Goal: Contribute content

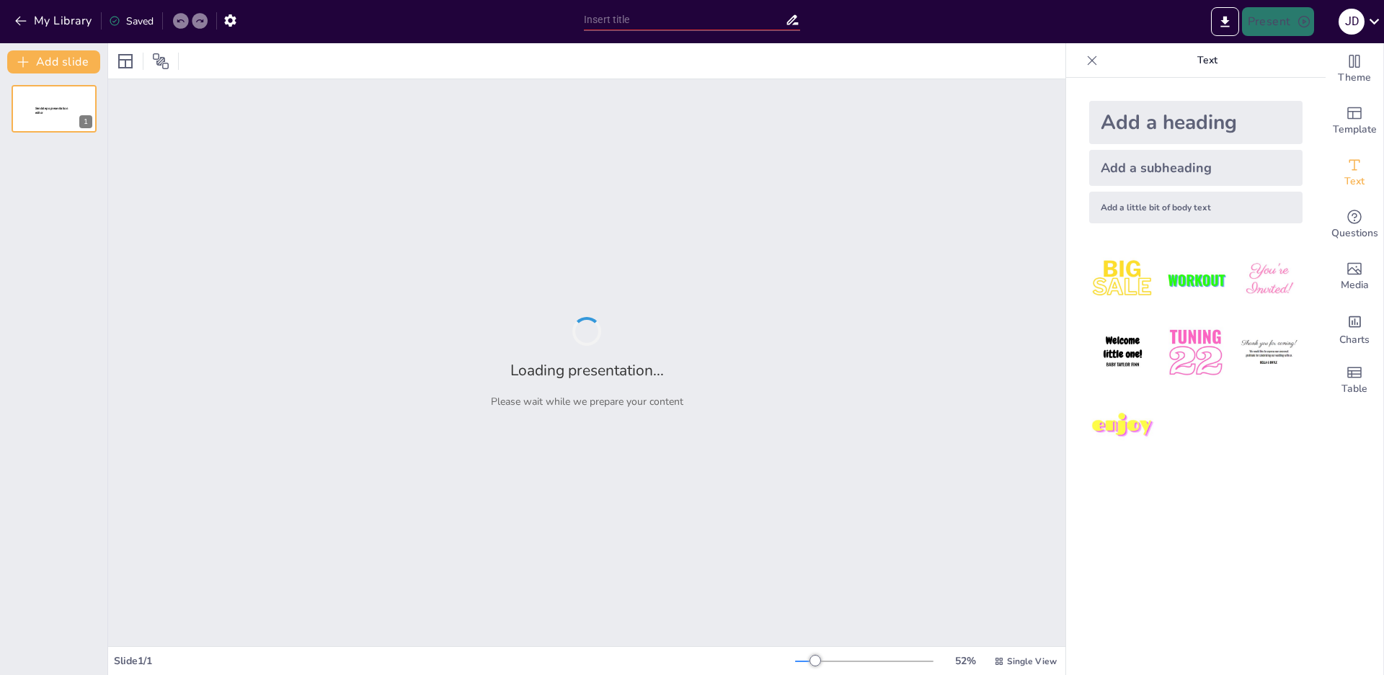
type input "Aprendizaje y Habilidades Blandas: Innovando en el Aula"
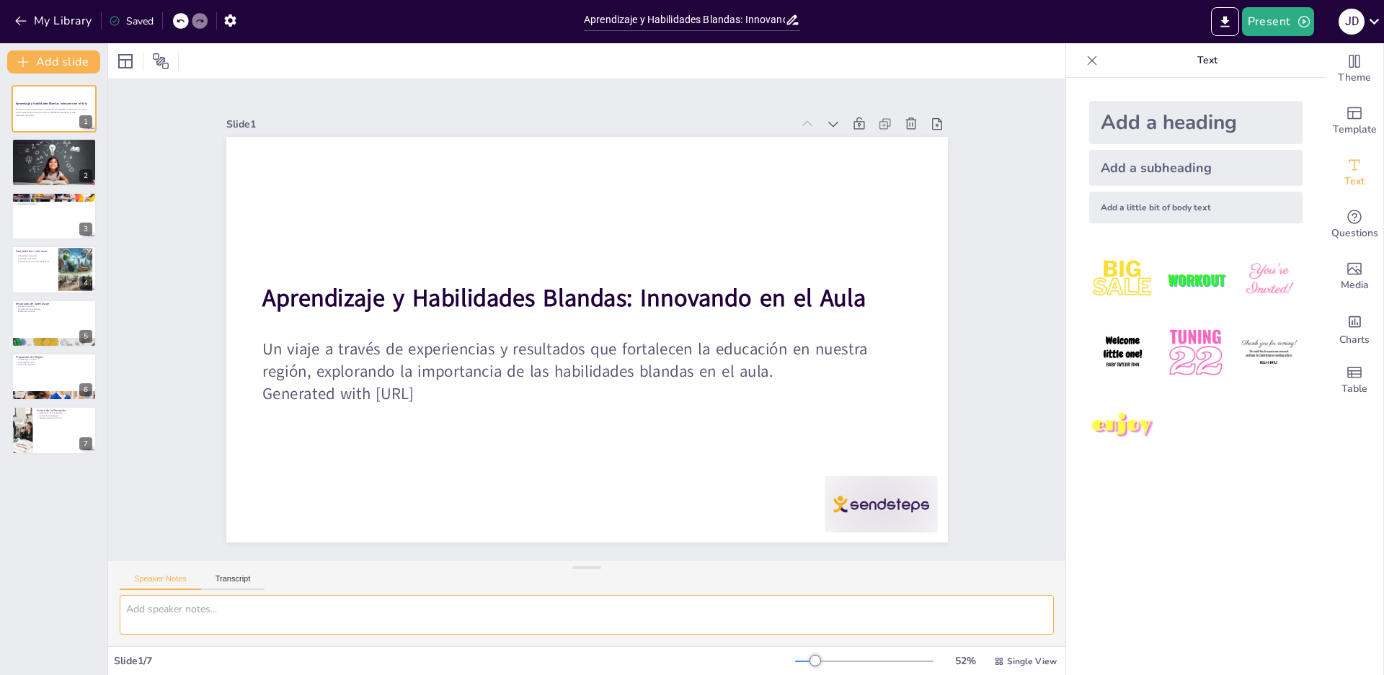
click at [379, 601] on textarea at bounding box center [587, 615] width 934 height 40
click at [24, 19] on icon "button" at bounding box center [21, 21] width 14 height 14
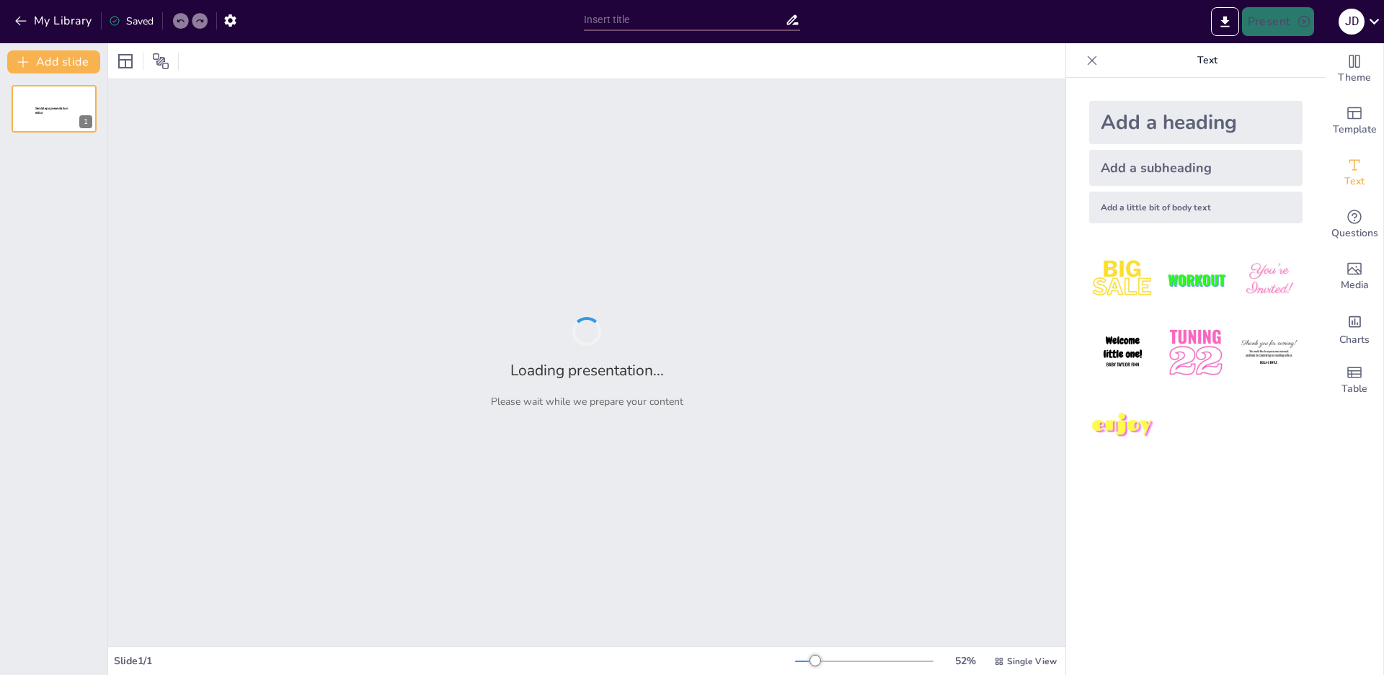
type input "Aprendizaje y Habilidades Blandas: Innovando en el Aula"
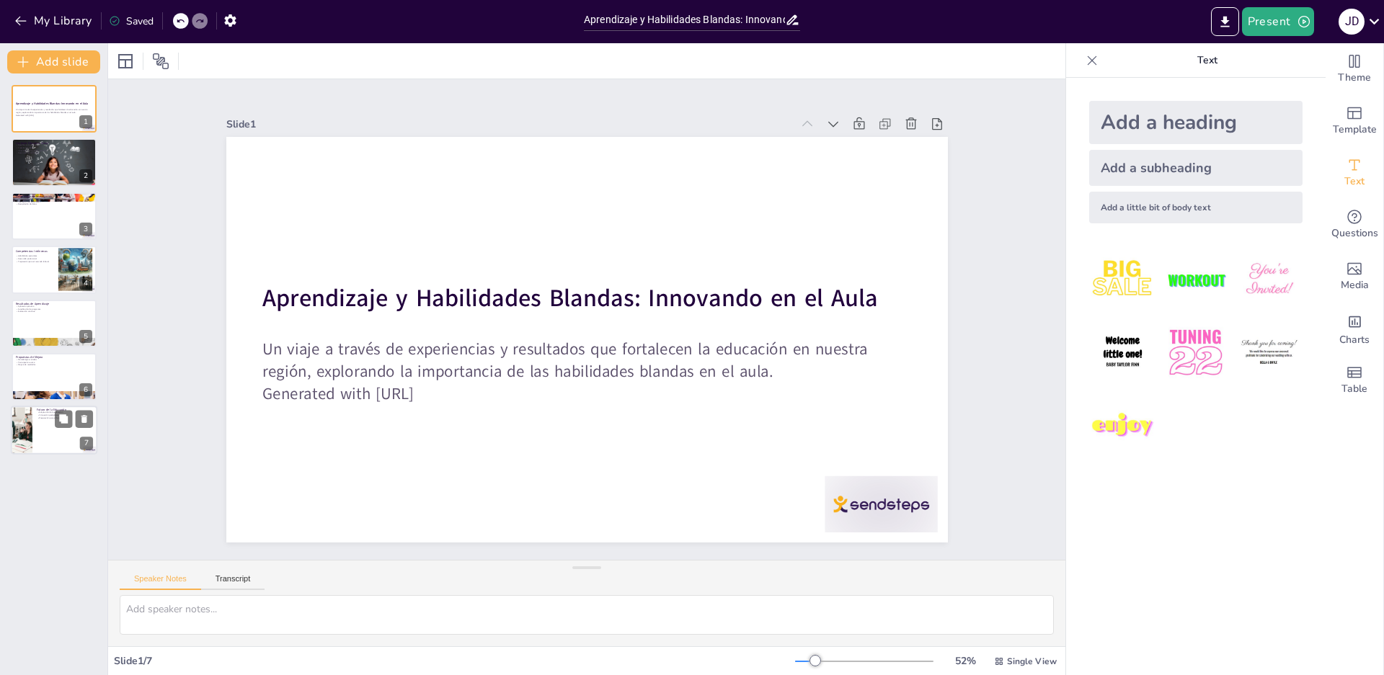
click at [25, 430] on div at bounding box center [21, 431] width 86 height 49
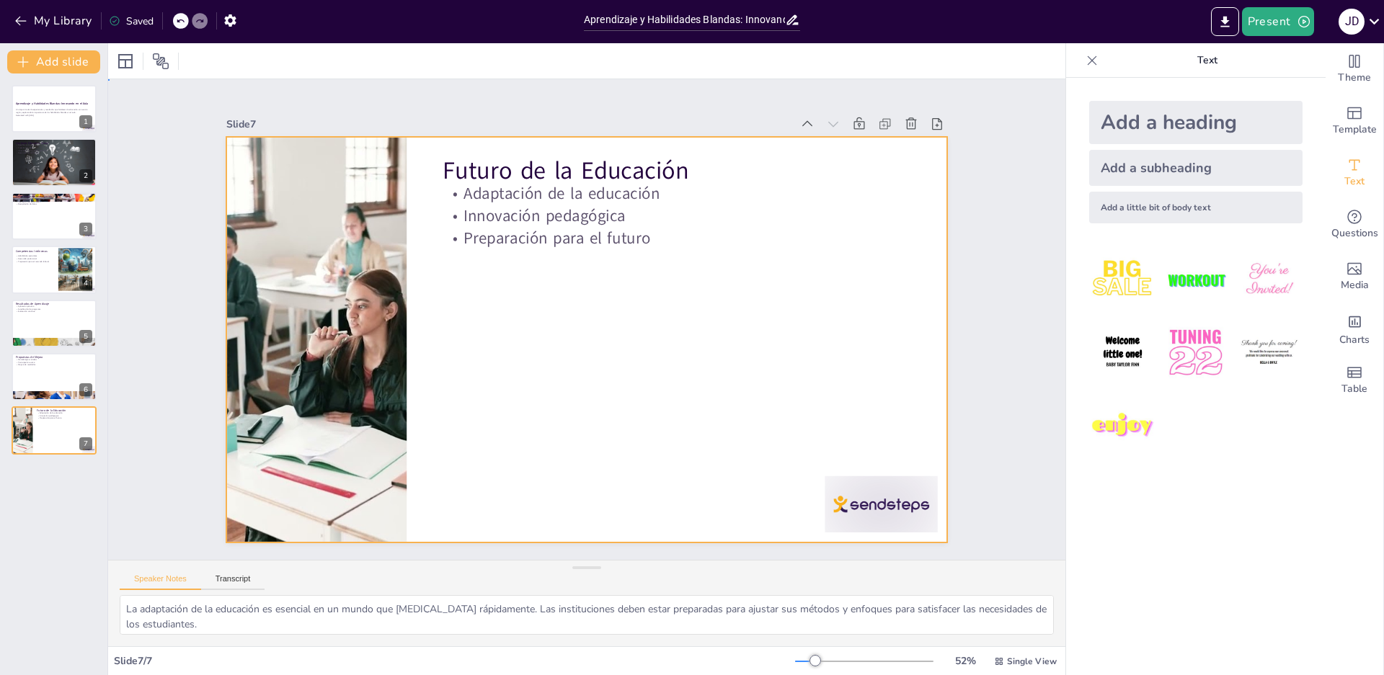
click at [621, 303] on div at bounding box center [571, 333] width 784 height 808
click at [977, 313] on div "Slide 1 Aprendizaje y Habilidades Blandas: Innovando en el Aula Un viaje a trav…" at bounding box center [586, 319] width 829 height 1070
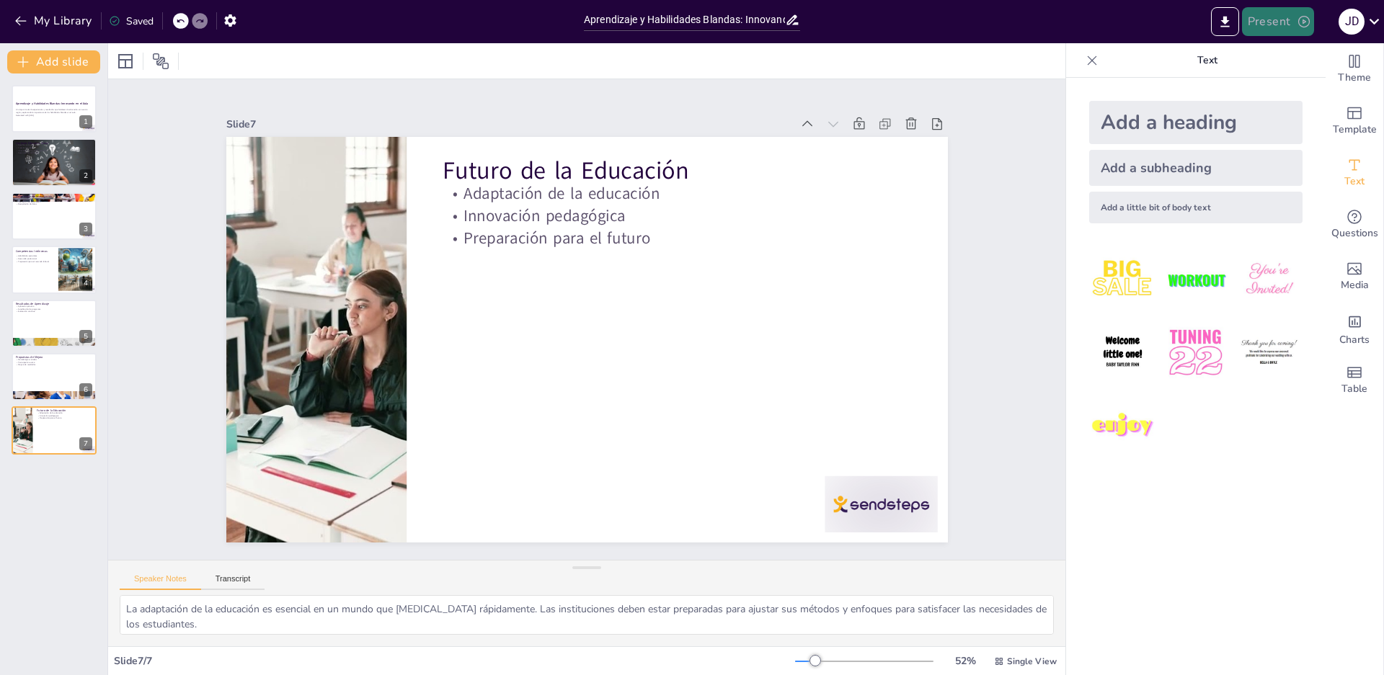
click at [1272, 27] on button "Present" at bounding box center [1278, 21] width 72 height 29
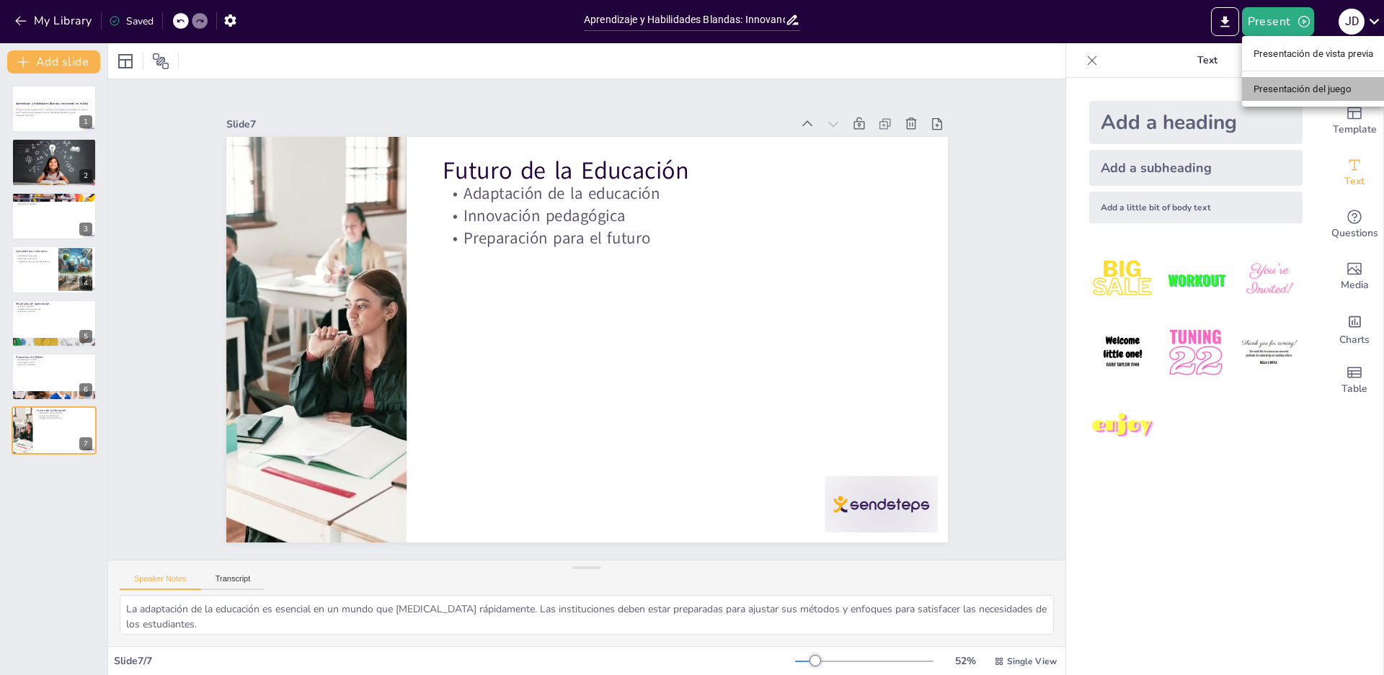
click at [1270, 92] on font "Presentación del juego" at bounding box center [1302, 89] width 98 height 11
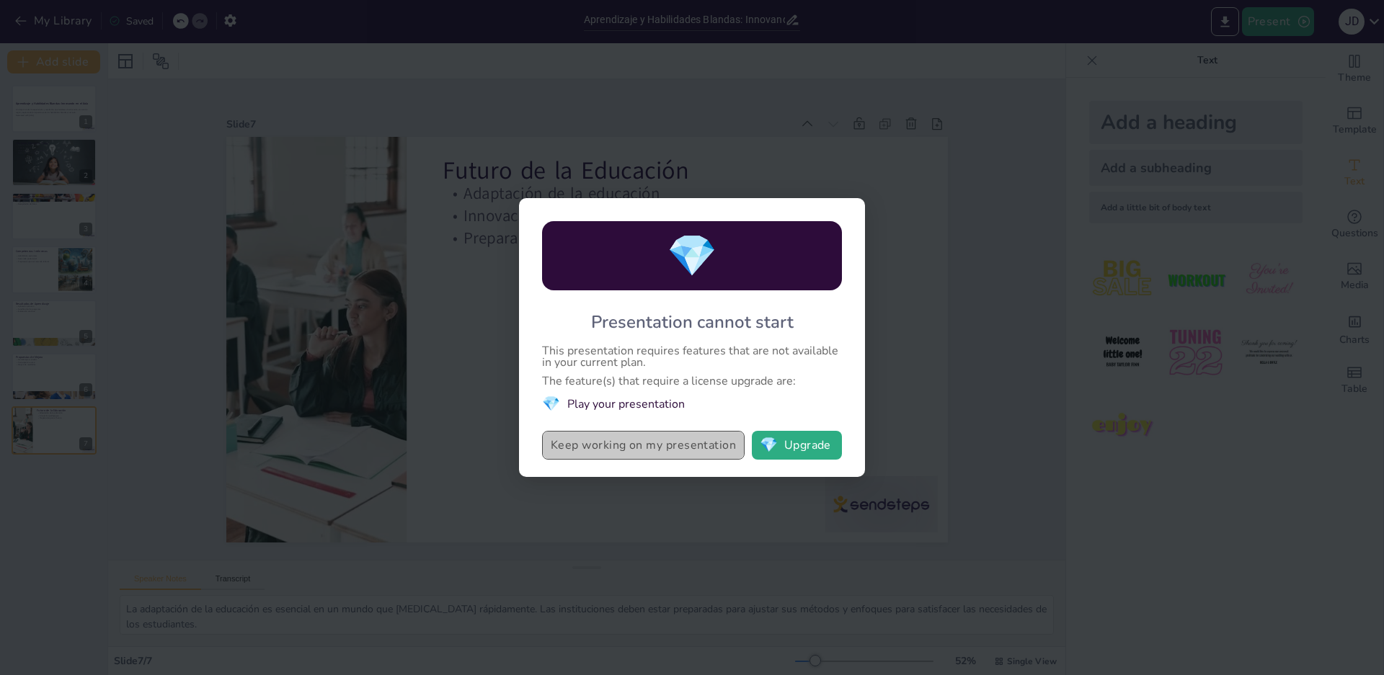
click at [674, 445] on button "Keep working on my presentation" at bounding box center [643, 445] width 203 height 29
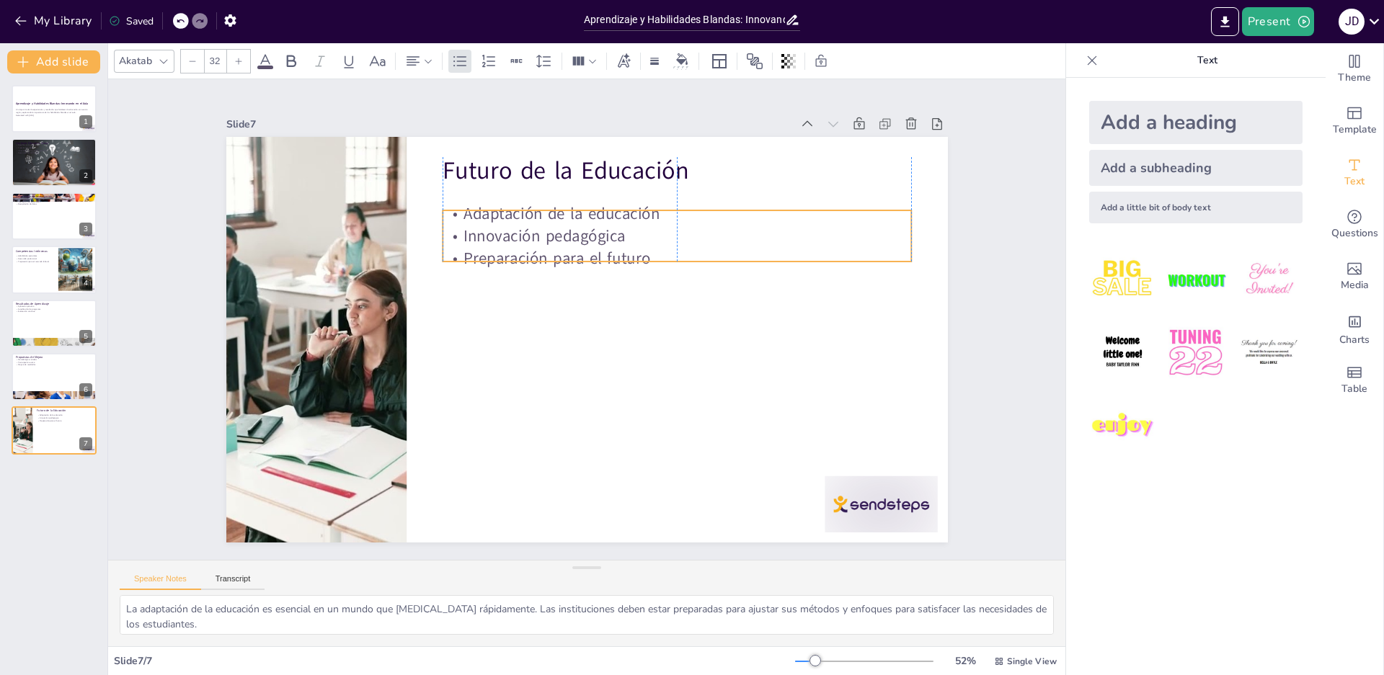
drag, startPoint x: 679, startPoint y: 234, endPoint x: 679, endPoint y: 256, distance: 22.3
click at [679, 256] on p "Preparación para el futuro" at bounding box center [692, 345] width 330 height 363
click at [922, 354] on div "Slide 1 Aprendizaje y Habilidades Blandas: Innovando en el Aula Un viaje a trav…" at bounding box center [587, 320] width 670 height 1037
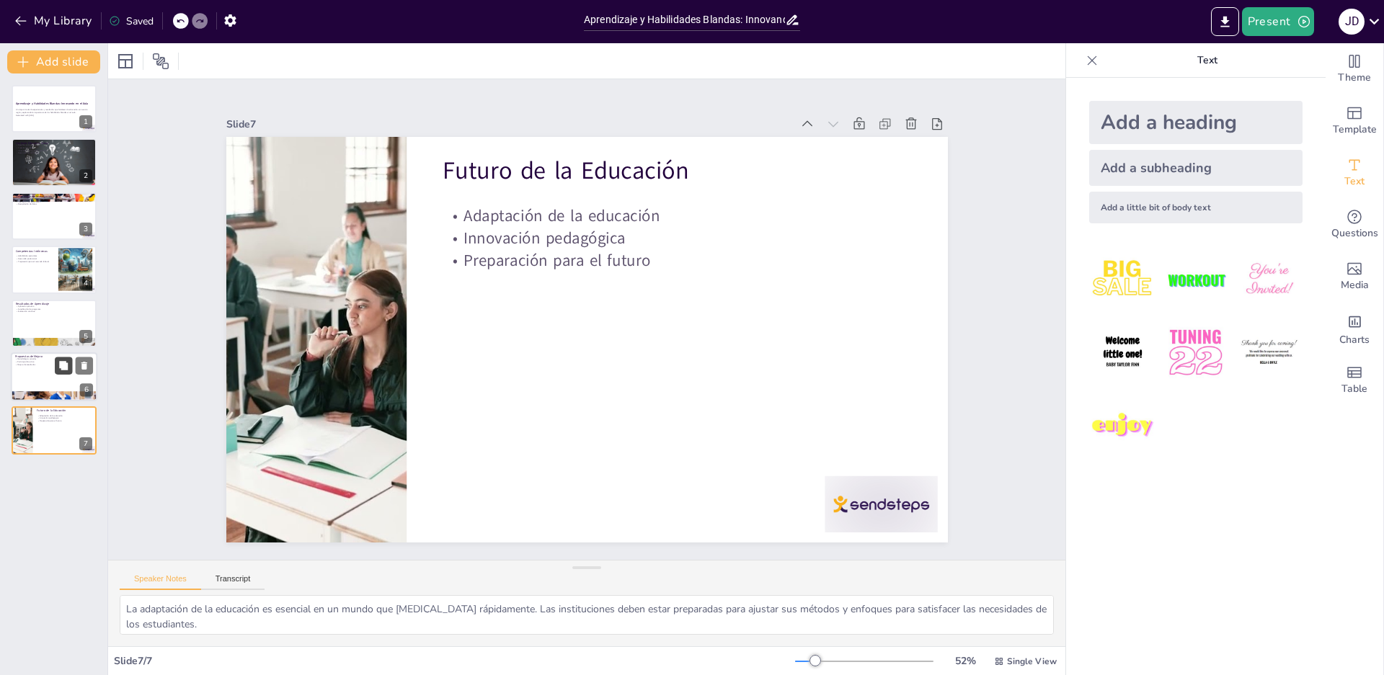
click at [59, 373] on button at bounding box center [63, 365] width 17 height 17
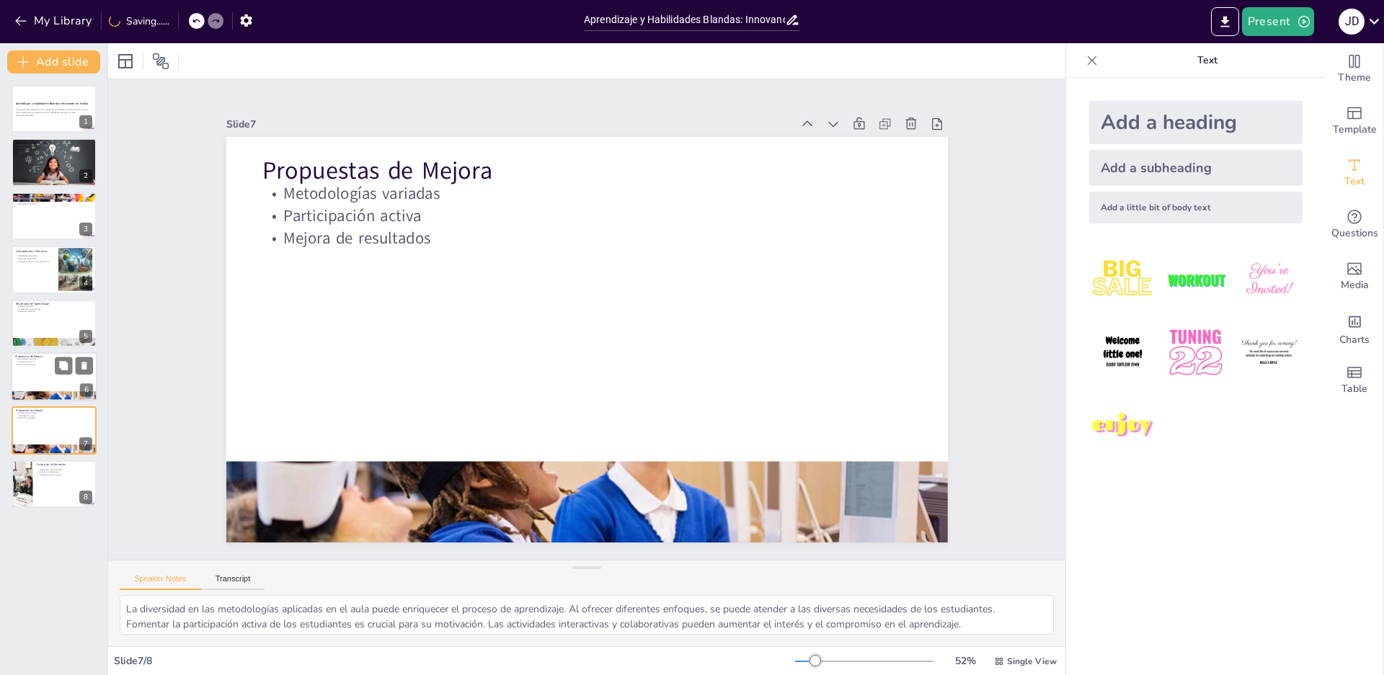
click at [27, 355] on p "Propuestas de Mejora" at bounding box center [54, 357] width 78 height 4
click at [56, 271] on div at bounding box center [54, 269] width 86 height 49
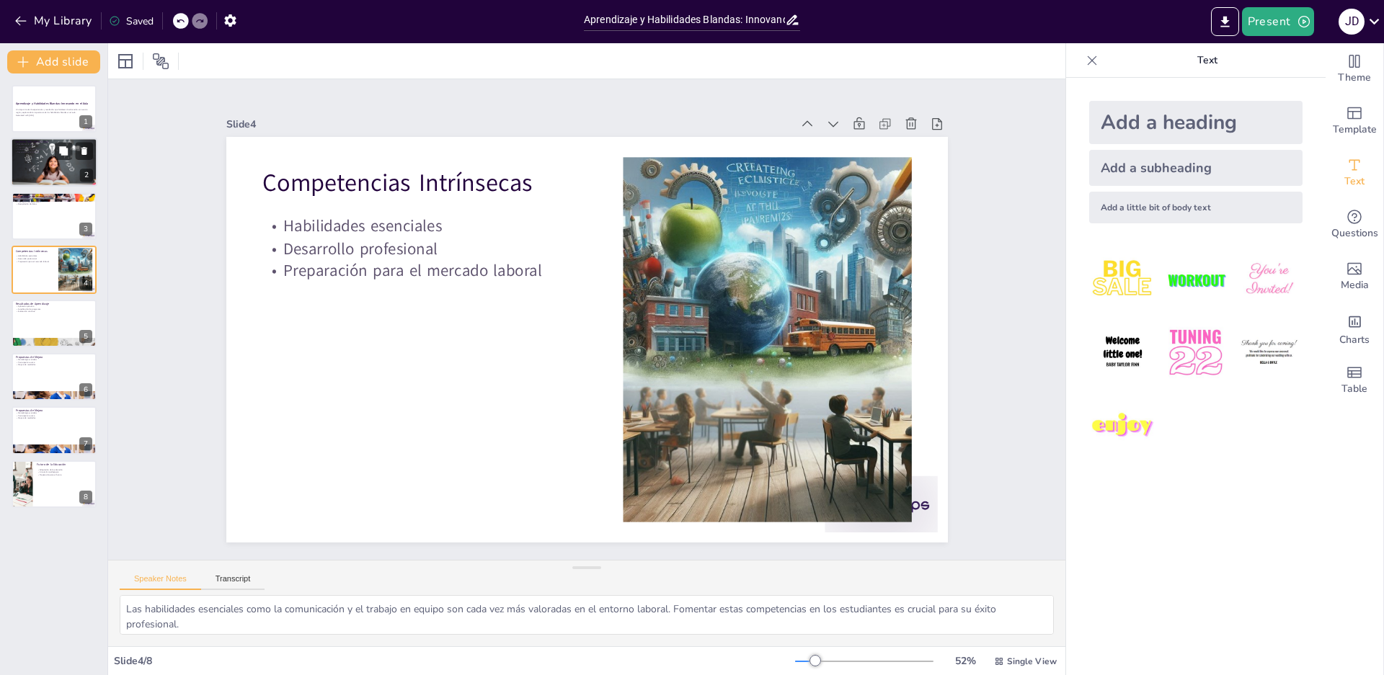
click at [62, 177] on div at bounding box center [53, 162] width 94 height 49
type textarea "La educación enfrenta una serie de desafíos que requieren soluciones innovadora…"
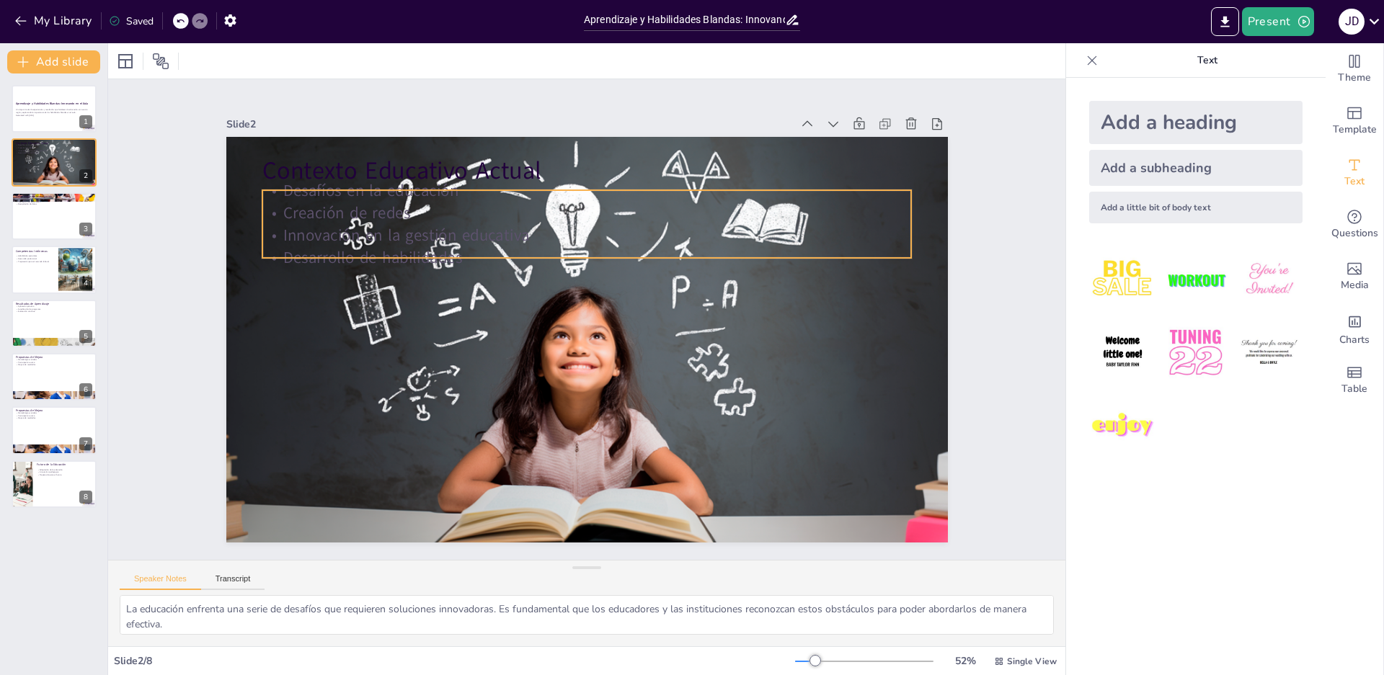
click at [316, 310] on p "Creación de redes" at bounding box center [553, 421] width 624 height 222
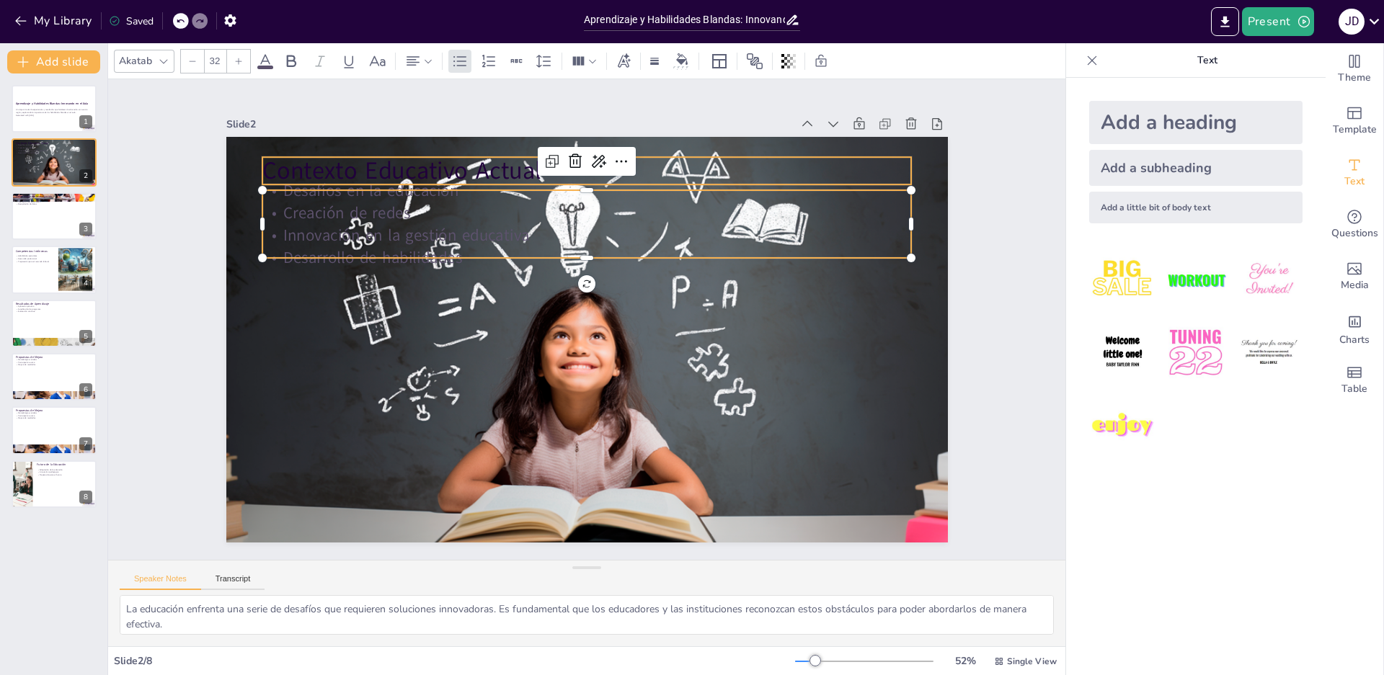
click at [468, 167] on p "Contexto Educativo Actual" at bounding box center [697, 419] width 459 height 505
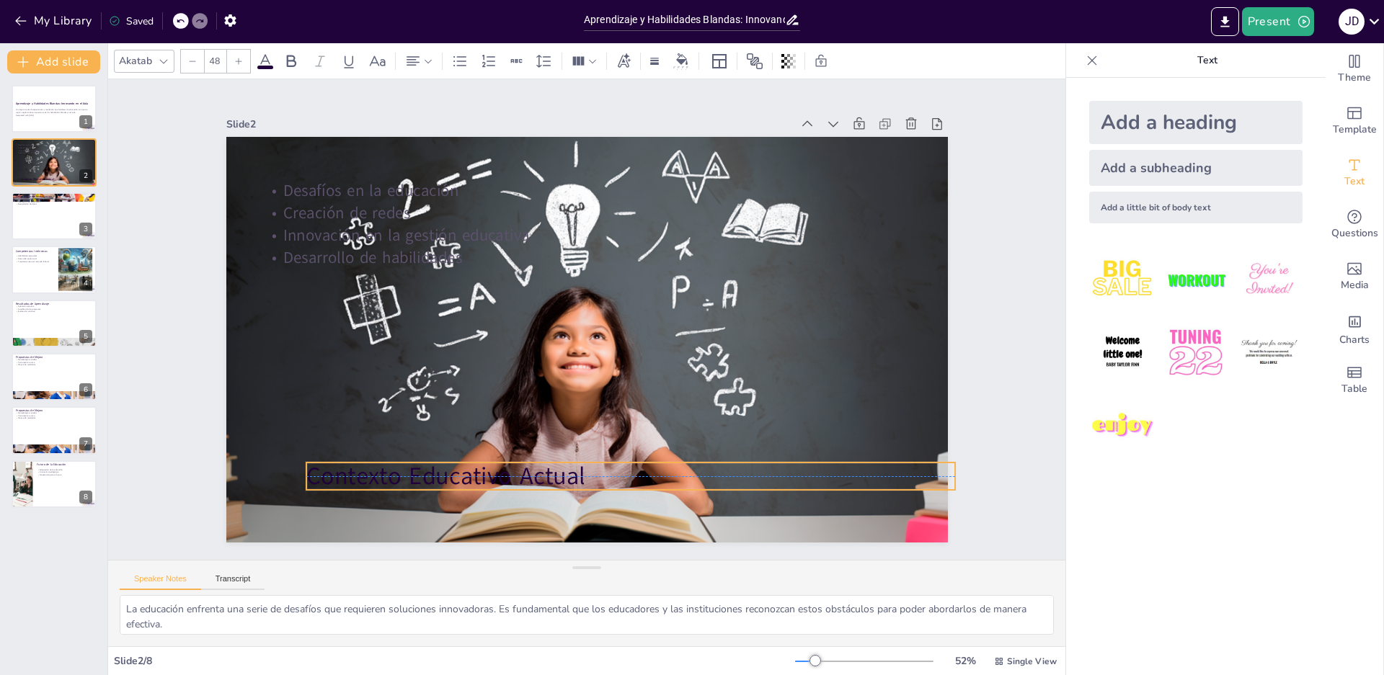
drag, startPoint x: 536, startPoint y: 165, endPoint x: 580, endPoint y: 468, distance: 305.9
click at [447, 468] on p "Contexto Educativo Actual" at bounding box center [430, 363] width 34 height 649
click at [469, 383] on icon at bounding box center [458, 373] width 20 height 20
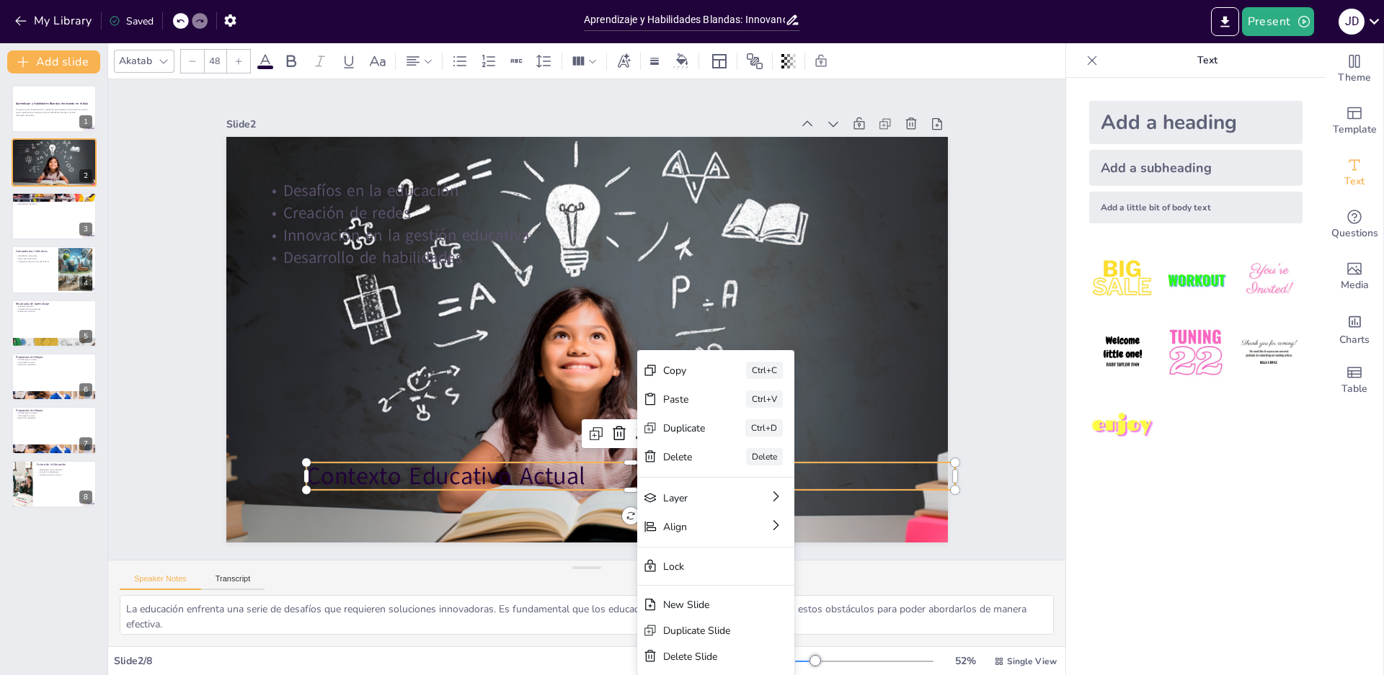
click at [529, 241] on p "Contexto Educativo Actual" at bounding box center [576, 158] width 642 height 168
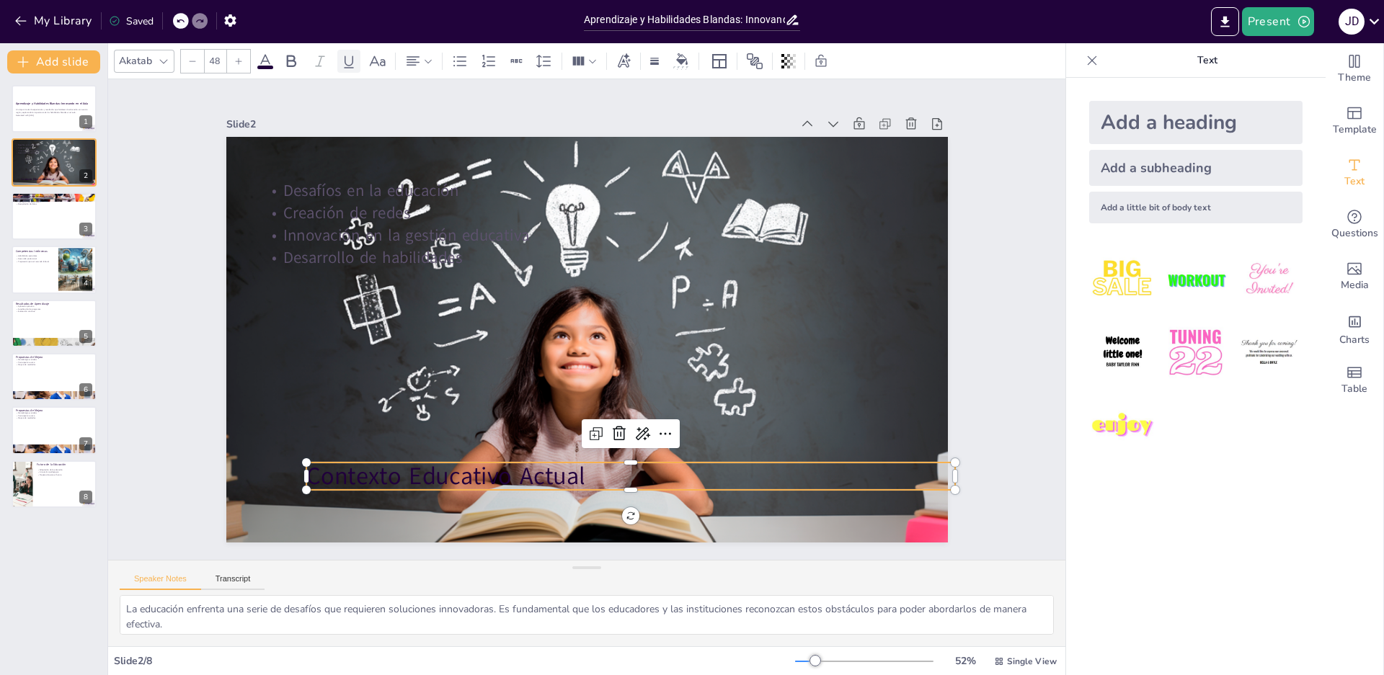
click at [349, 63] on icon at bounding box center [348, 61] width 17 height 17
click at [350, 63] on icon at bounding box center [348, 61] width 17 height 17
click at [270, 66] on span at bounding box center [265, 68] width 16 height 4
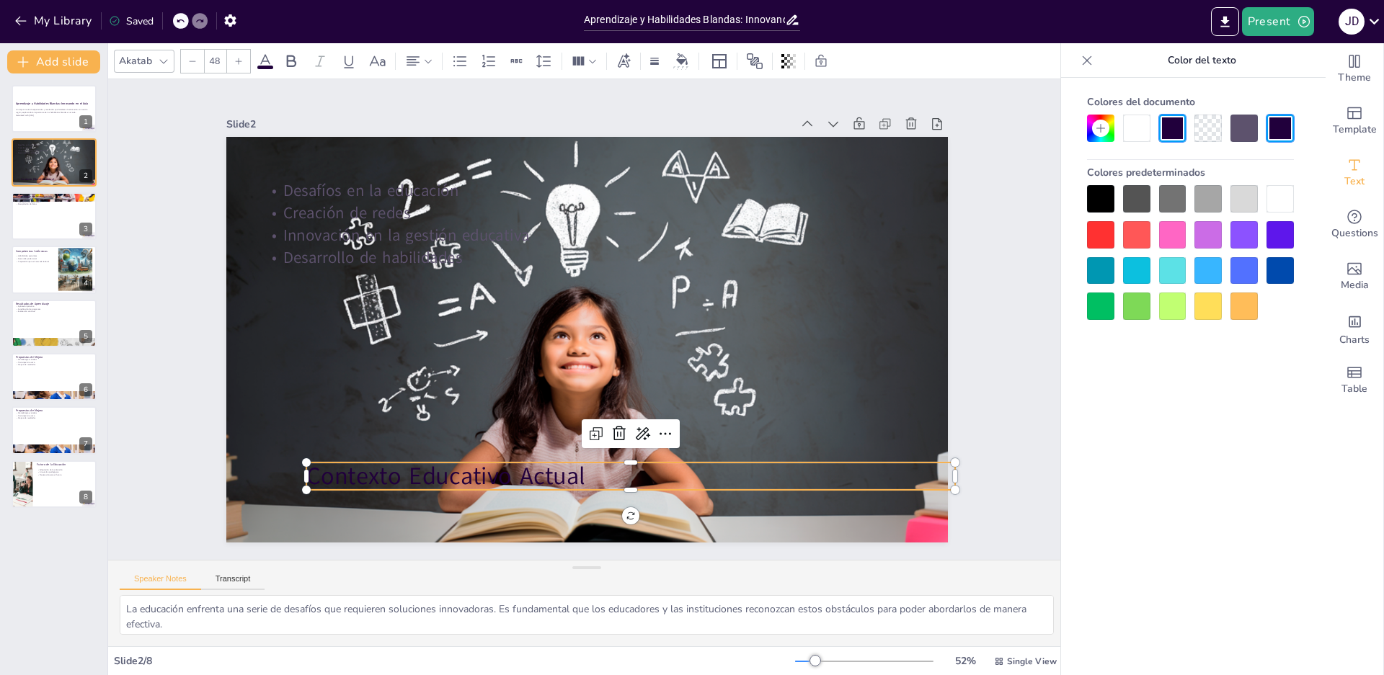
click at [1278, 207] on div at bounding box center [1279, 198] width 27 height 27
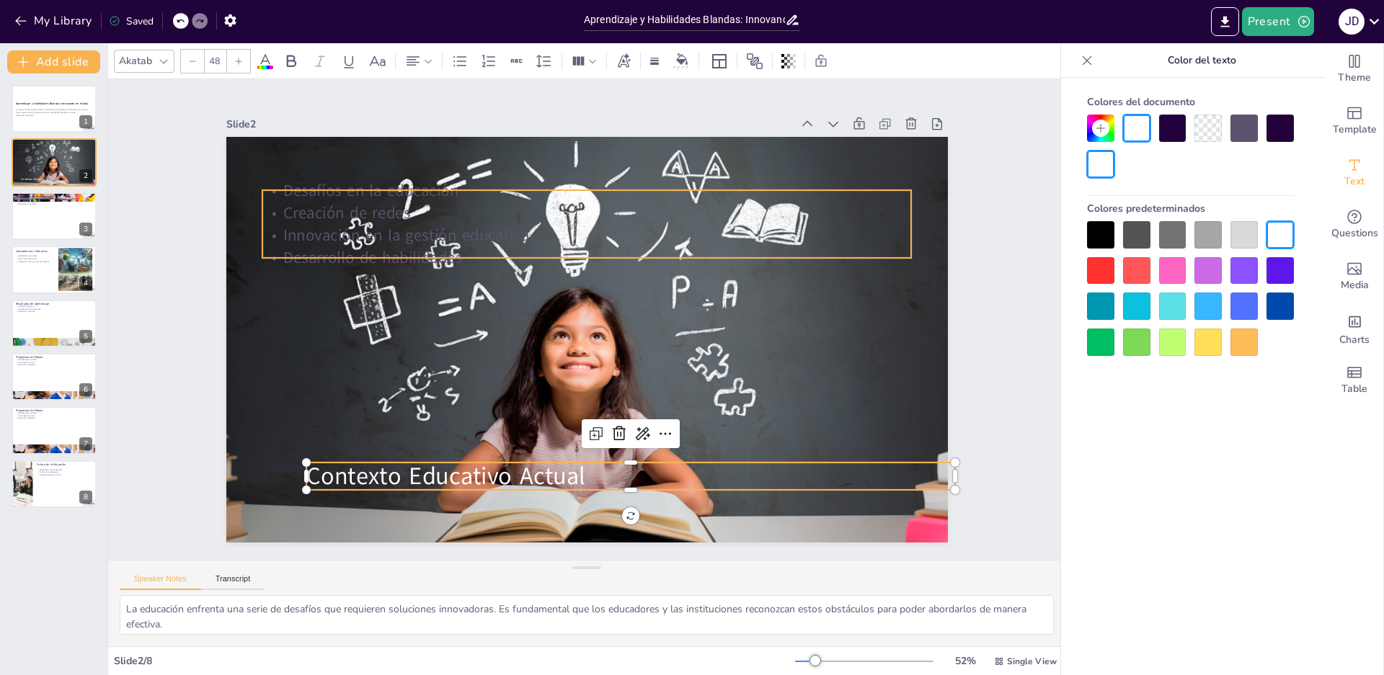
click at [355, 252] on div "Contexto Educativo Actual Desafíos en la educación Creación de redes Innovación…" at bounding box center [591, 300] width 790 height 547
type input "32"
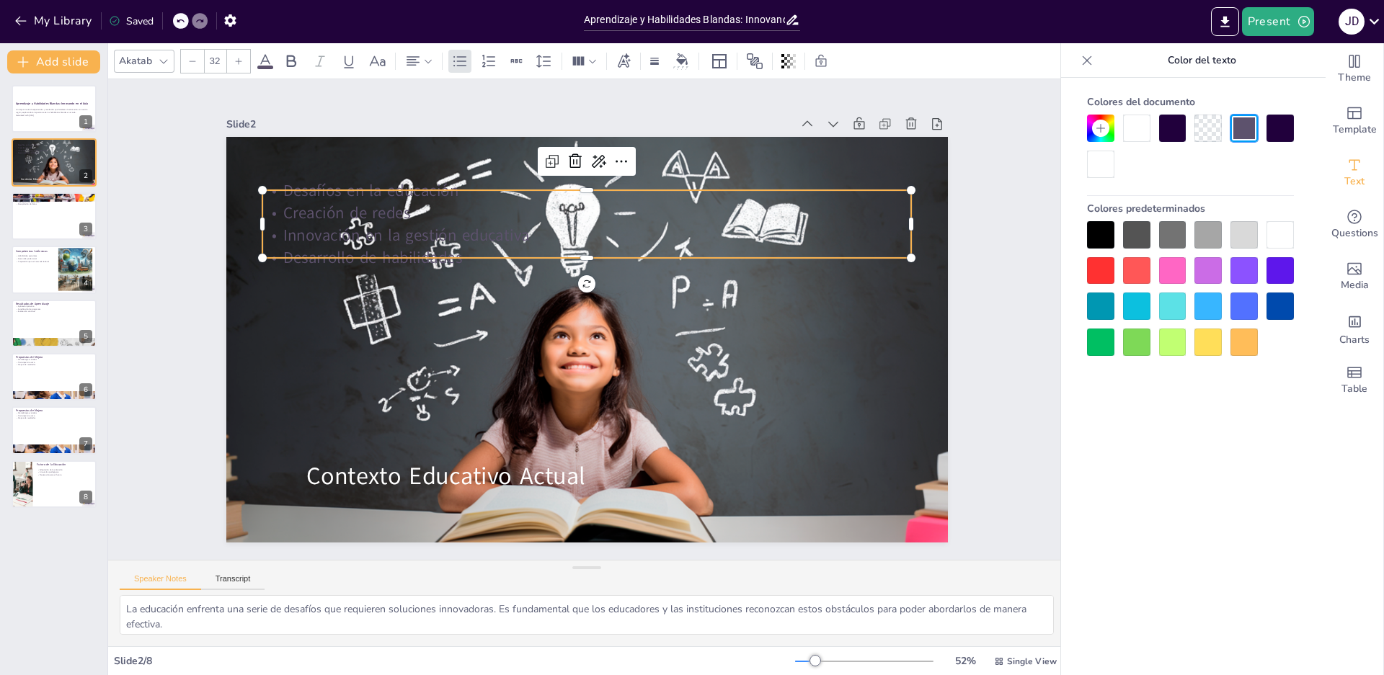
click at [1277, 233] on div at bounding box center [1279, 234] width 27 height 27
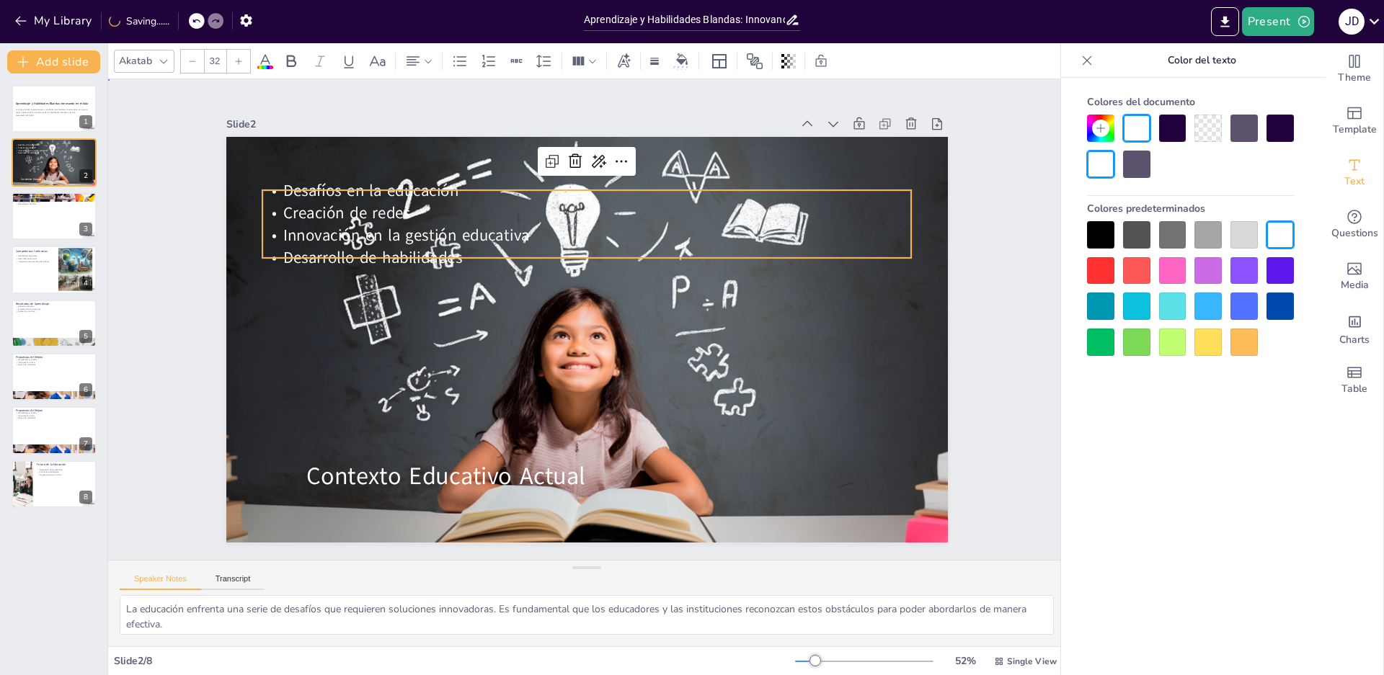
click at [1016, 242] on div "Slide 1 Aprendizaje y Habilidades Blandas: Innovando en el Aula Un viaje a trav…" at bounding box center [586, 319] width 1037 height 670
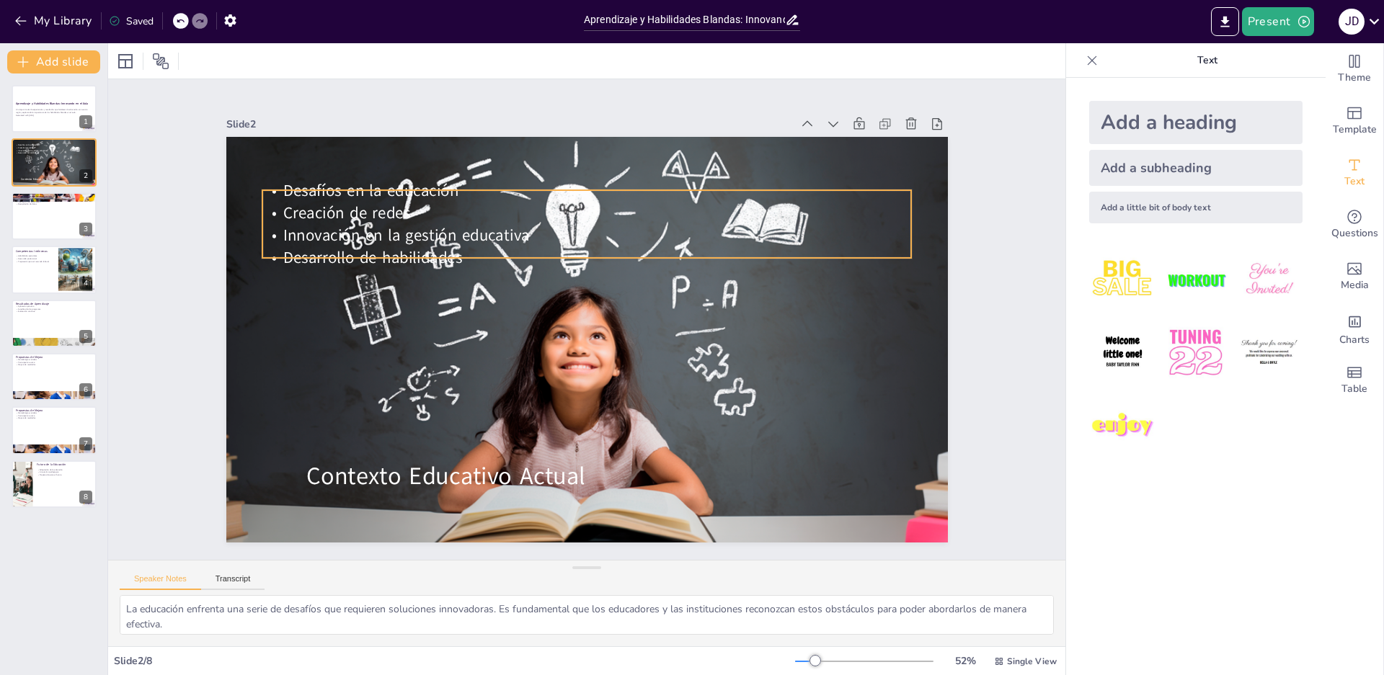
click at [652, 361] on span "Innovación en la gestión educativa" at bounding box center [775, 385] width 247 height 48
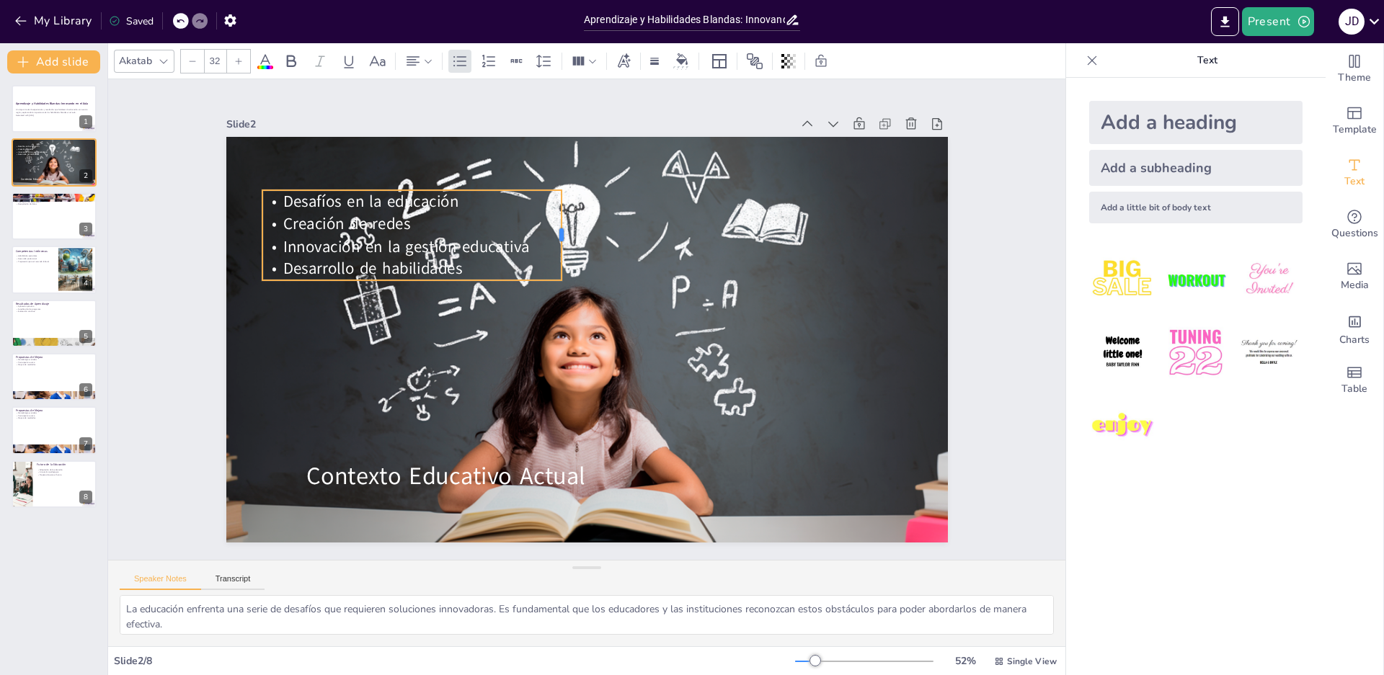
drag, startPoint x: 902, startPoint y: 216, endPoint x: 543, endPoint y: 222, distance: 359.0
click at [626, 323] on div at bounding box center [665, 354] width 79 height 62
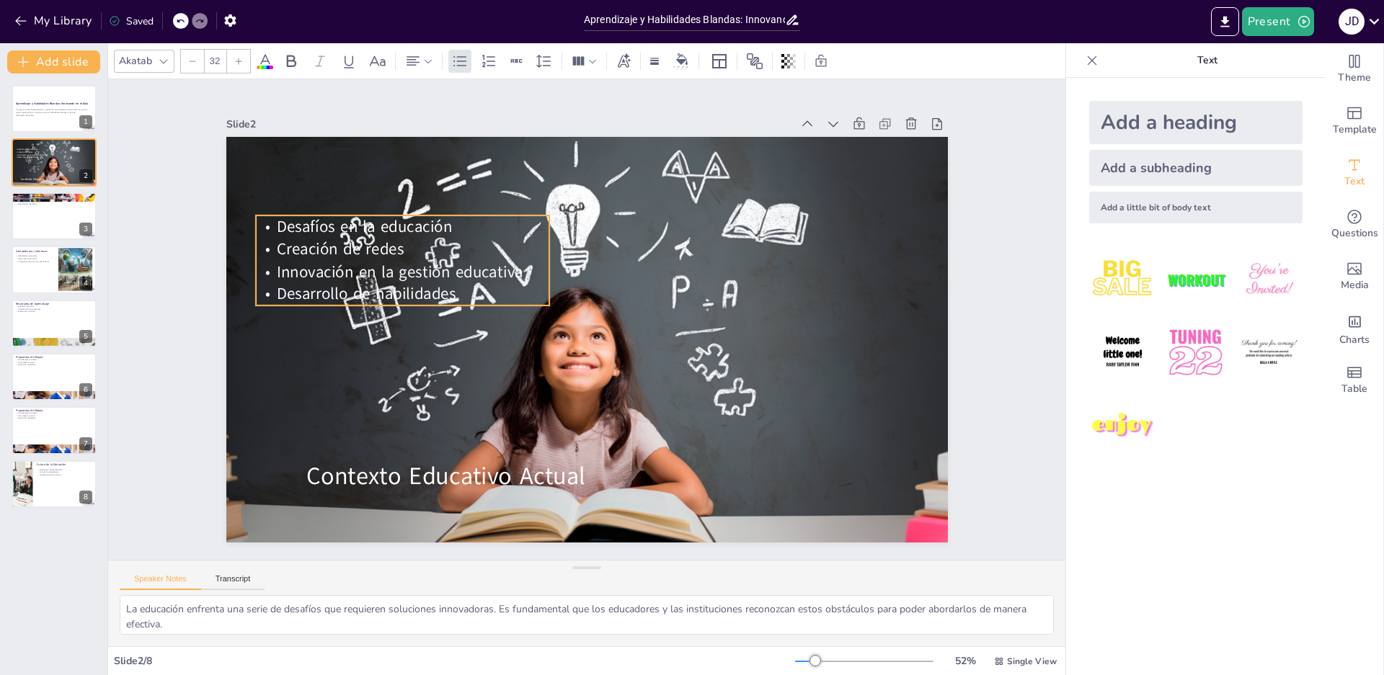
drag, startPoint x: 520, startPoint y: 270, endPoint x: 484, endPoint y: 267, distance: 36.2
click at [590, 355] on p "Desarrollo de habilidades" at bounding box center [707, 461] width 234 height 213
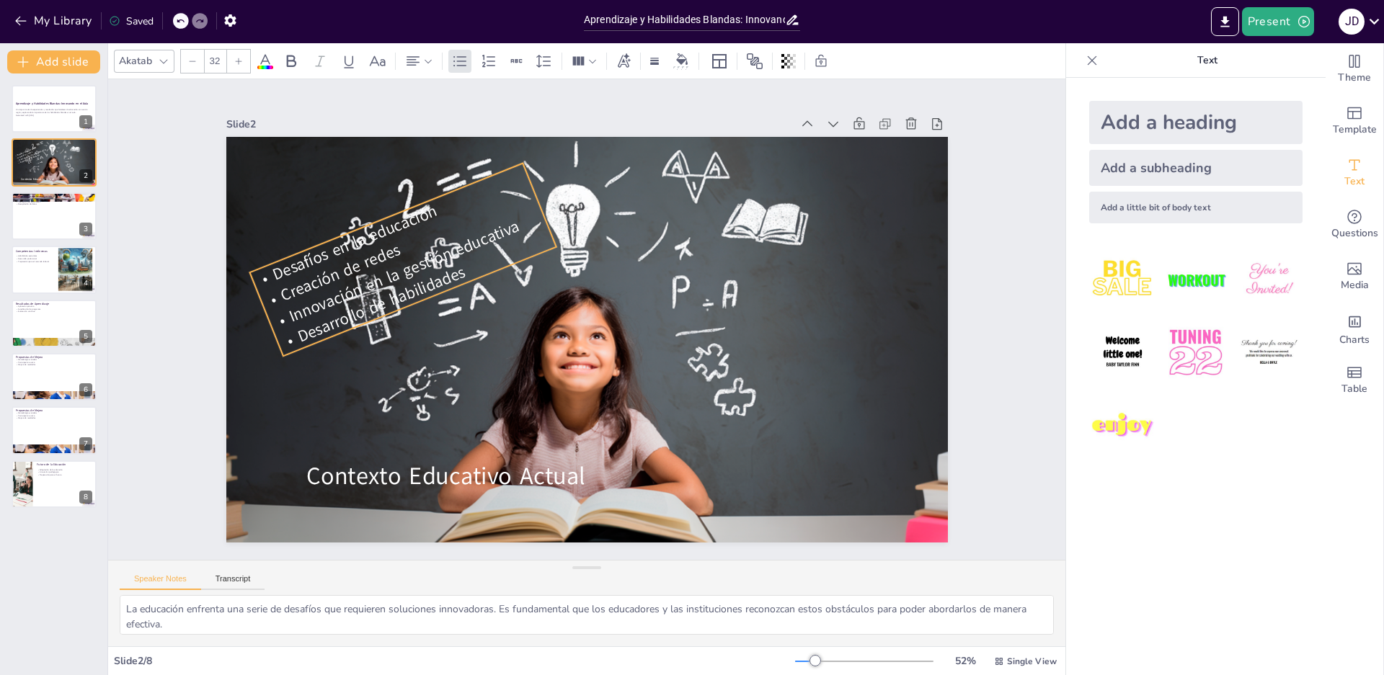
drag, startPoint x: 391, startPoint y: 332, endPoint x: 421, endPoint y: 330, distance: 29.6
click at [421, 330] on div "Contexto Educativo Actual Desafíos en la educación Creación de redes Innovación…" at bounding box center [573, 305] width 808 height 784
click at [57, 105] on button at bounding box center [63, 97] width 17 height 17
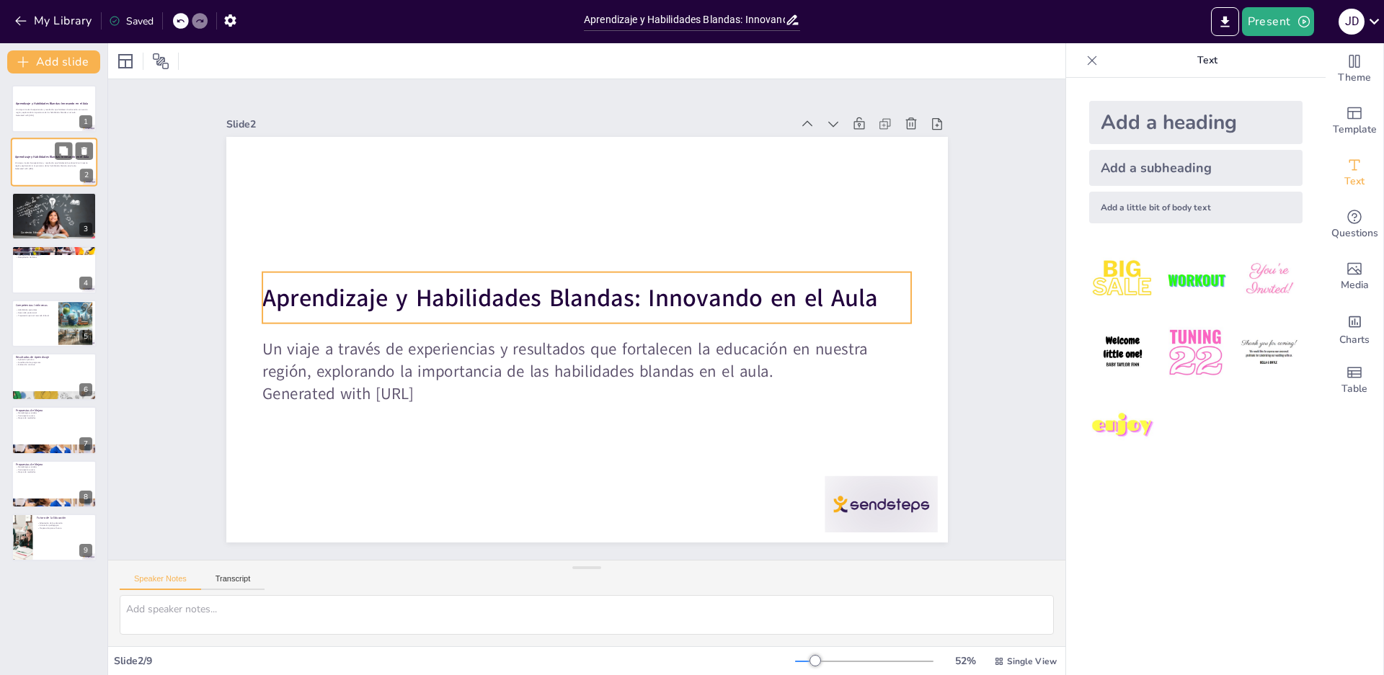
click at [43, 156] on strong "Aprendizaje y Habilidades Blandas: Innovando en el Aula" at bounding box center [52, 158] width 74 height 4
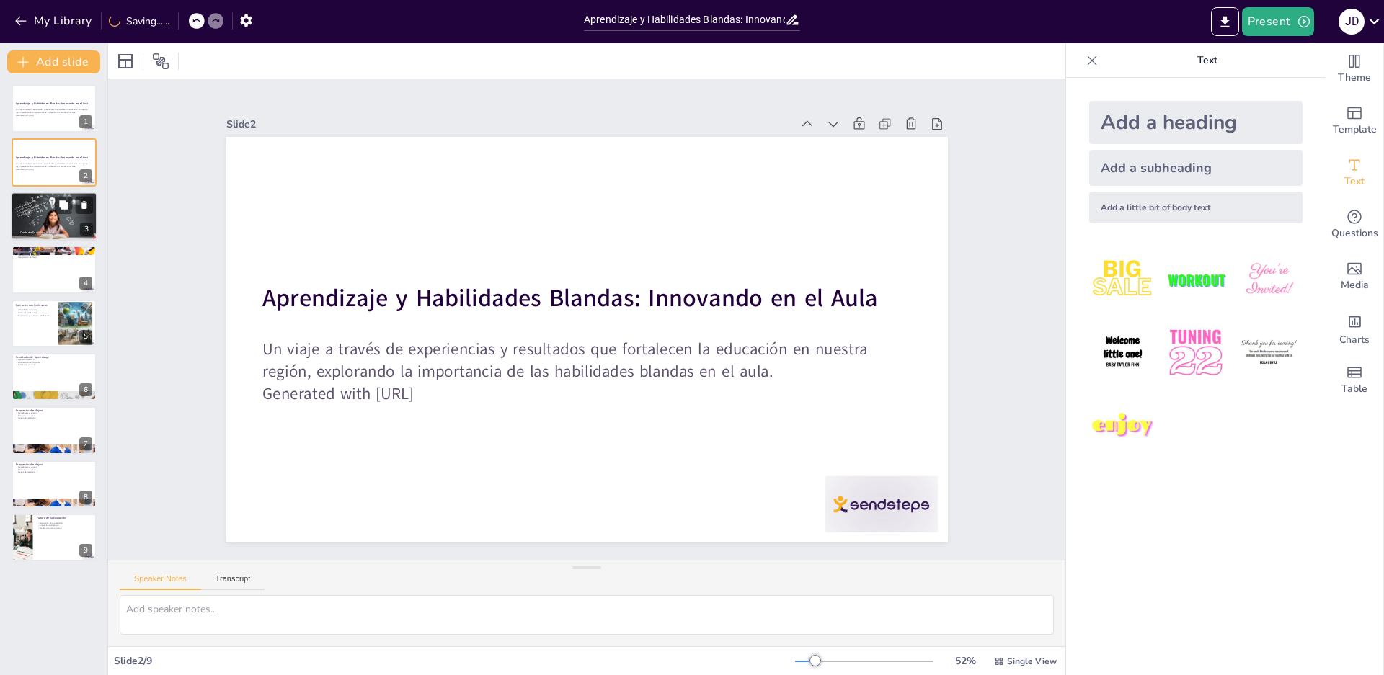
click at [56, 218] on div at bounding box center [53, 216] width 94 height 49
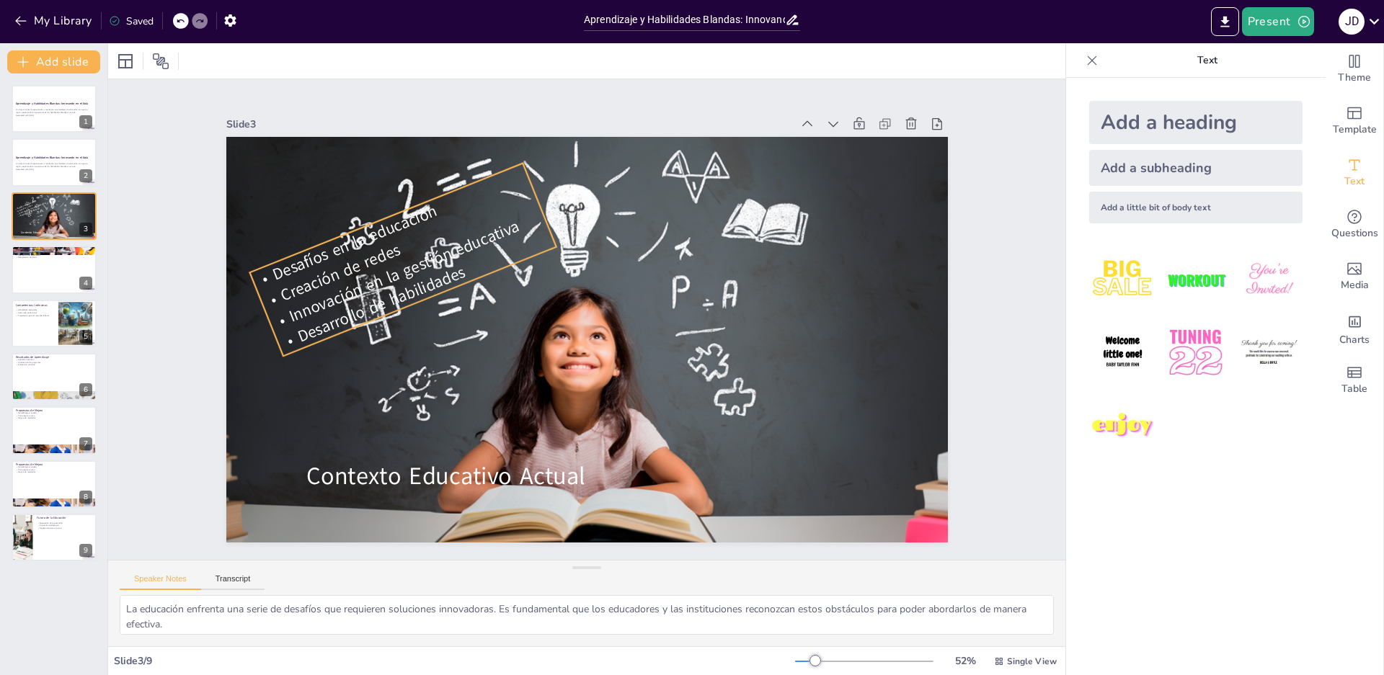
click at [332, 302] on span "Creación de redes" at bounding box center [338, 351] width 112 height 98
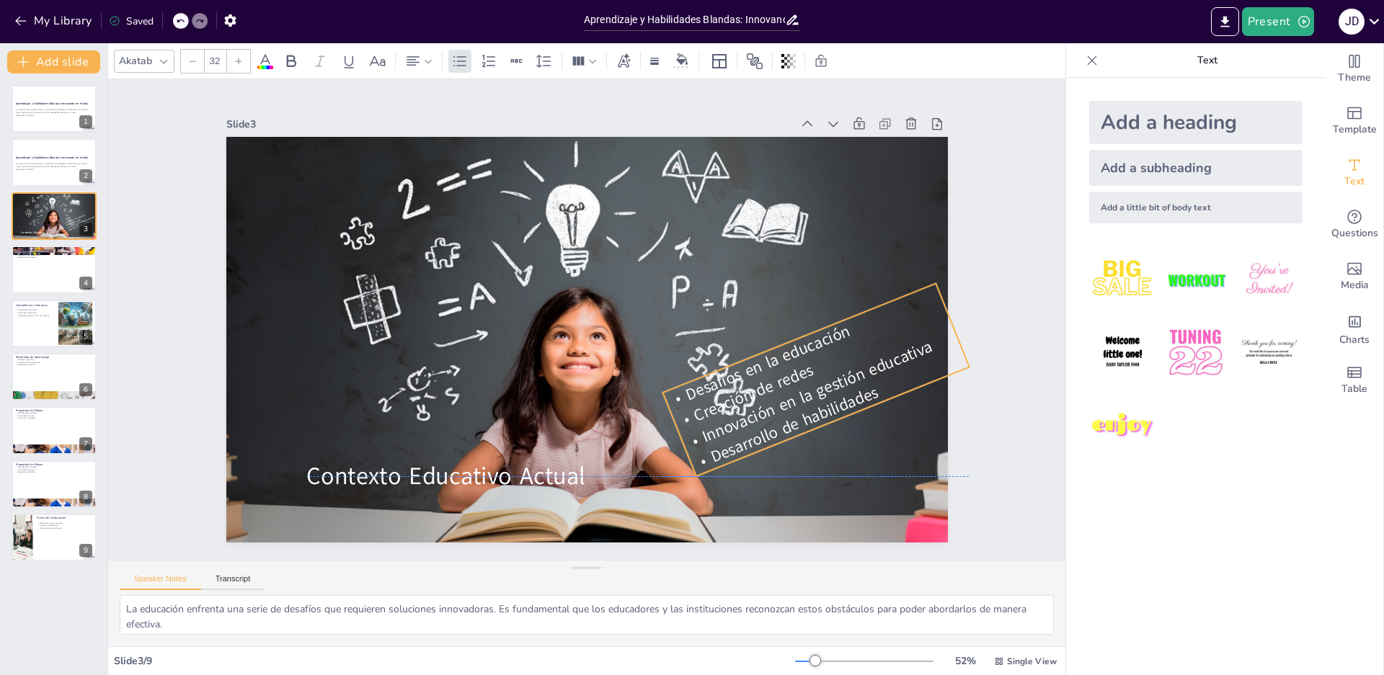
drag, startPoint x: 319, startPoint y: 329, endPoint x: 732, endPoint y: 450, distance: 430.4
click at [734, 245] on span "Desarrollo de habilidades" at bounding box center [751, 155] width 34 height 180
click at [81, 274] on div at bounding box center [54, 269] width 86 height 49
type textarea "La investigación cualitativa permite obtener una visión más rica y detallada de…"
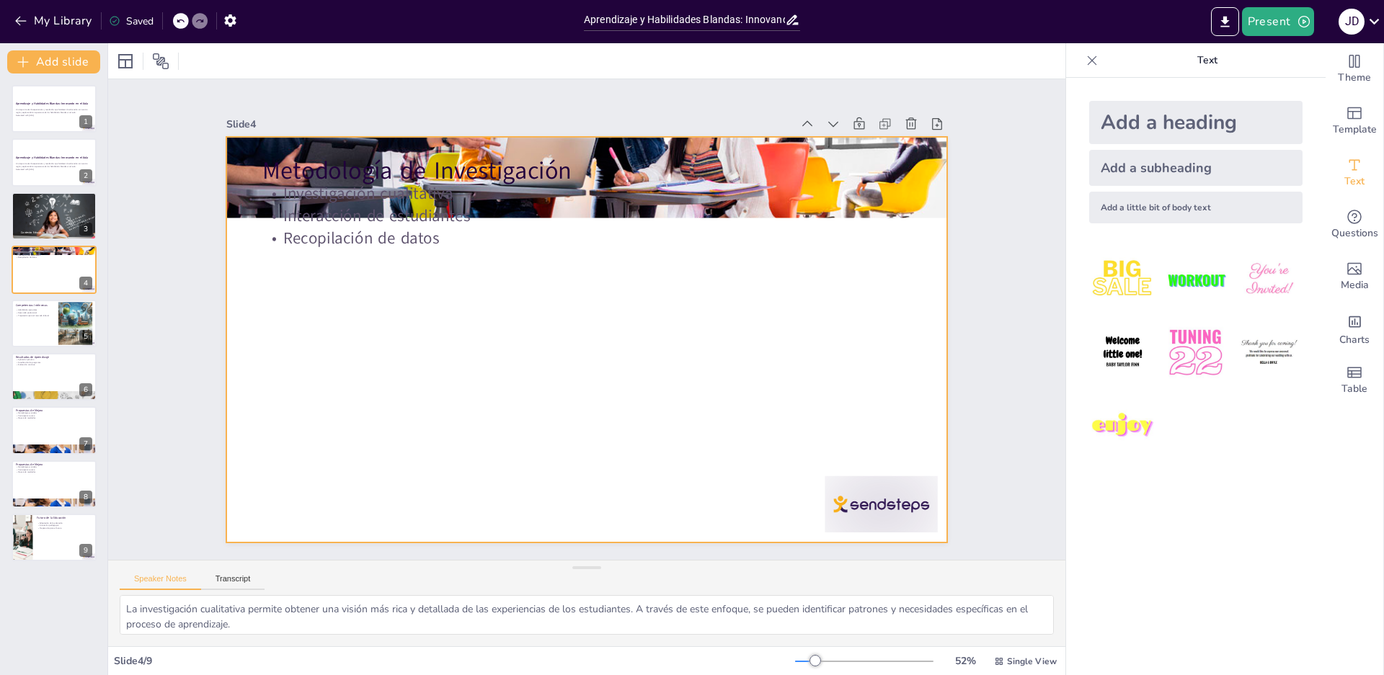
click at [430, 219] on p "Interacción de estudiantes" at bounding box center [509, 389] width 451 height 497
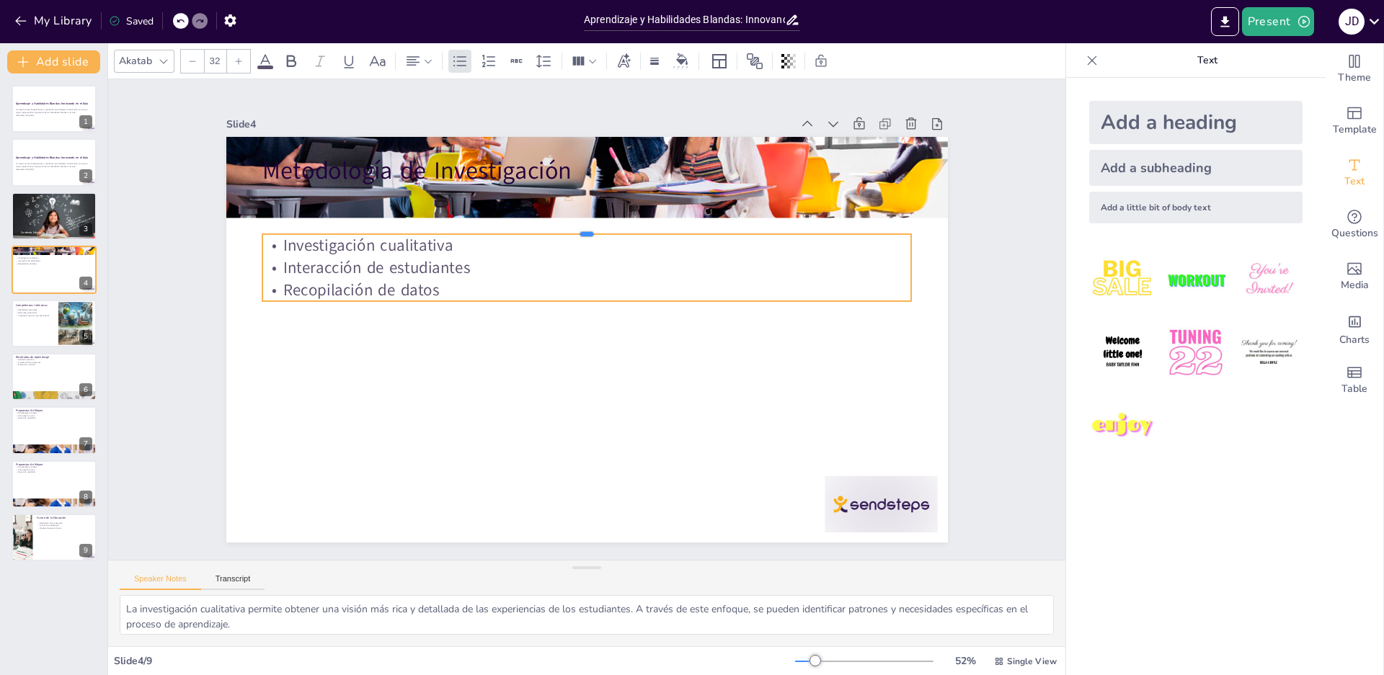
drag, startPoint x: 879, startPoint y: 183, endPoint x: 863, endPoint y: 313, distance: 130.7
click at [863, 313] on div "Metodología de Investigación Investigación cualitativa Interacción de estudiant…" at bounding box center [589, 299] width 760 height 479
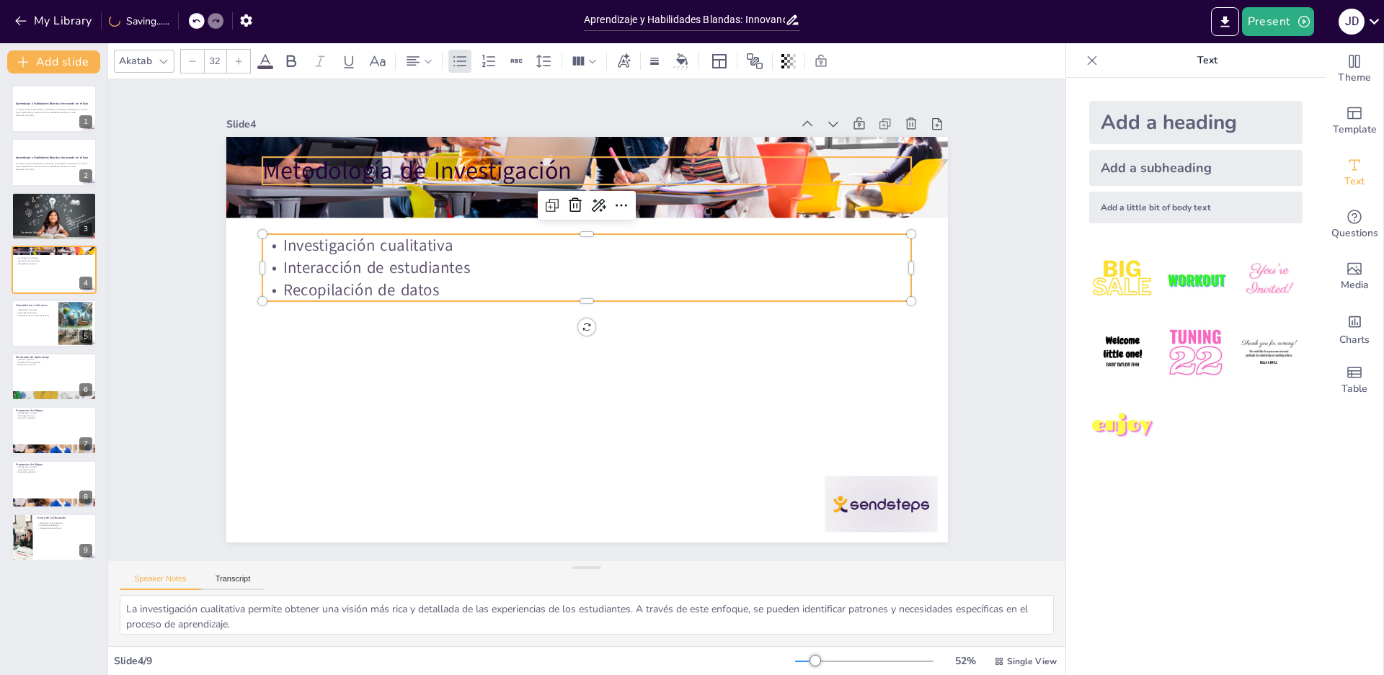
click at [575, 168] on p "Metodología de Investigación" at bounding box center [722, 259] width 295 height 607
type input "48"
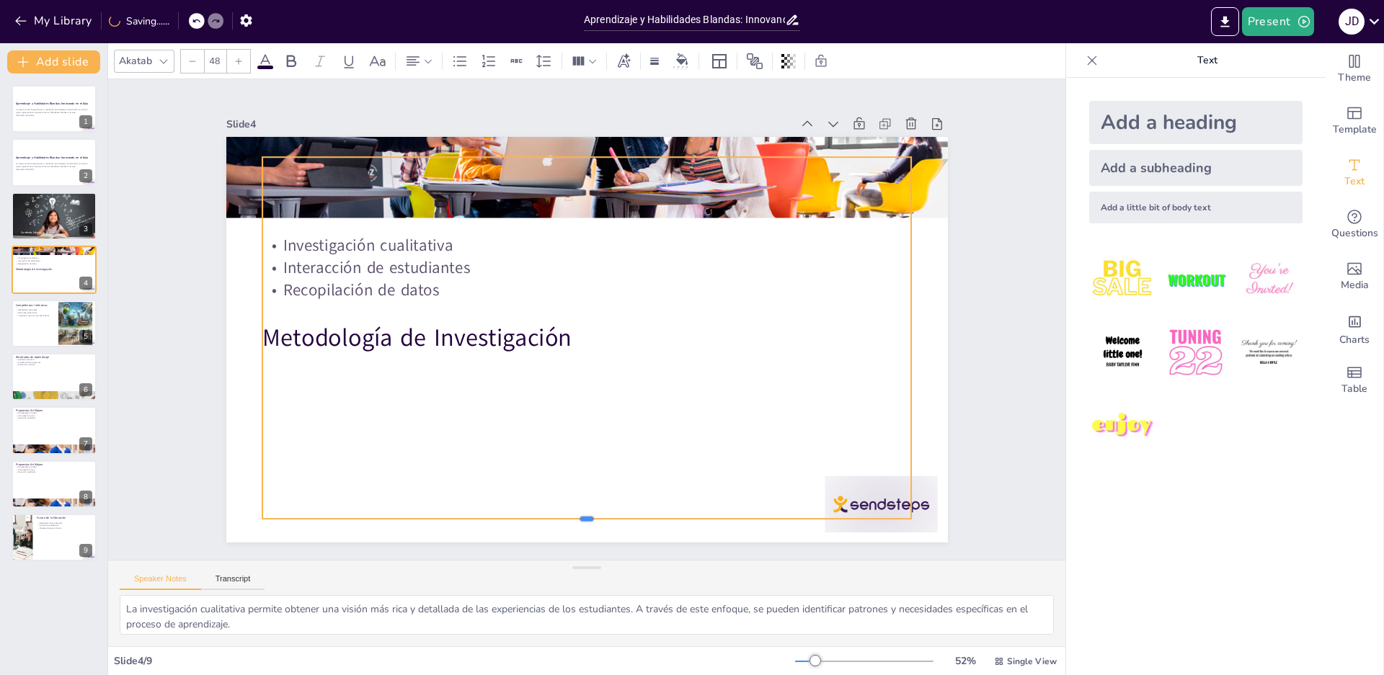
drag, startPoint x: 553, startPoint y: 179, endPoint x: 531, endPoint y: 500, distance: 321.5
click at [523, 349] on div at bounding box center [466, 153] width 532 height 391
click at [850, 389] on div "Slide 1 Aprendizaje y Habilidades Blandas: Innovando en el Aula Un viaje a trav…" at bounding box center [586, 320] width 527 height 844
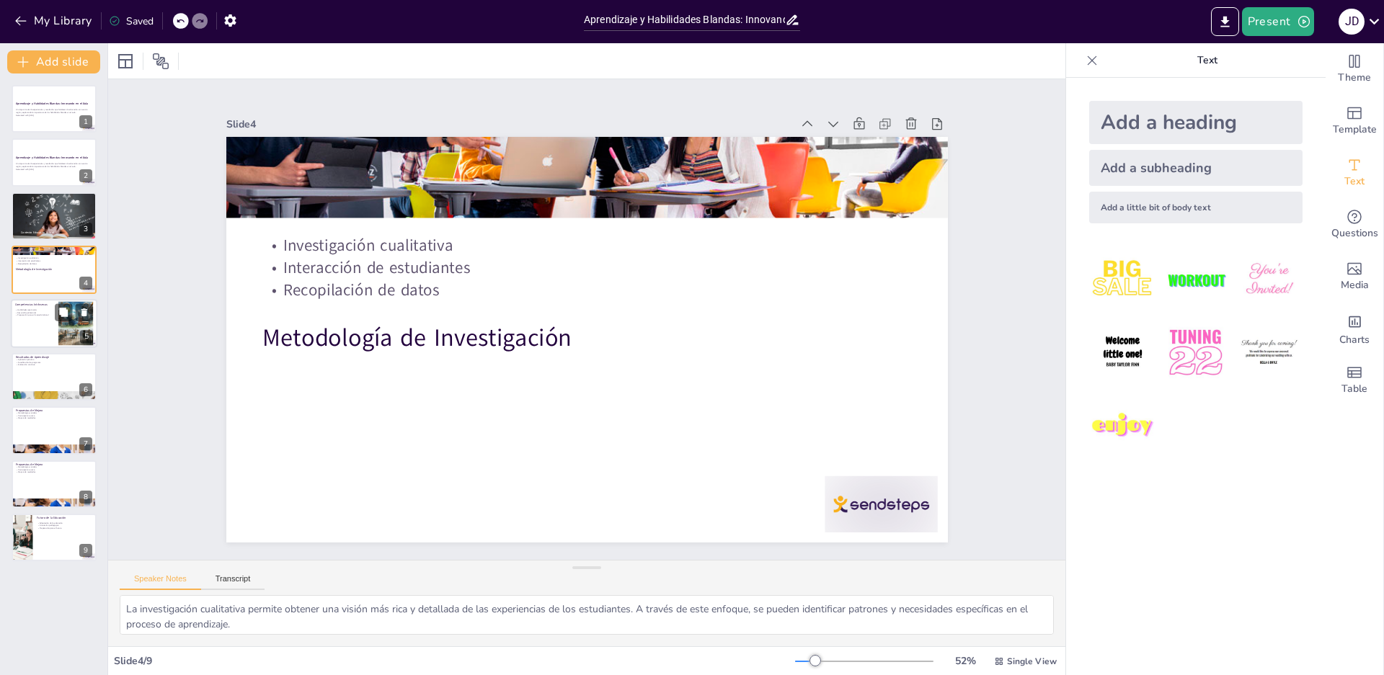
click at [57, 332] on div at bounding box center [54, 323] width 86 height 49
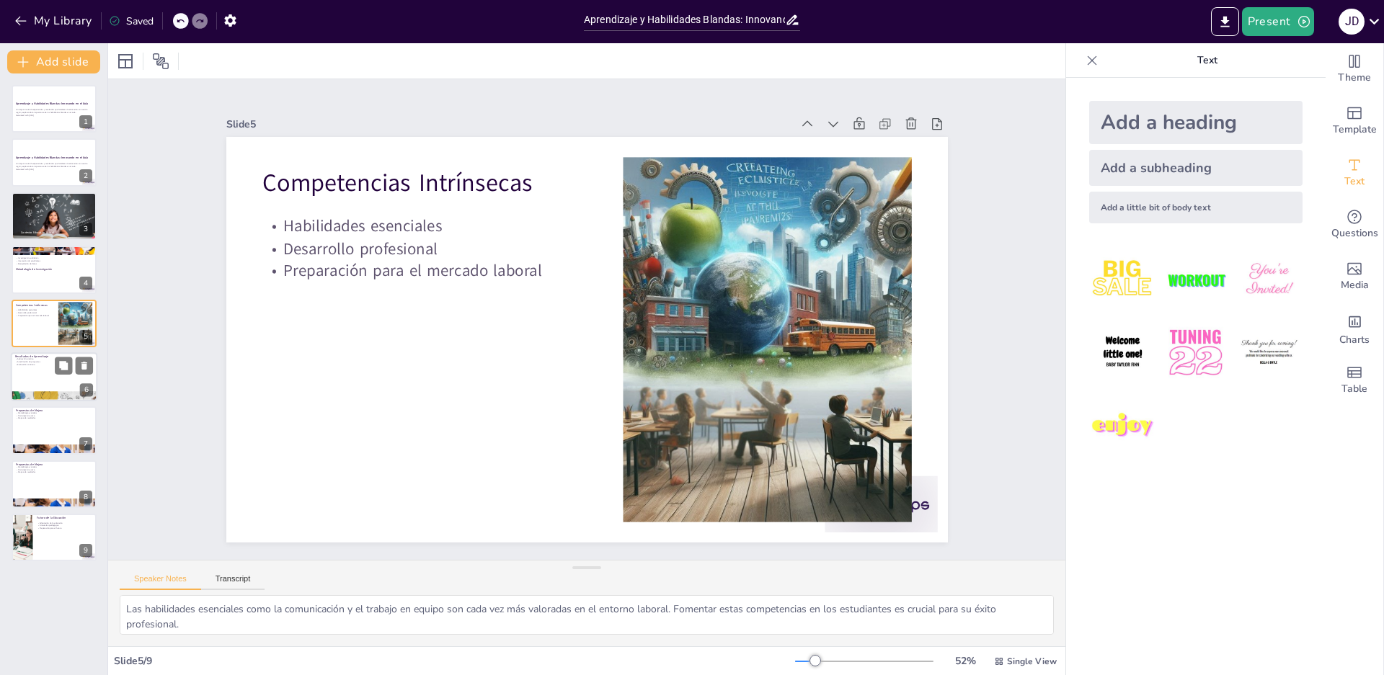
click at [34, 386] on div at bounding box center [54, 376] width 86 height 49
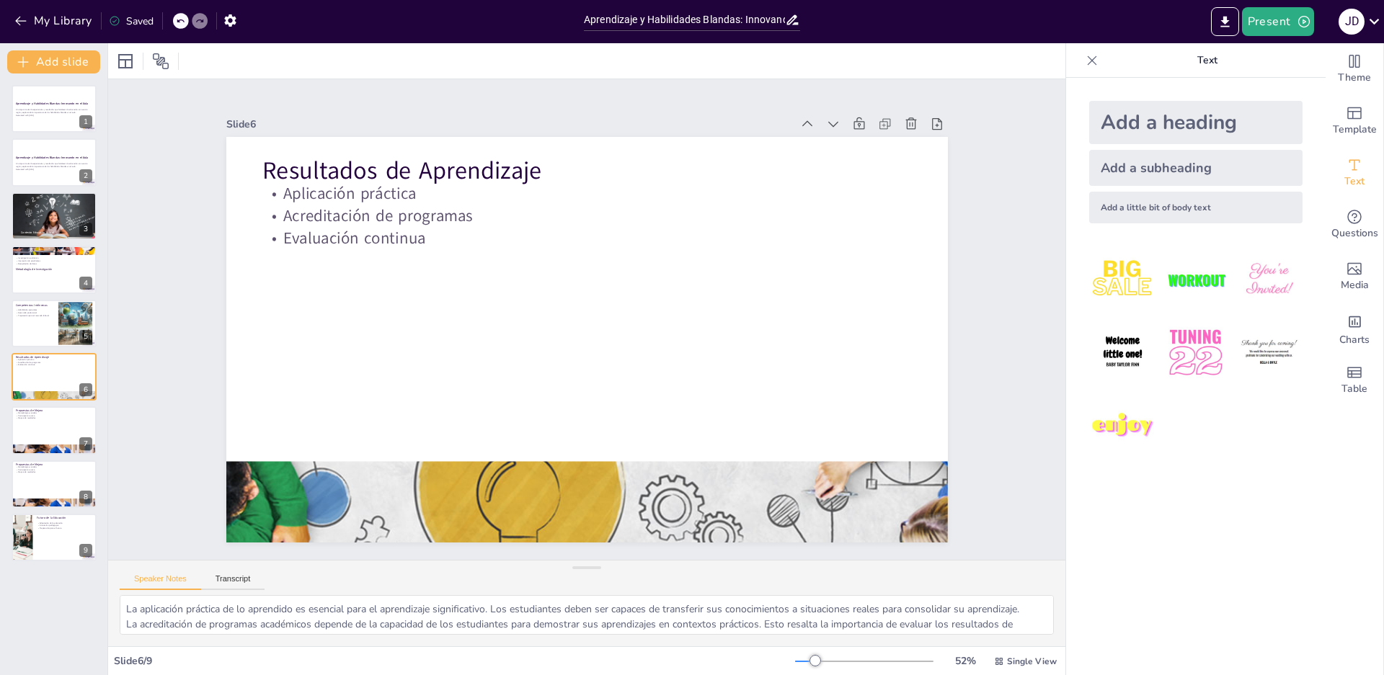
click at [58, 459] on div "Aprendizaje y Habilidades Blandas: Innovando en el Aula Un viaje a través de ex…" at bounding box center [53, 323] width 107 height 476
click at [37, 445] on div at bounding box center [54, 450] width 86 height 44
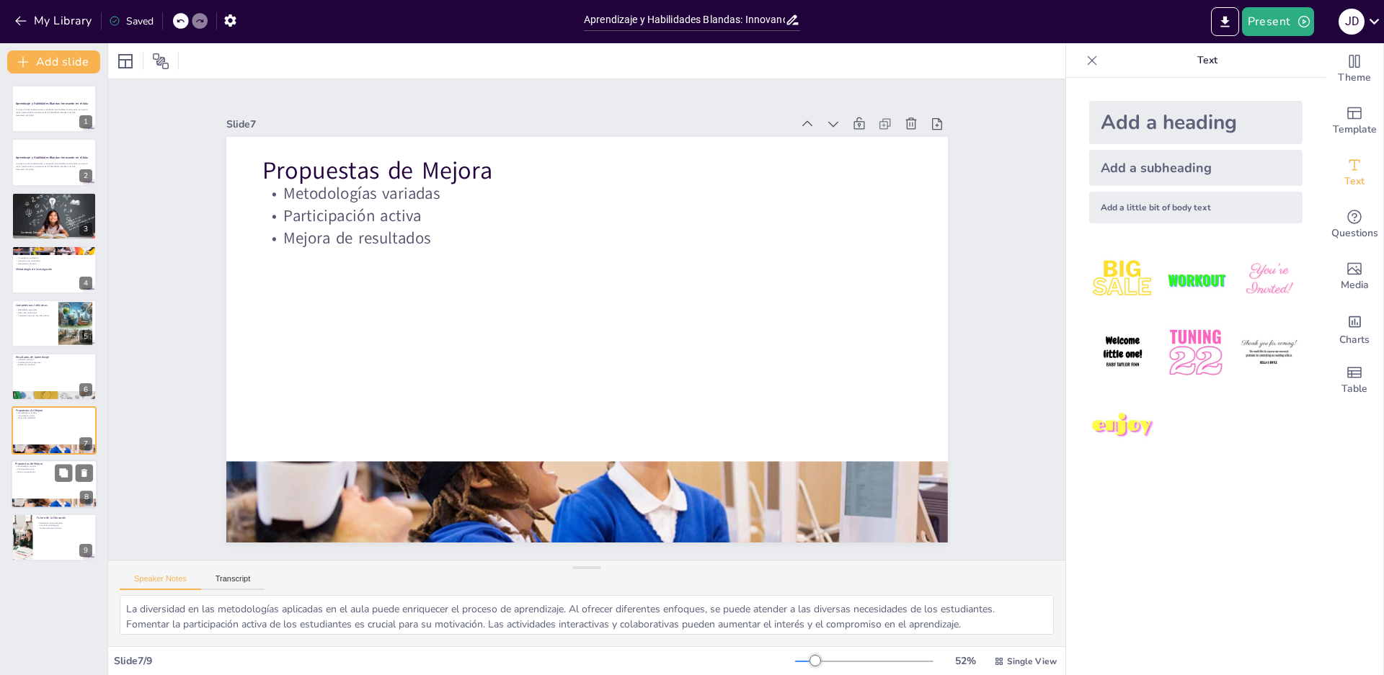
click at [43, 500] on div at bounding box center [54, 503] width 86 height 44
click at [58, 546] on div at bounding box center [54, 537] width 86 height 49
type textarea "La adaptación de la educación es esencial en un mundo que [MEDICAL_DATA] rápida…"
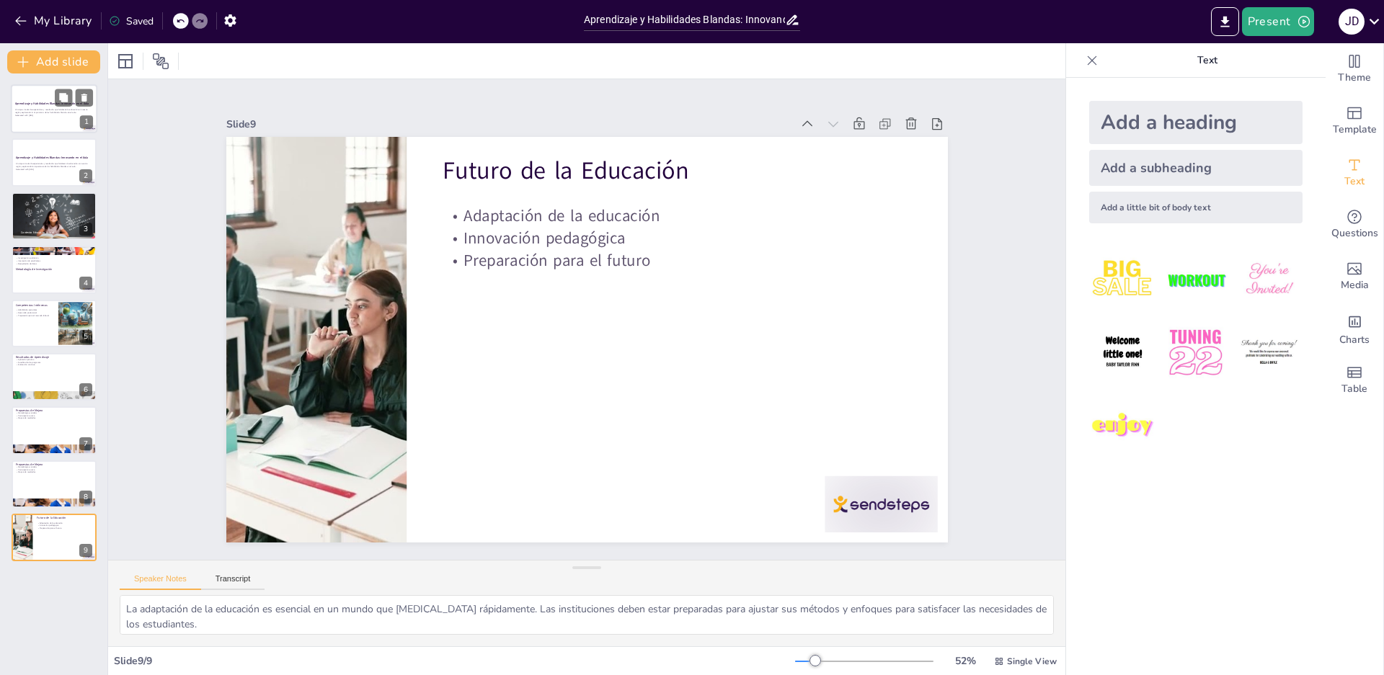
click at [57, 125] on div at bounding box center [54, 108] width 86 height 49
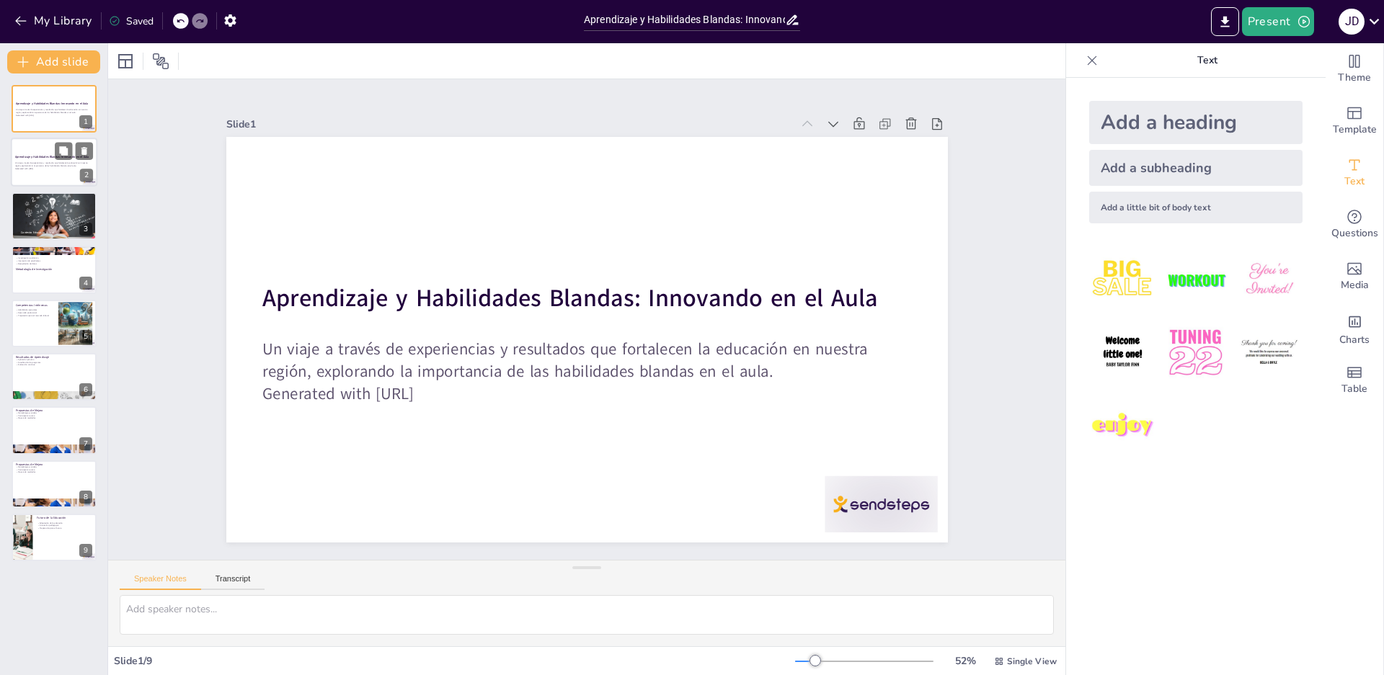
click at [14, 177] on div at bounding box center [54, 162] width 86 height 49
click at [840, 485] on icon at bounding box center [849, 494] width 18 height 18
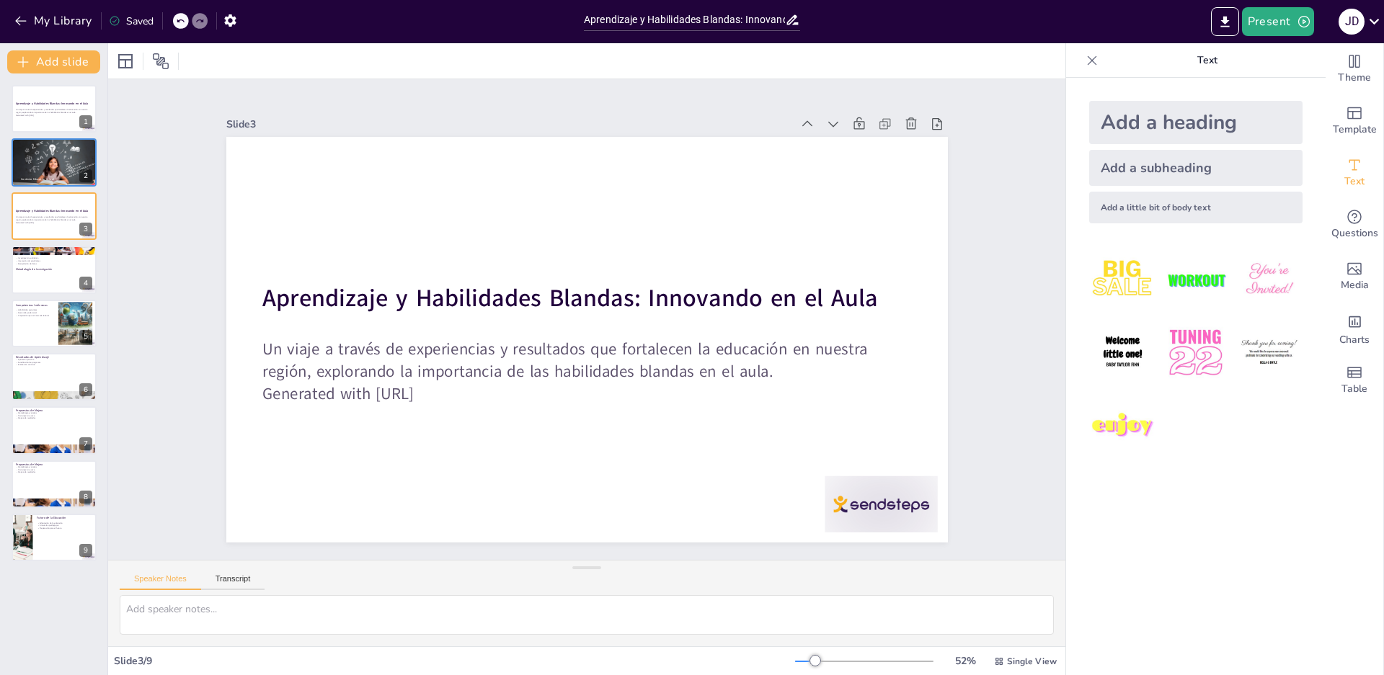
click at [347, 508] on icon at bounding box center [340, 515] width 14 height 14
click at [39, 321] on div at bounding box center [54, 323] width 86 height 49
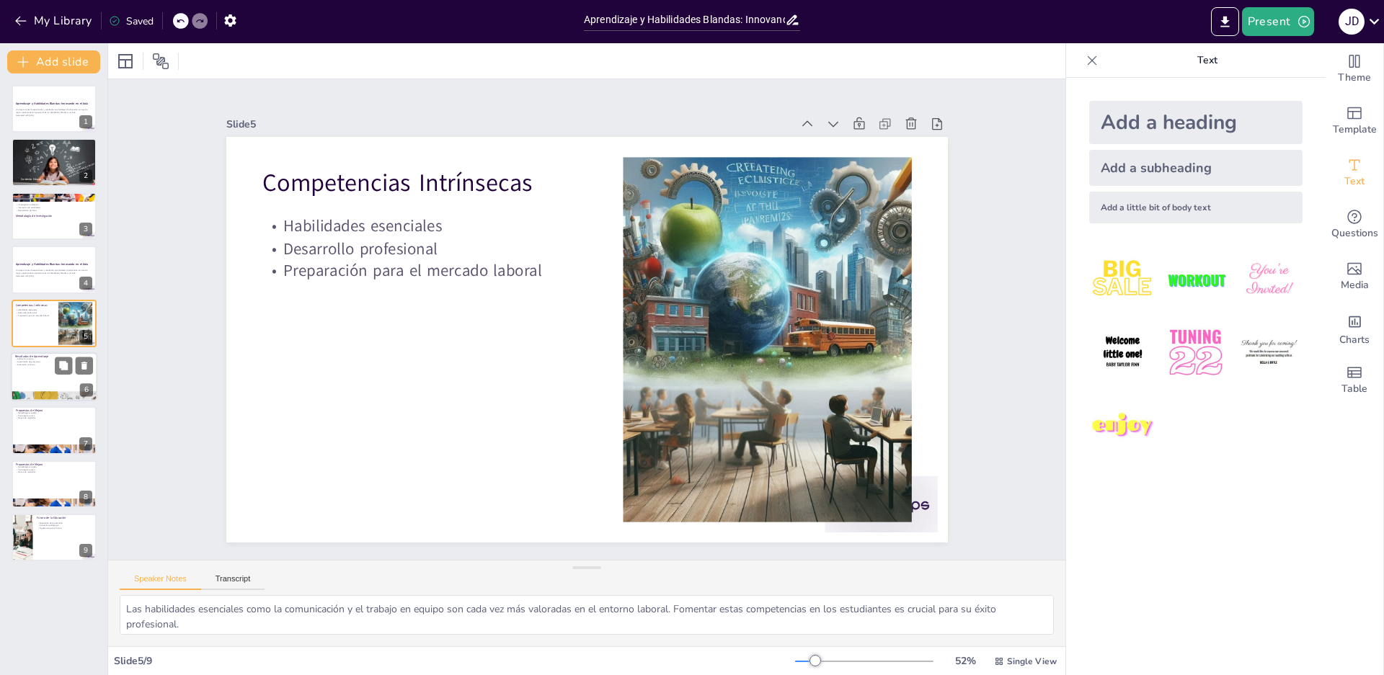
click at [35, 389] on div at bounding box center [54, 376] width 86 height 49
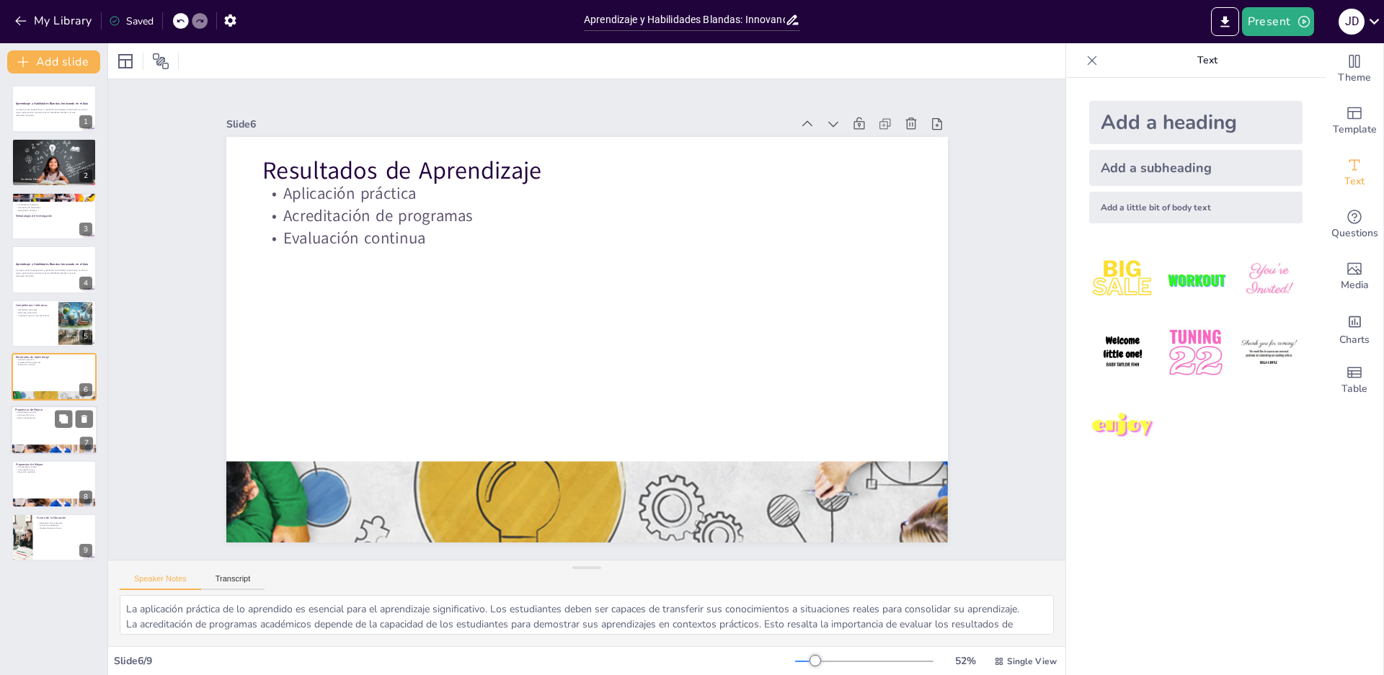
click at [32, 448] on div at bounding box center [54, 450] width 86 height 44
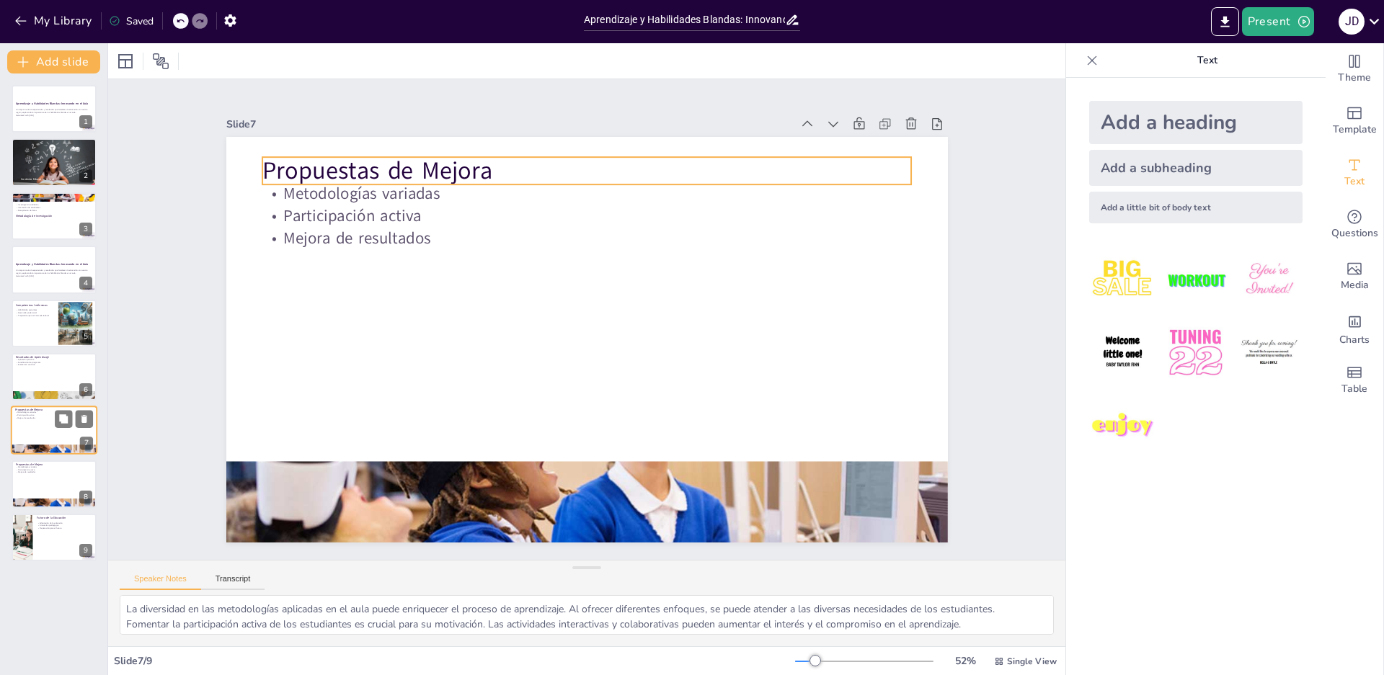
click at [37, 408] on p "Propuestas de Mejora" at bounding box center [54, 410] width 78 height 4
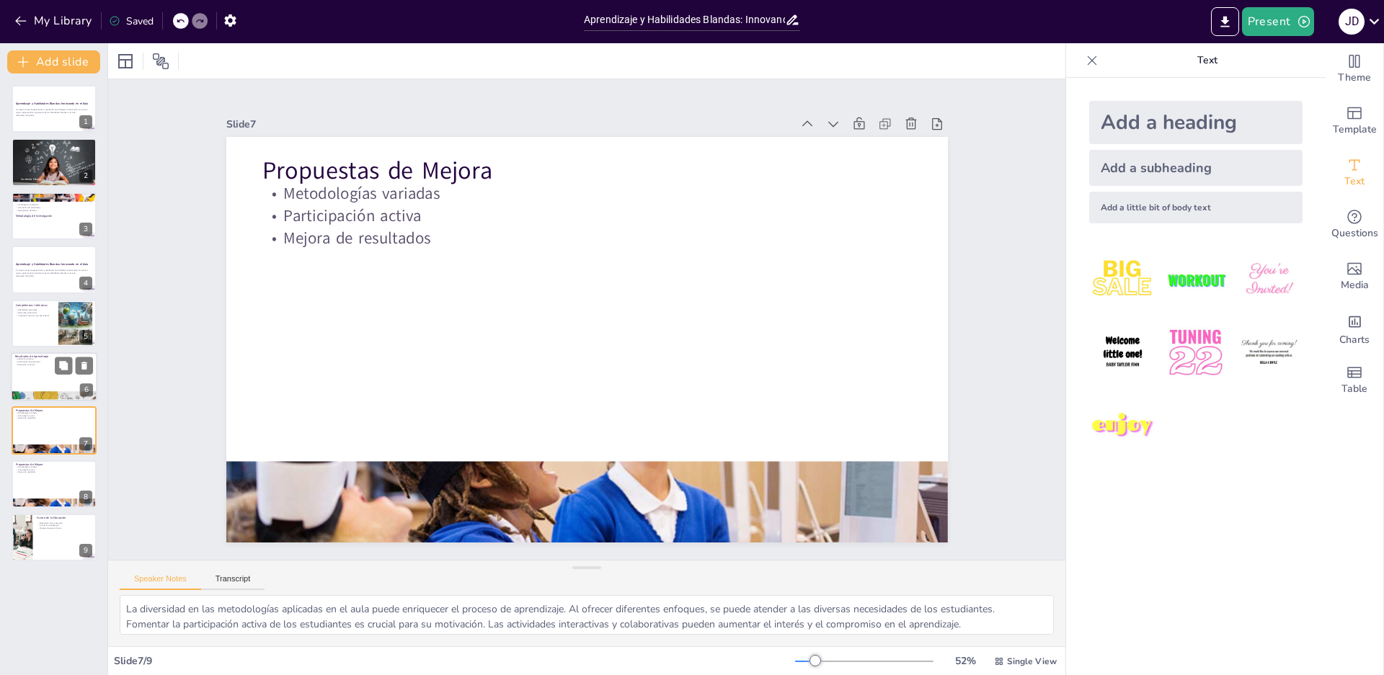
click at [40, 379] on div at bounding box center [54, 376] width 86 height 49
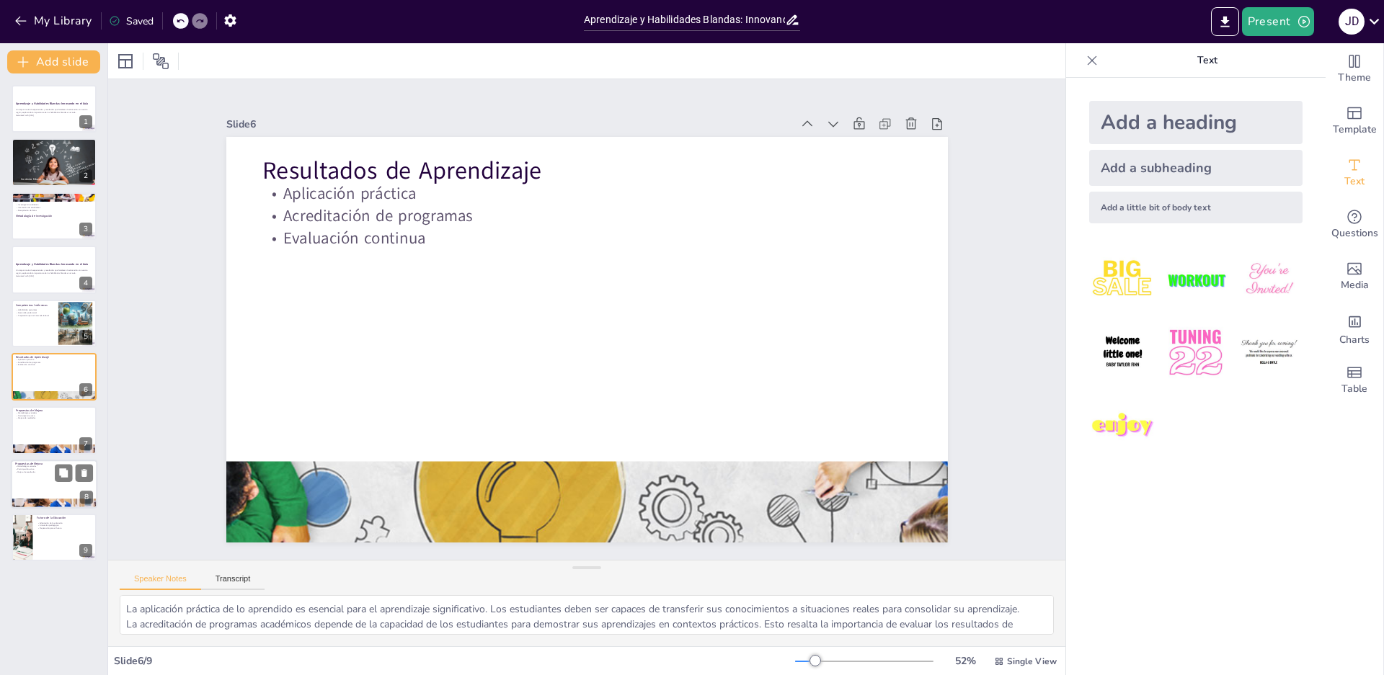
click at [43, 476] on div at bounding box center [54, 484] width 86 height 49
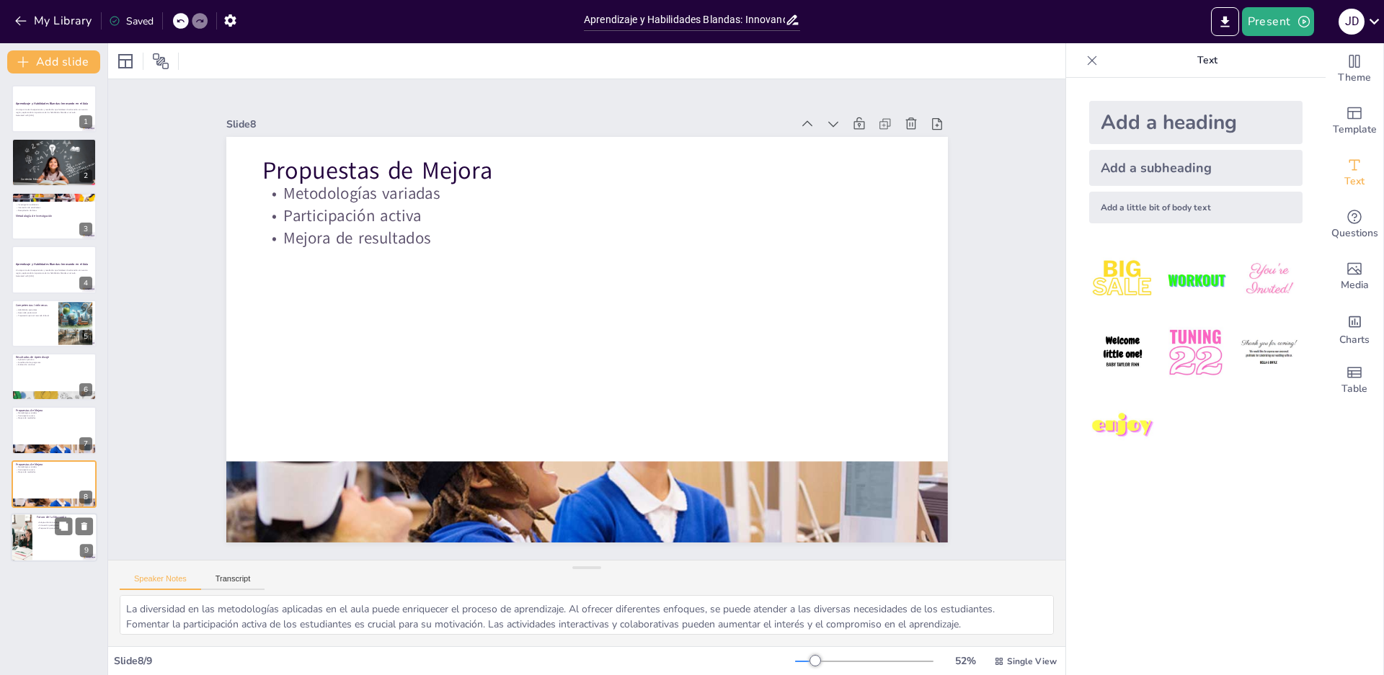
click at [50, 538] on div at bounding box center [54, 537] width 86 height 49
type textarea "La adaptación de la educación es esencial en un mundo que [MEDICAL_DATA] rápida…"
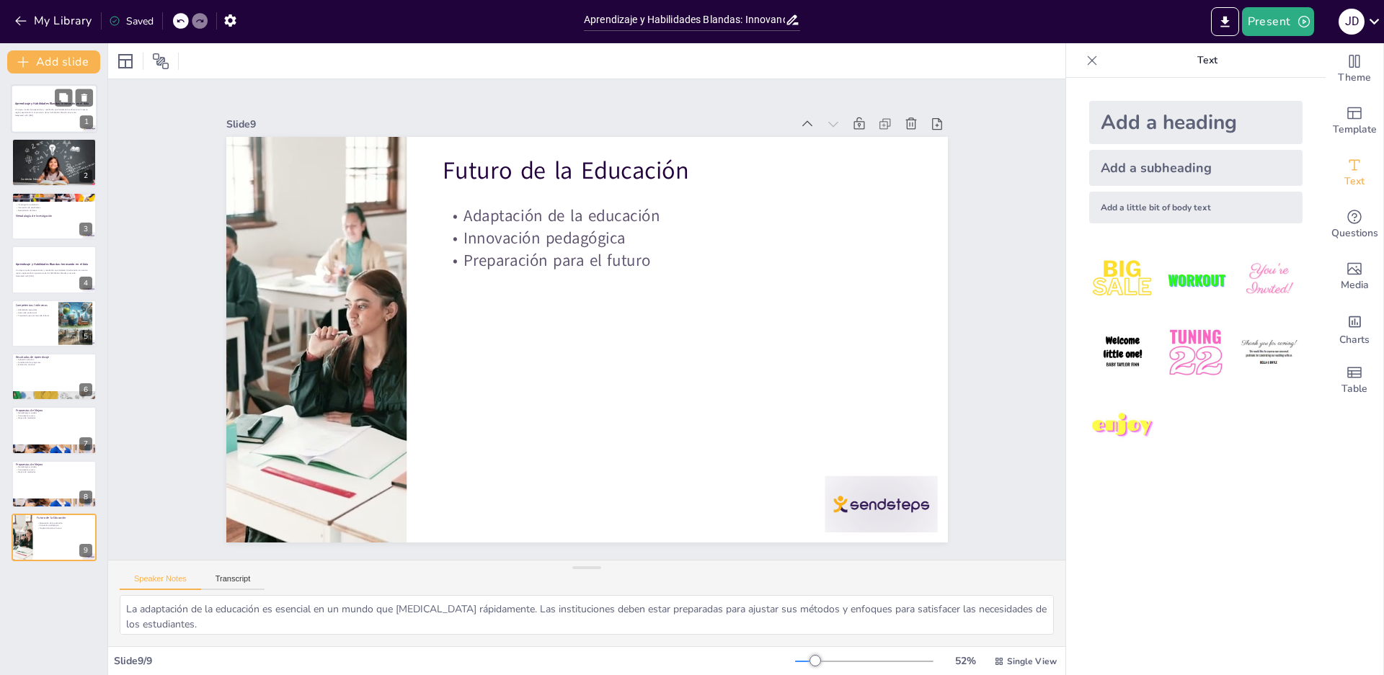
click at [44, 113] on p "Un viaje a través de experiencias y resultados que fortalecen la educación en n…" at bounding box center [54, 111] width 78 height 5
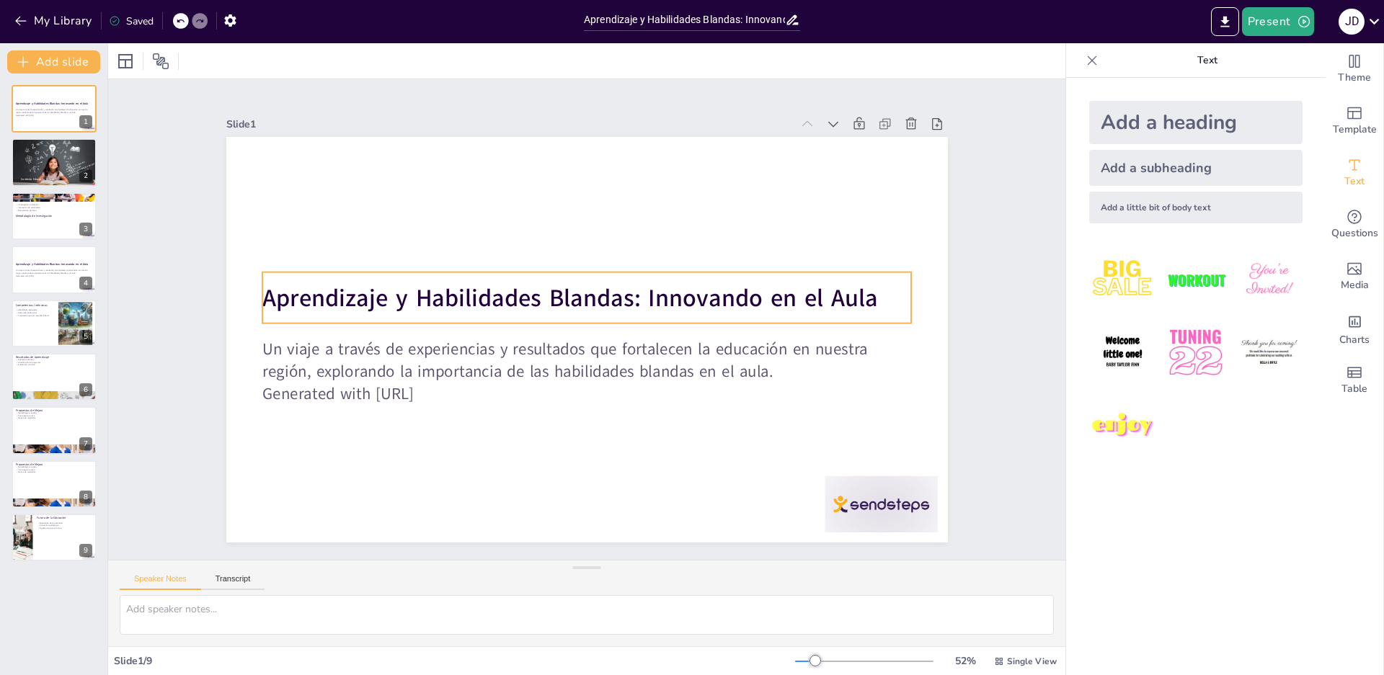
click at [525, 291] on strong "Aprendizaje y Habilidades Blandas: Innovando en el Aula" at bounding box center [605, 298] width 160 height 608
click at [404, 292] on strong "Aprendizaje y Habilidades Blandas: Innovando en el Aula" at bounding box center [569, 298] width 615 height 32
click at [558, 292] on strong "Aprendizaje y Habilidades Blandas: Innovando en el Aula" at bounding box center [606, 300] width 97 height 615
click at [415, 295] on strong "Aprendizaje y Habilidades Blandas: Innovando en el Aula" at bounding box center [560, 312] width 517 height 388
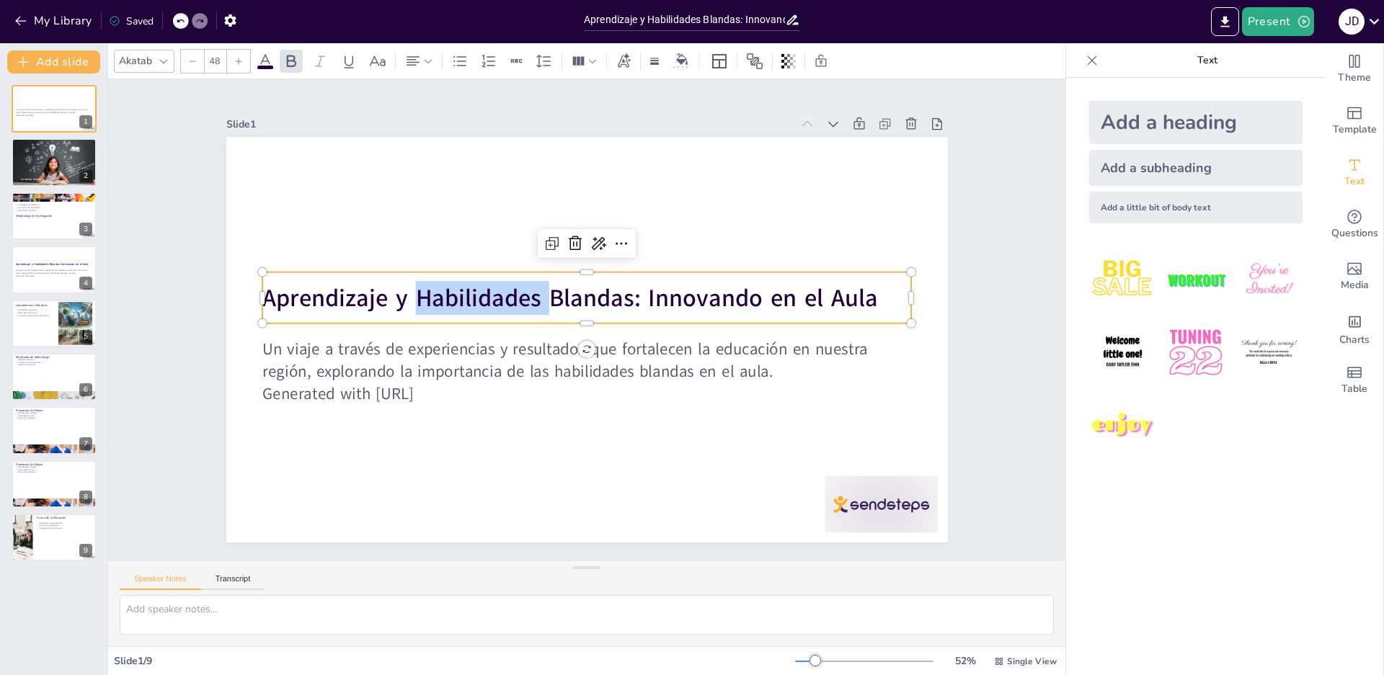
click at [415, 295] on strong "Aprendizaje y Habilidades Blandas: Innovando en el Aula" at bounding box center [588, 292] width 479 height 436
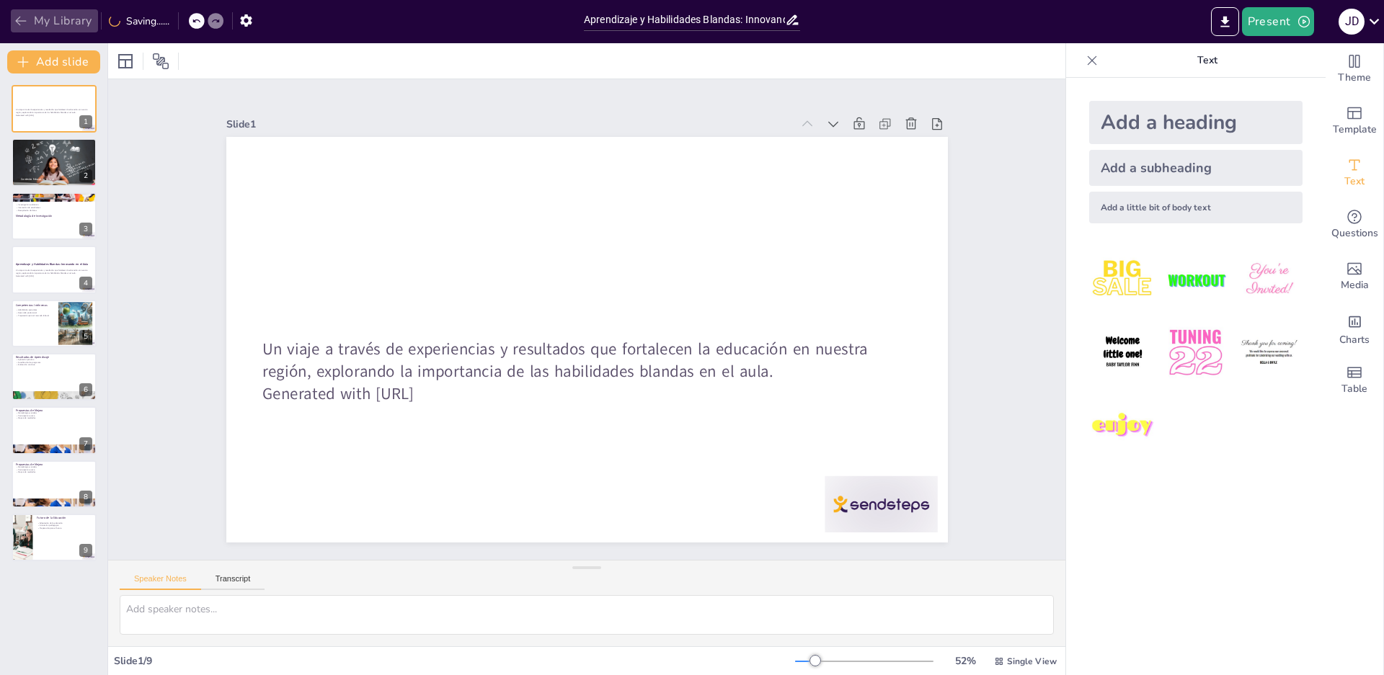
click at [21, 21] on icon "button" at bounding box center [20, 21] width 11 height 9
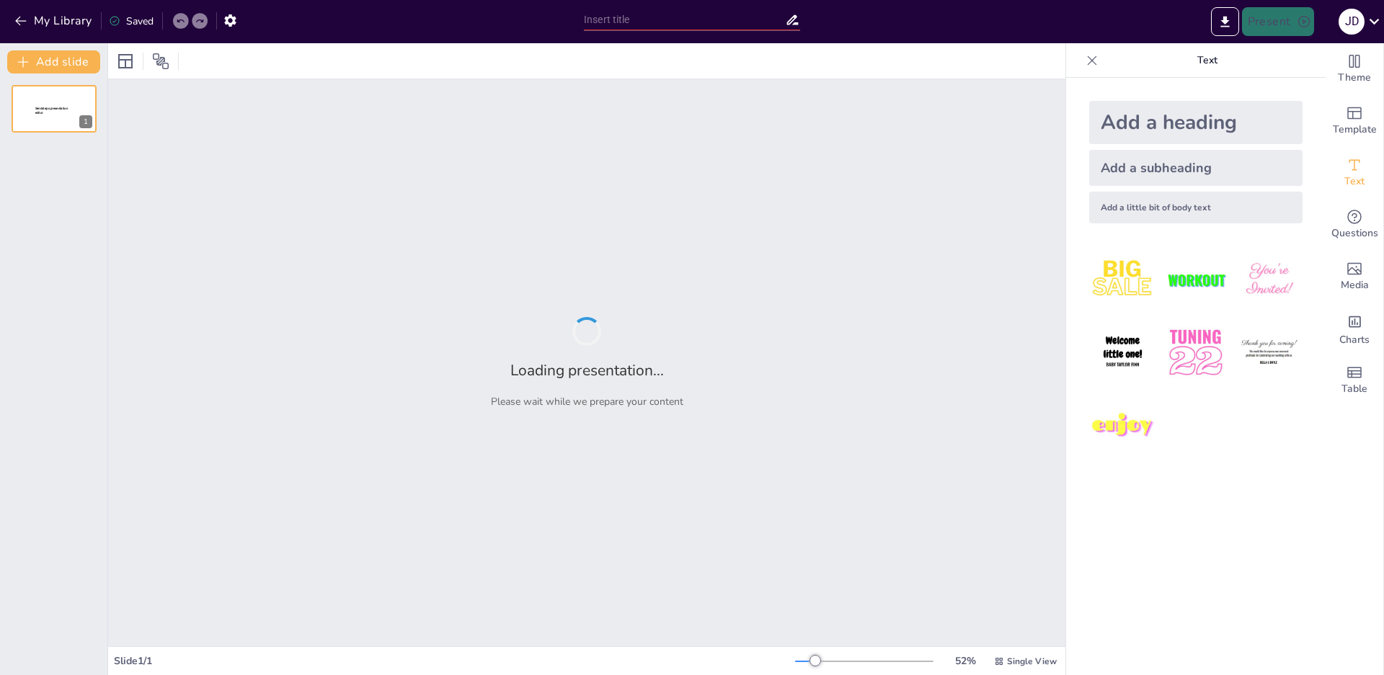
type input "Aprendizaje y Habilidades Blandas: Innovando en el Aula"
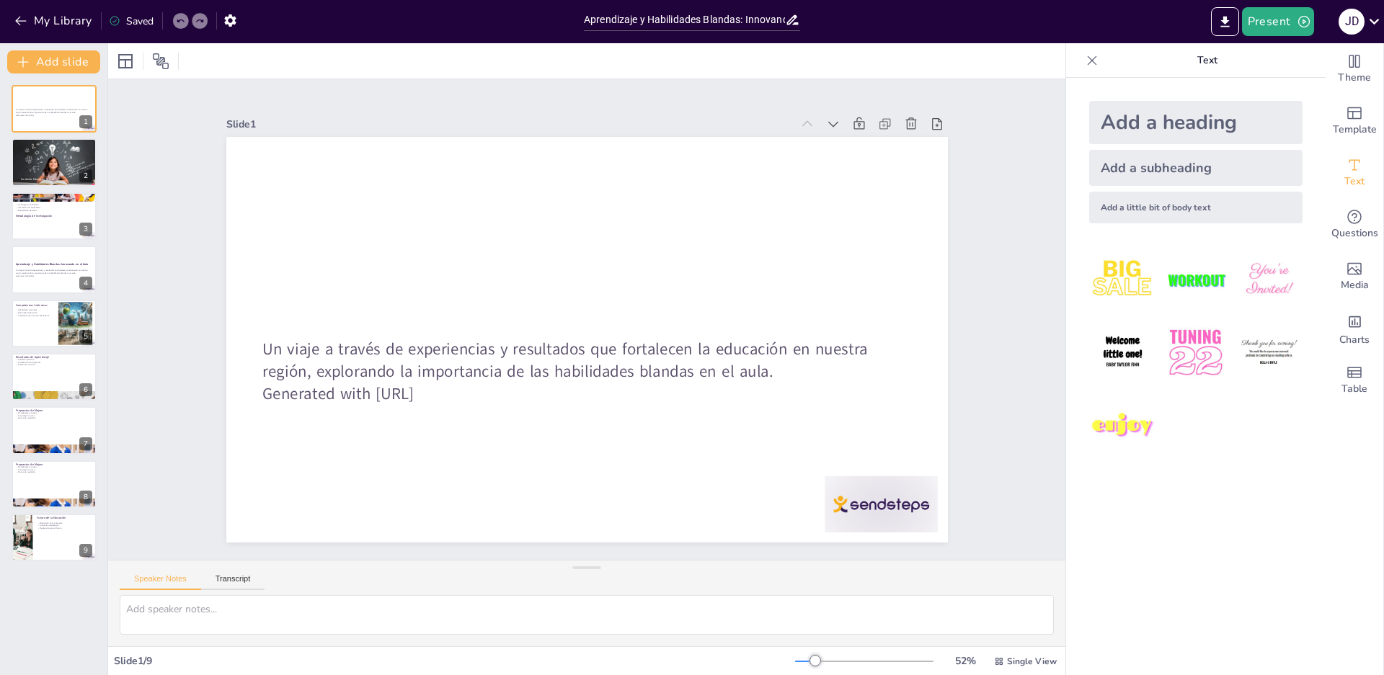
click at [1023, 274] on div "Slide 1 Un viaje a través de experiencias y resultados que fortalecen la educac…" at bounding box center [587, 319] width 1002 height 578
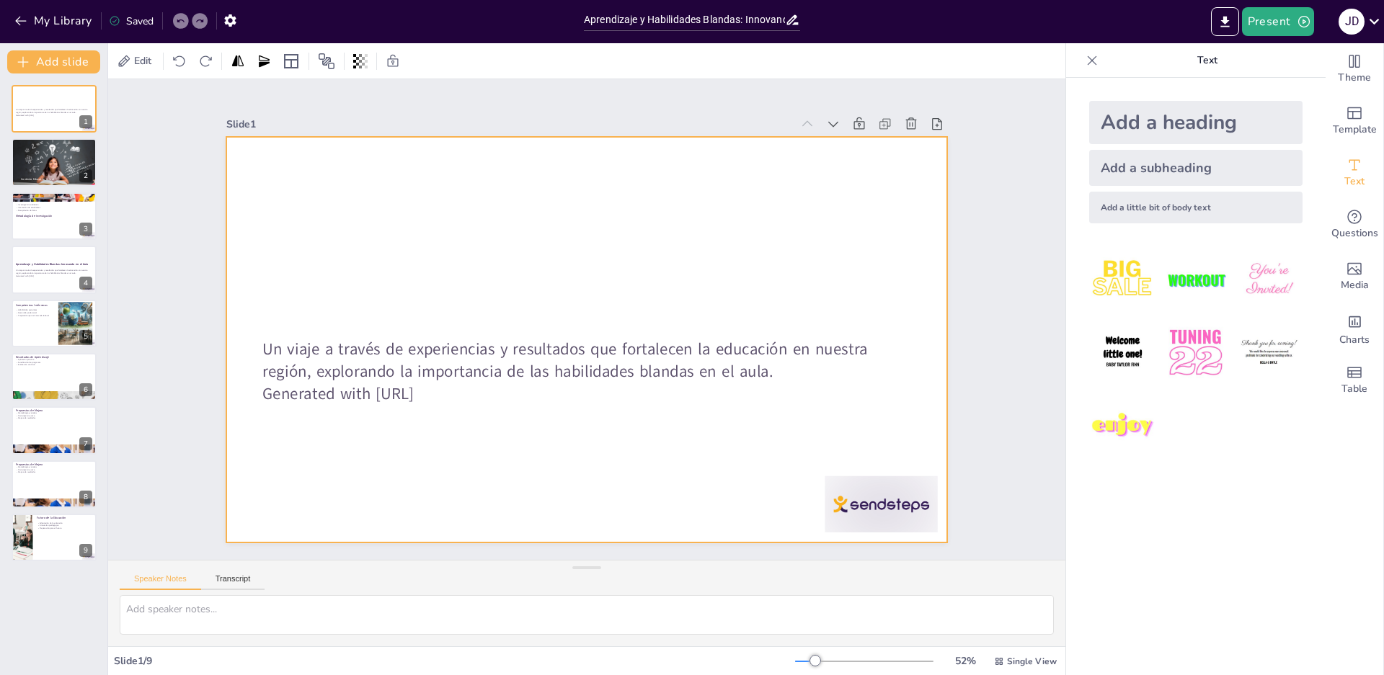
click at [569, 293] on div at bounding box center [575, 336] width 822 height 753
click at [1138, 167] on div "Add a subheading" at bounding box center [1195, 168] width 213 height 36
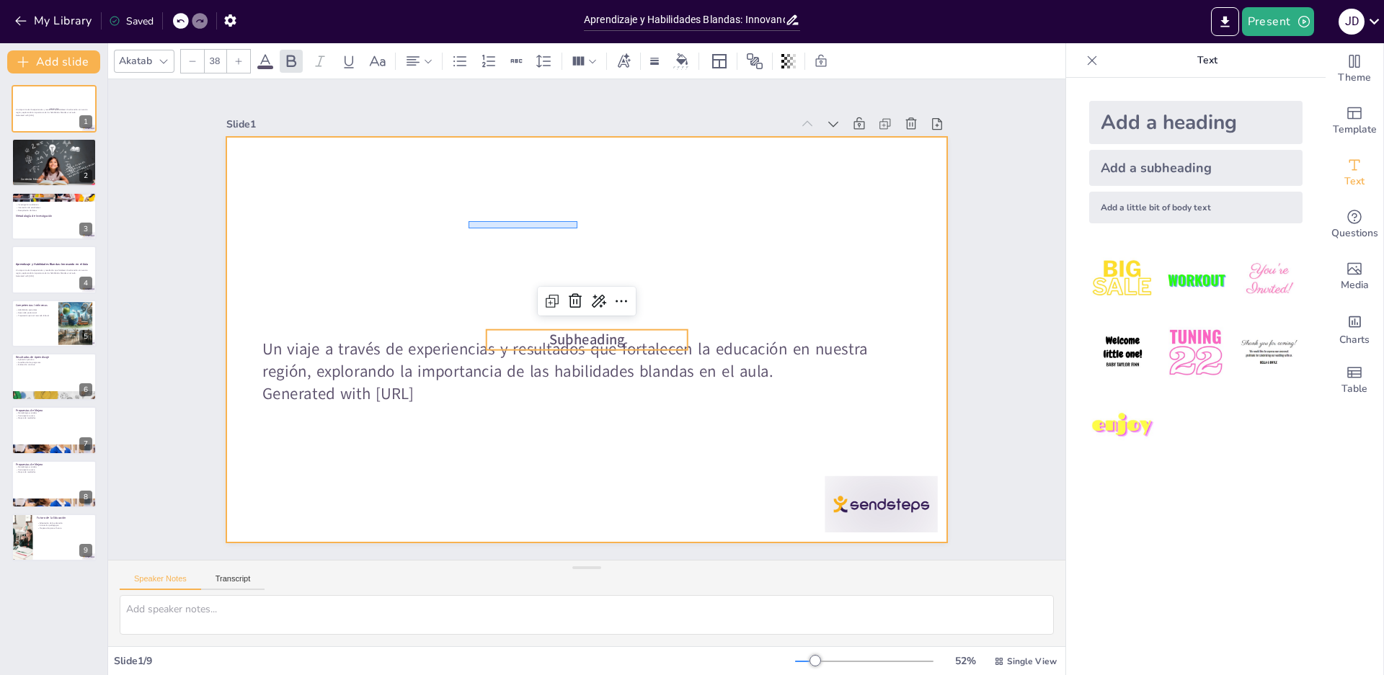
drag, startPoint x: 469, startPoint y: 221, endPoint x: 579, endPoint y: 229, distance: 110.6
click at [579, 229] on div at bounding box center [580, 339] width 812 height 609
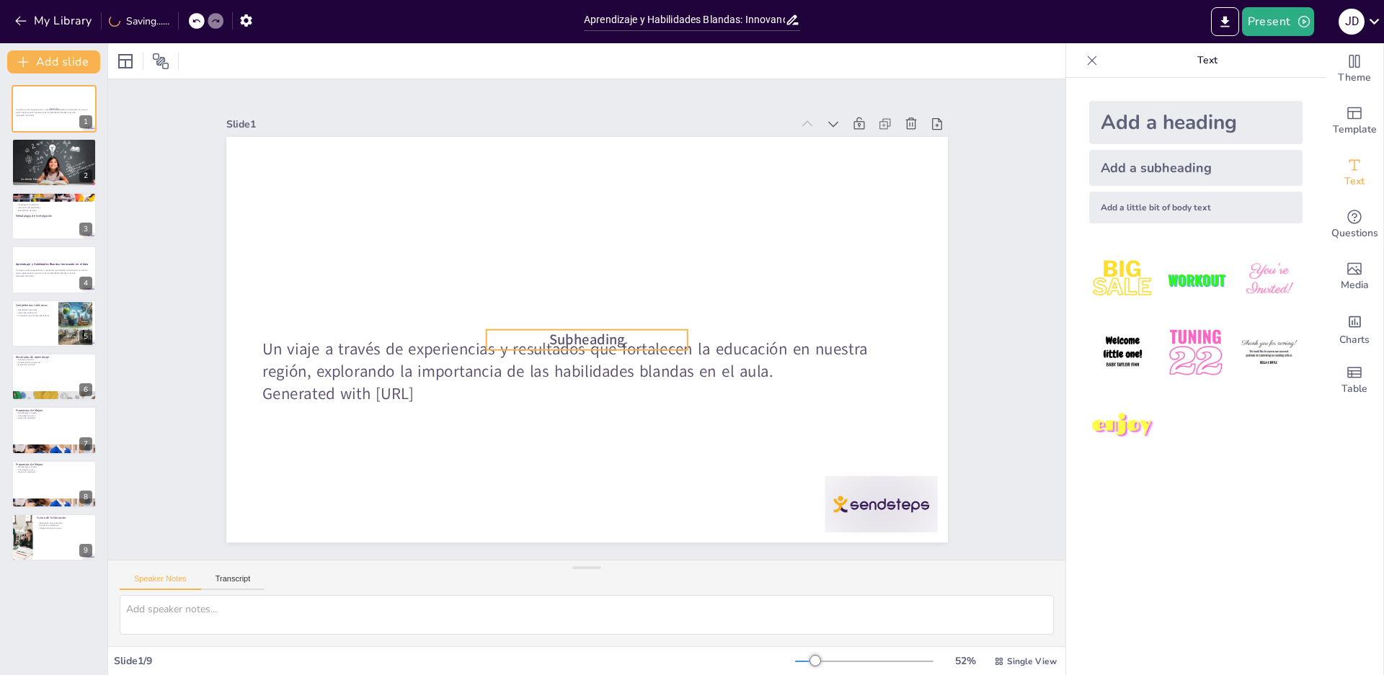
click at [600, 329] on span "Subheading" at bounding box center [584, 339] width 77 height 27
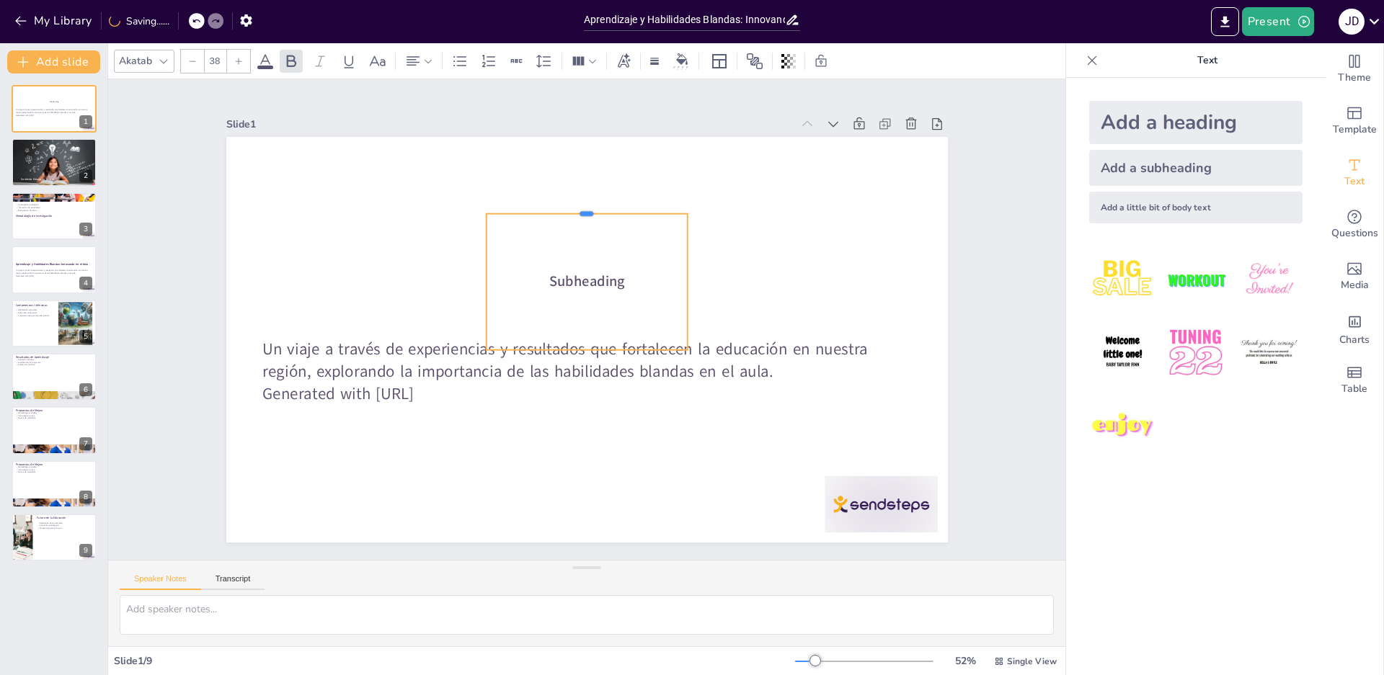
drag, startPoint x: 633, startPoint y: 323, endPoint x: 622, endPoint y: 218, distance: 105.1
click at [623, 207] on div at bounding box center [598, 208] width 202 height 32
drag, startPoint x: 677, startPoint y: 277, endPoint x: 790, endPoint y: 263, distance: 114.0
click at [794, 263] on div at bounding box center [807, 304] width 26 height 136
click at [660, 274] on span "Subheading" at bounding box center [646, 287] width 77 height 27
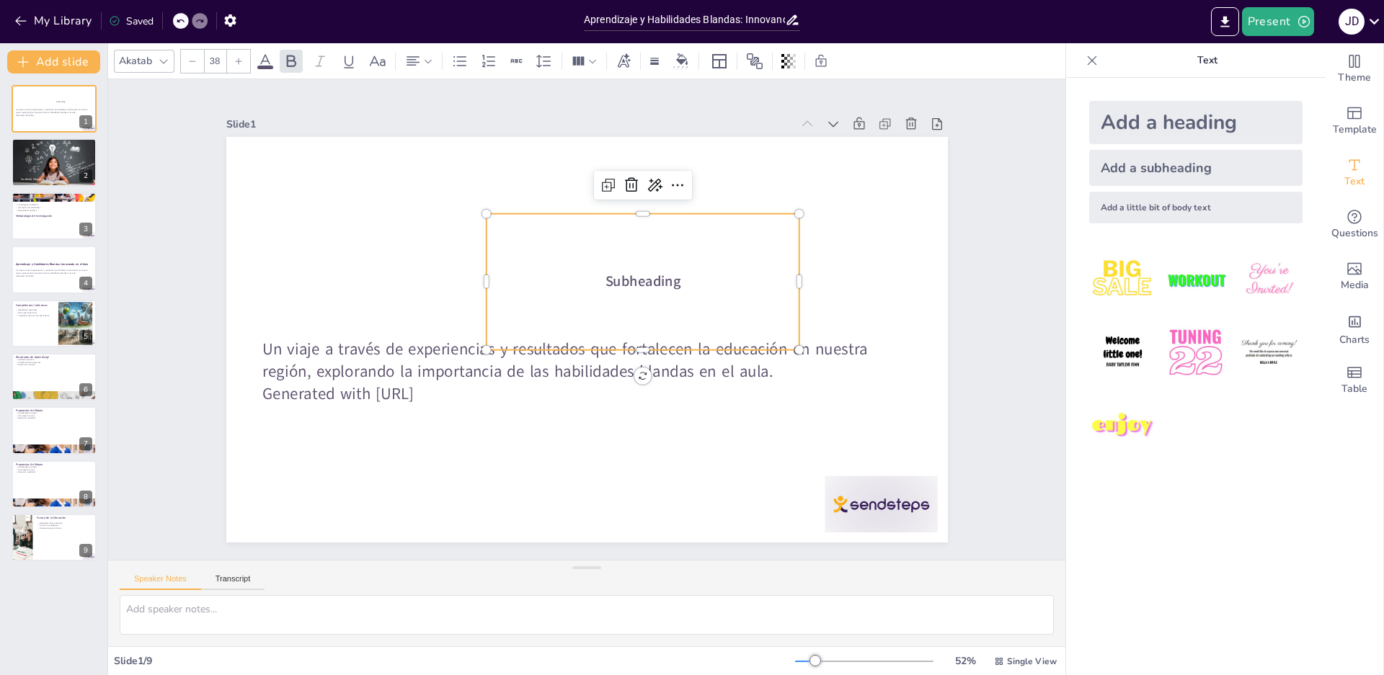
click at [660, 272] on span "Subheading" at bounding box center [643, 281] width 76 height 19
click at [794, 210] on div at bounding box center [800, 214] width 12 height 12
click at [635, 181] on icon at bounding box center [644, 190] width 19 height 19
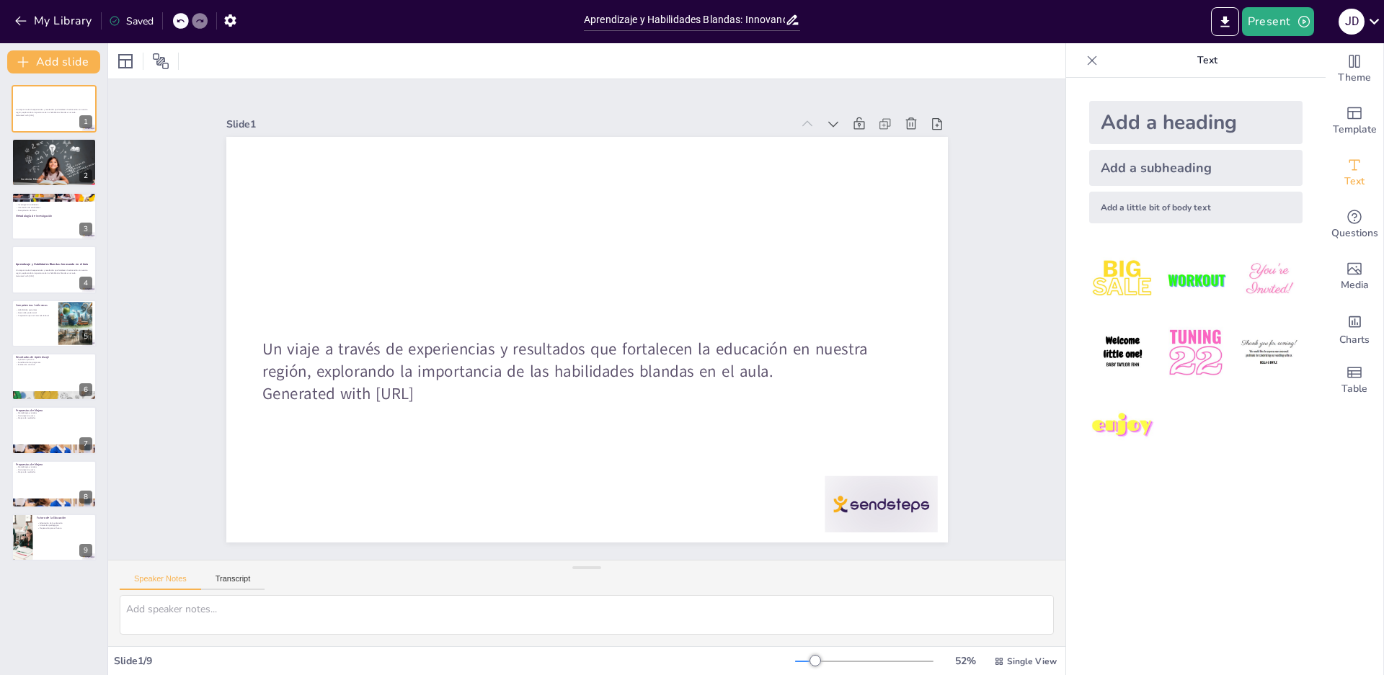
click at [1119, 131] on div "Add a heading" at bounding box center [1195, 122] width 213 height 43
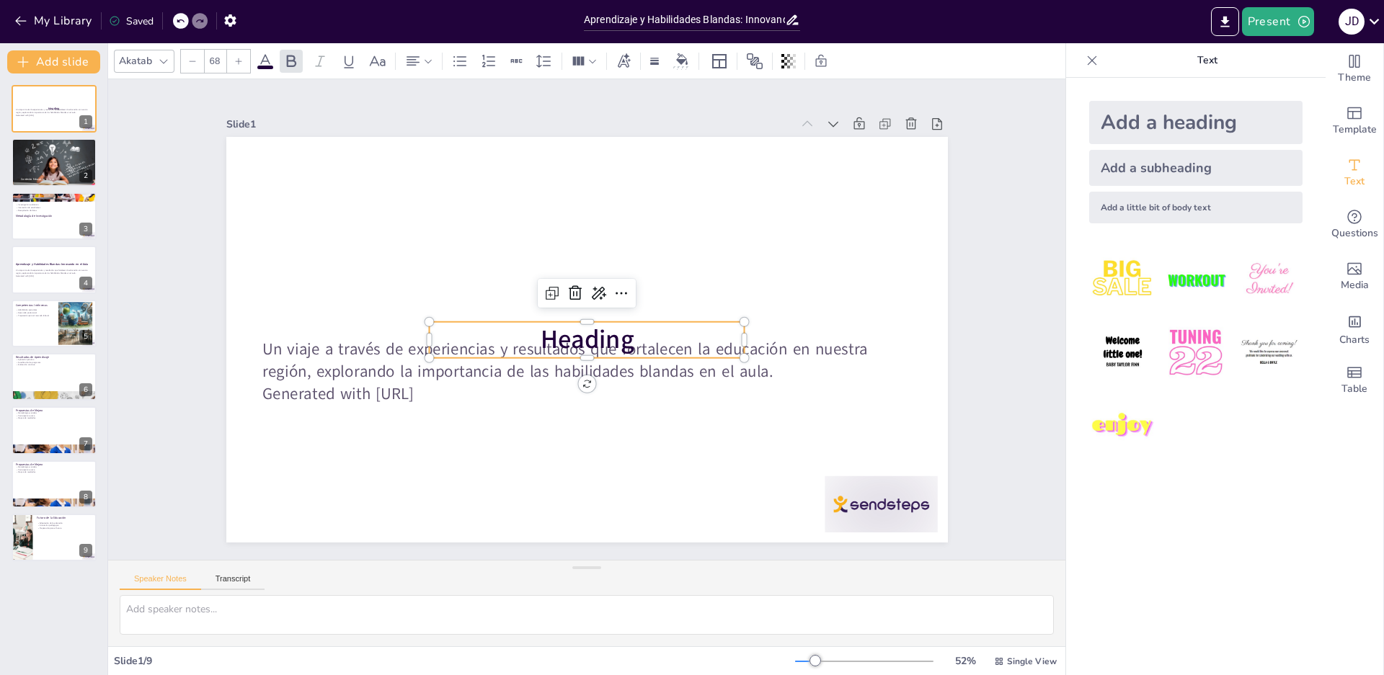
click at [600, 337] on span "Heading" at bounding box center [587, 339] width 94 height 35
click at [600, 337] on span "Heading" at bounding box center [584, 339] width 97 height 45
drag, startPoint x: 635, startPoint y: 337, endPoint x: 503, endPoint y: 337, distance: 131.9
click at [503, 337] on p "Heading" at bounding box center [587, 340] width 316 height 36
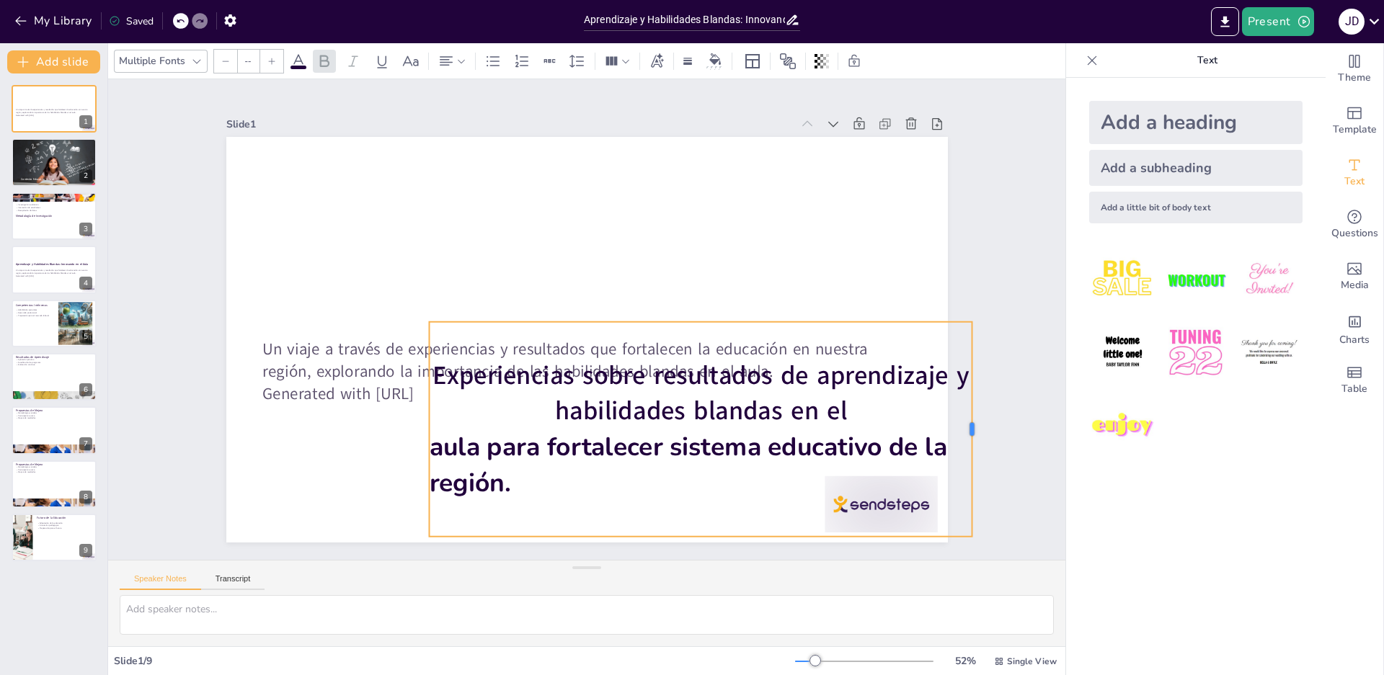
drag, startPoint x: 764, startPoint y: 423, endPoint x: 944, endPoint y: 386, distance: 184.1
click at [972, 407] on div at bounding box center [978, 429] width 12 height 215
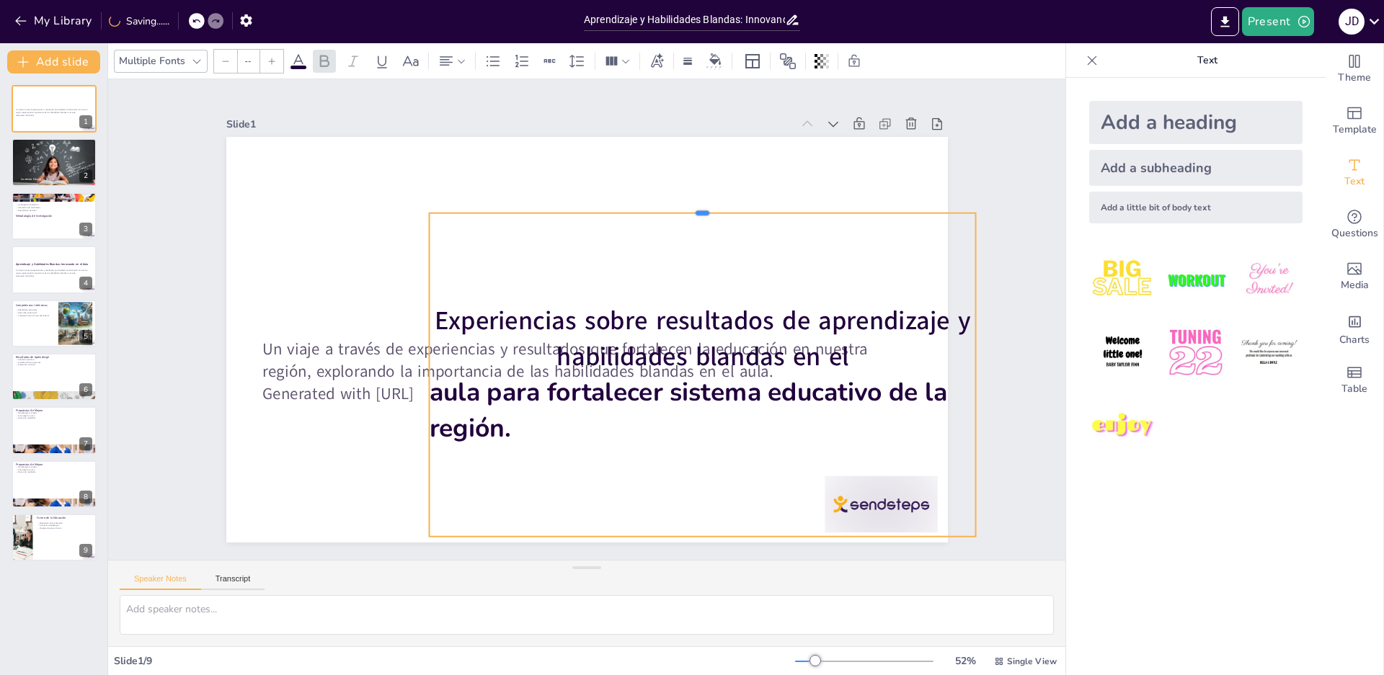
drag, startPoint x: 897, startPoint y: 314, endPoint x: 852, endPoint y: 188, distance: 133.4
click at [852, 188] on div at bounding box center [724, 234] width 538 height 125
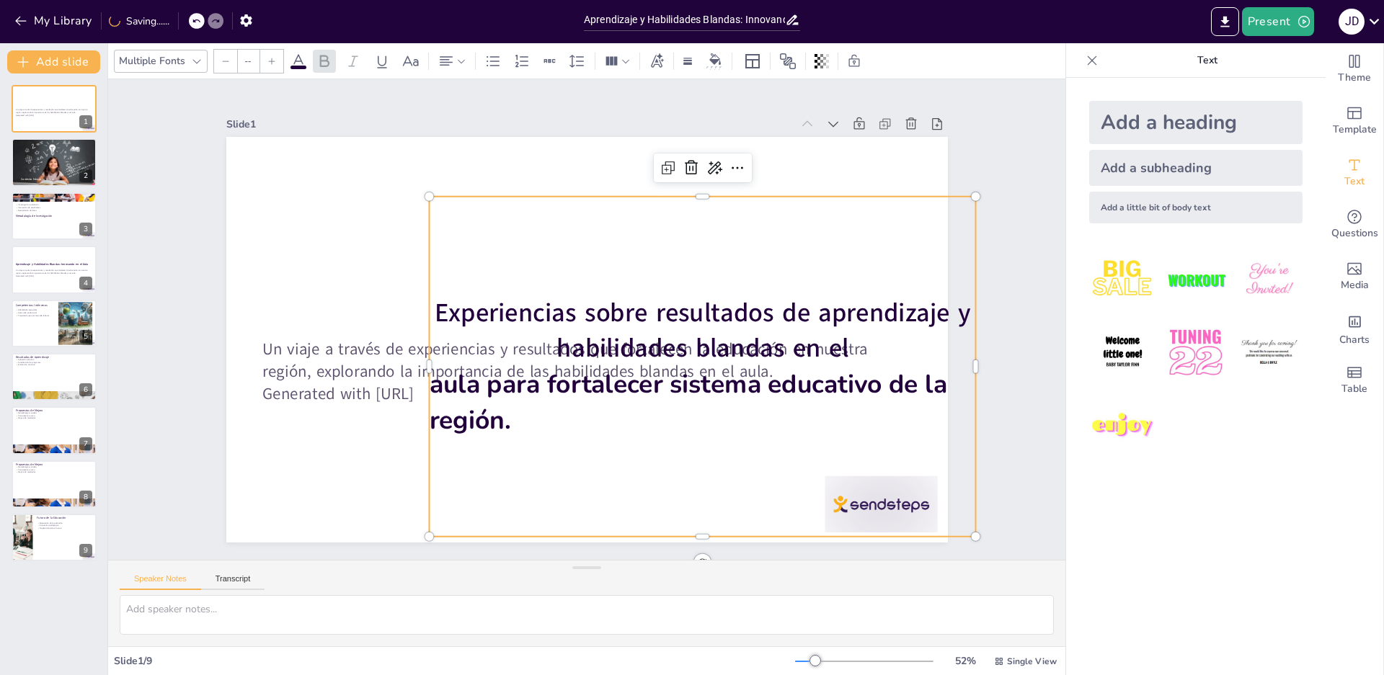
drag, startPoint x: 581, startPoint y: 528, endPoint x: 536, endPoint y: 465, distance: 77.4
click at [549, 527] on div "Experiencias sobre resultados de aprendizaje y habilidades blandas en el aula p…" at bounding box center [702, 367] width 547 height 340
click at [434, 317] on span "Experiencias sobre resultados de aprendizaje y habilidades blandas en el" at bounding box center [702, 337] width 537 height 114
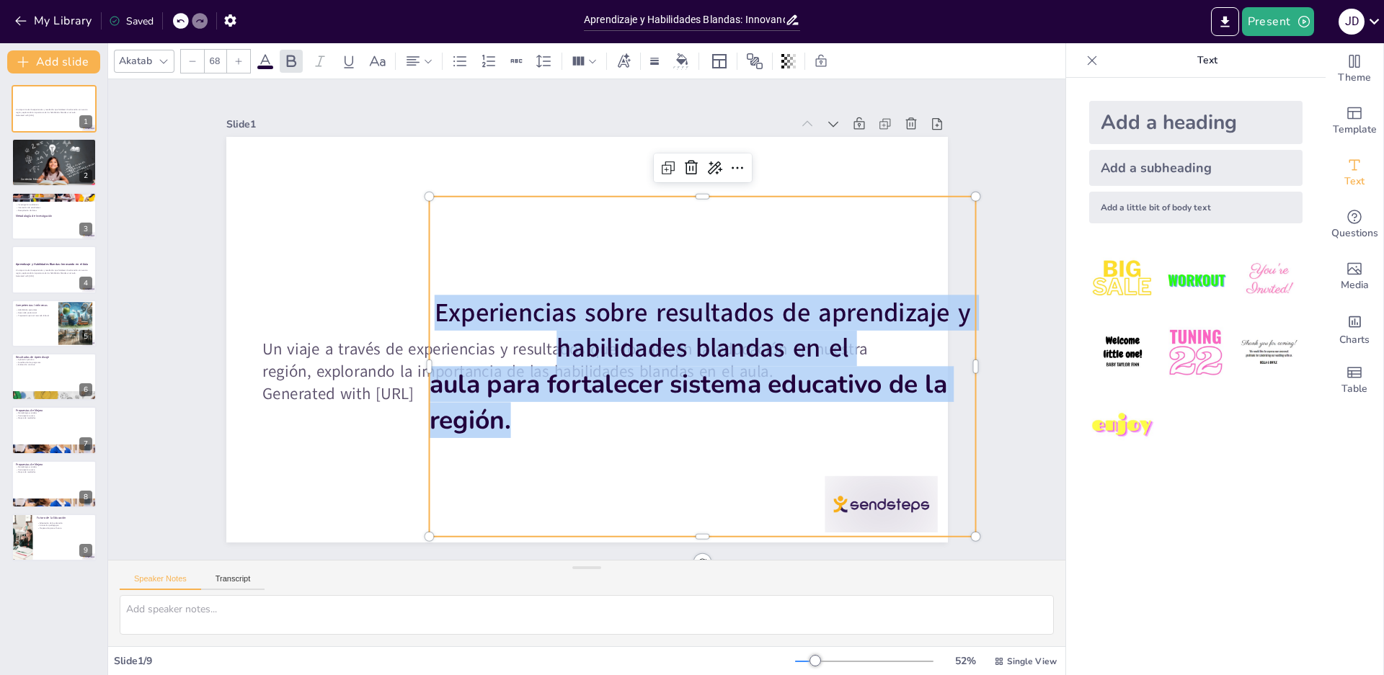
drag, startPoint x: 425, startPoint y: 306, endPoint x: 562, endPoint y: 405, distance: 168.8
click at [562, 424] on div "Experiencias sobre resultados de aprendizaje y habilidades blandas en el aula p…" at bounding box center [696, 379] width 559 height 200
click at [375, 62] on icon at bounding box center [378, 61] width 16 height 10
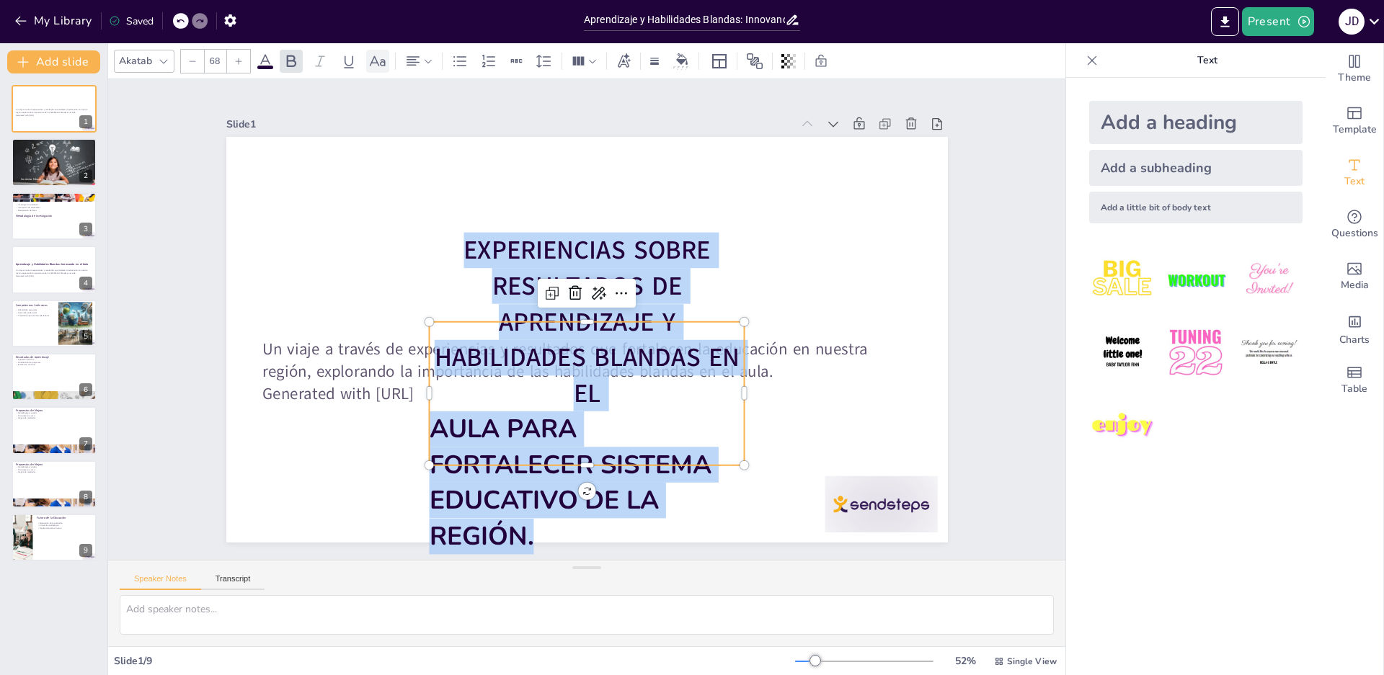
click at [375, 62] on icon at bounding box center [378, 61] width 16 height 10
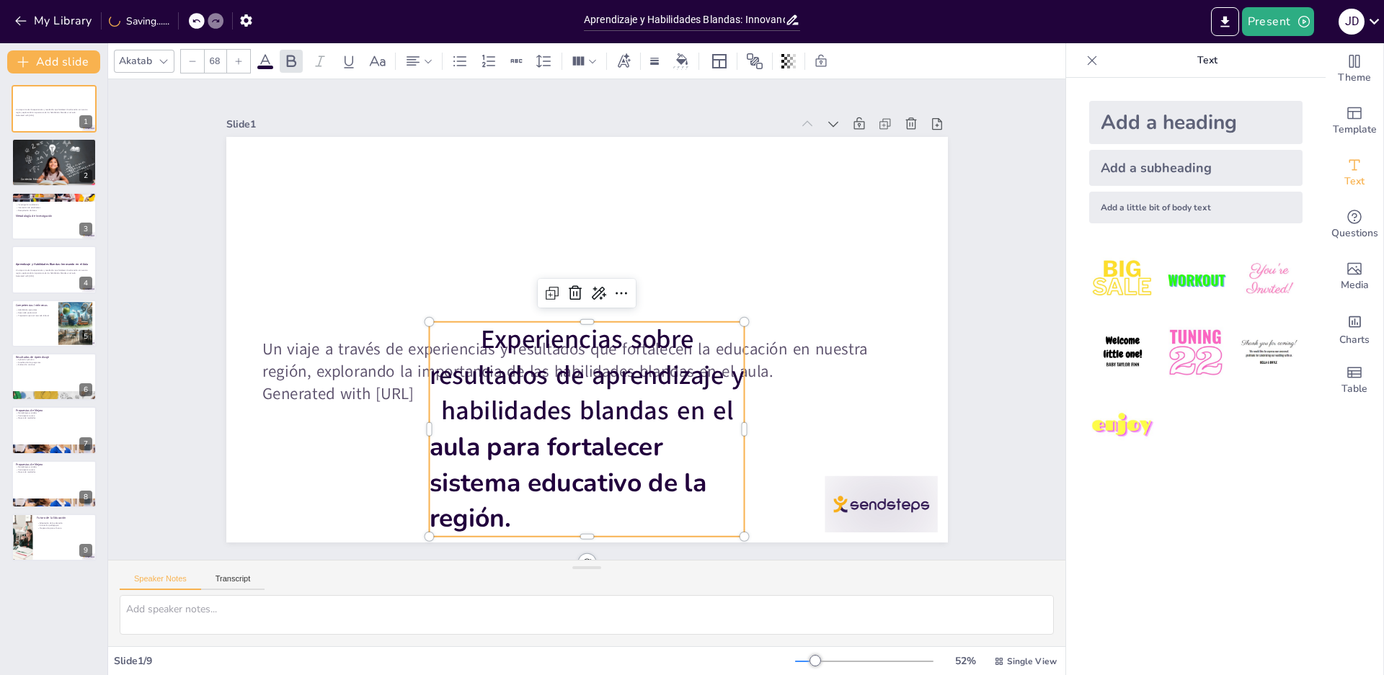
click at [214, 65] on input "68" at bounding box center [215, 61] width 20 height 23
type input "68"
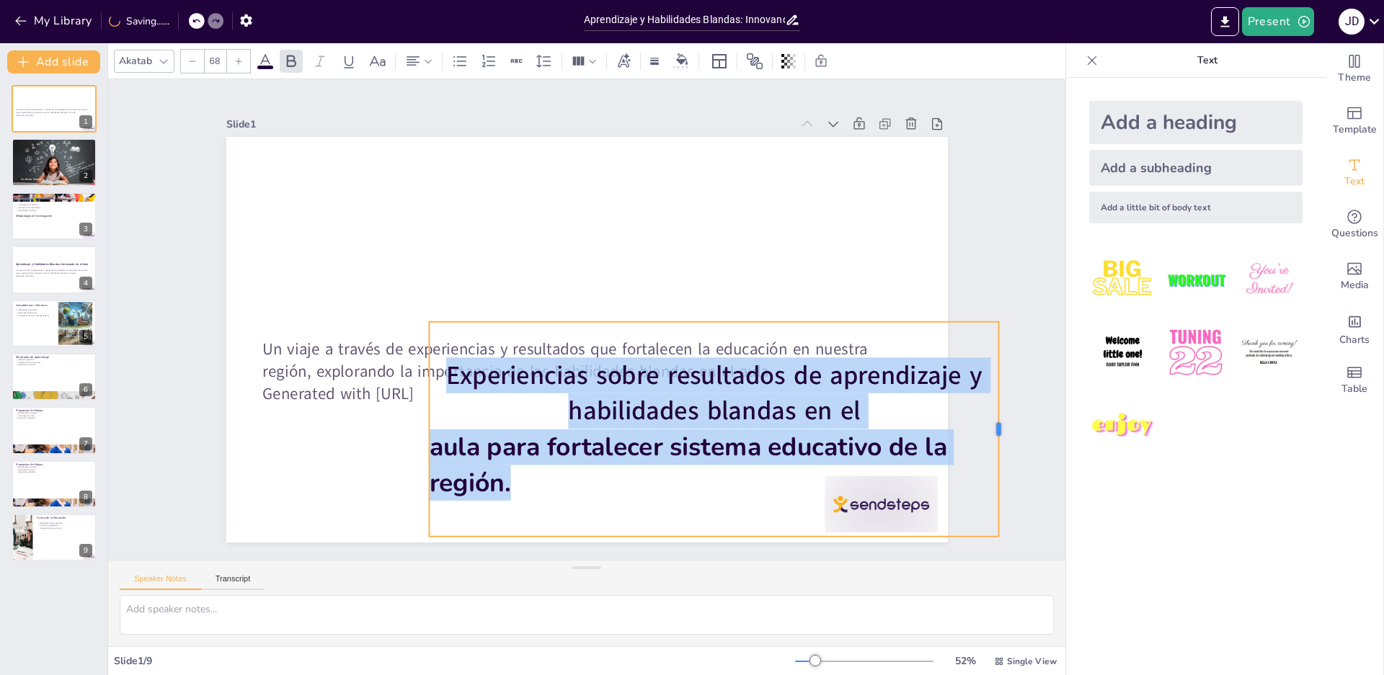
drag, startPoint x: 733, startPoint y: 425, endPoint x: 920, endPoint y: 404, distance: 188.6
click at [999, 391] on div at bounding box center [1005, 429] width 12 height 215
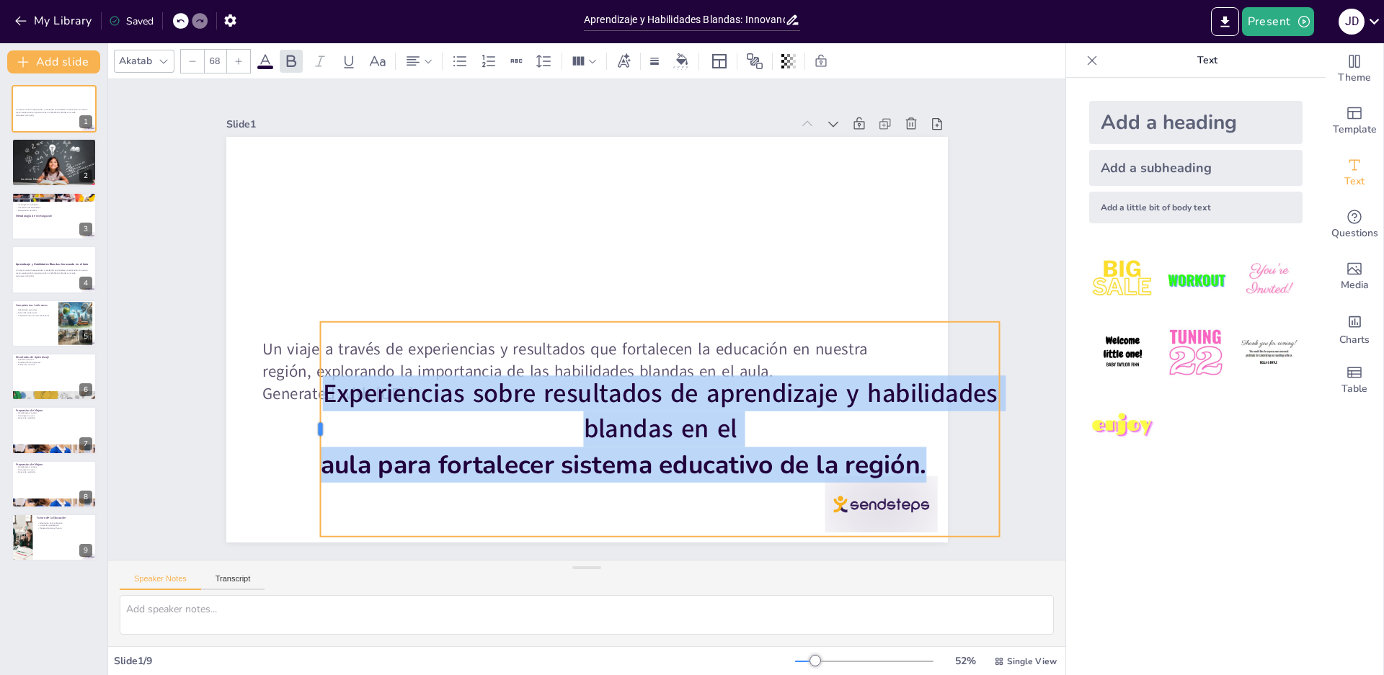
drag, startPoint x: 414, startPoint y: 424, endPoint x: 305, endPoint y: 416, distance: 109.1
click at [305, 416] on div at bounding box center [298, 370] width 56 height 212
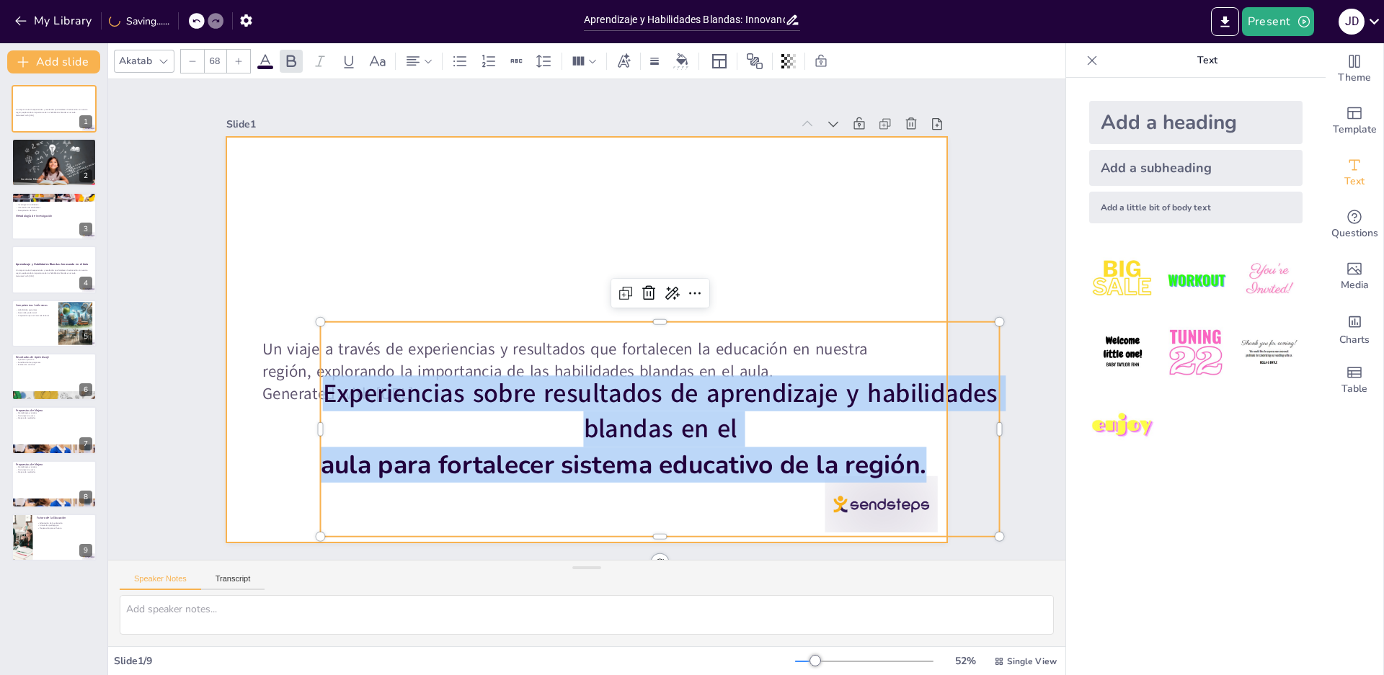
click at [302, 425] on div at bounding box center [585, 339] width 760 height 479
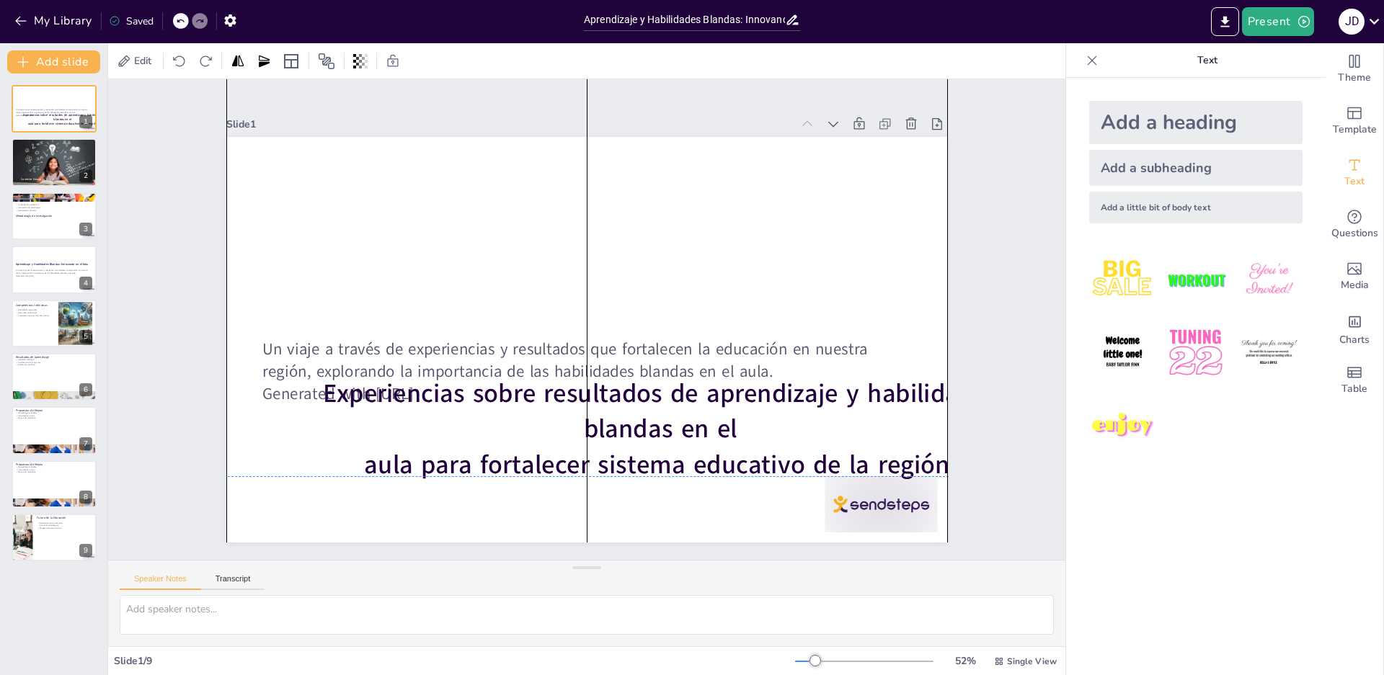
drag, startPoint x: 462, startPoint y: 534, endPoint x: 456, endPoint y: 480, distance: 54.4
click at [461, 257] on div "Un viaje a través de experiencias y resultados que fortalecen la educación en n…" at bounding box center [643, 146] width 686 height 223
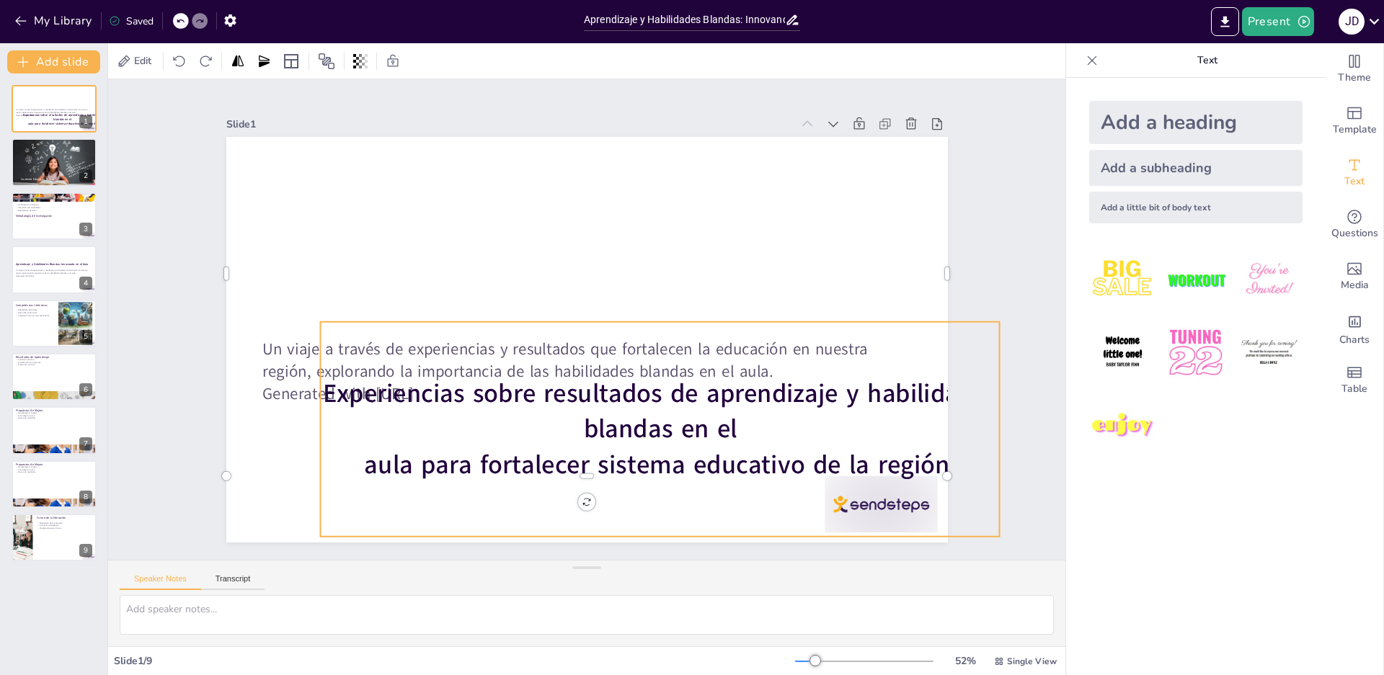
click at [539, 448] on span "aula para fortalecer sistema educativo de la región." at bounding box center [611, 481] width 574 height 216
click at [671, 316] on div "Experiencias sobre resultados de aprendizaje y habilidades blandas en el aula p…" at bounding box center [648, 436] width 698 height 284
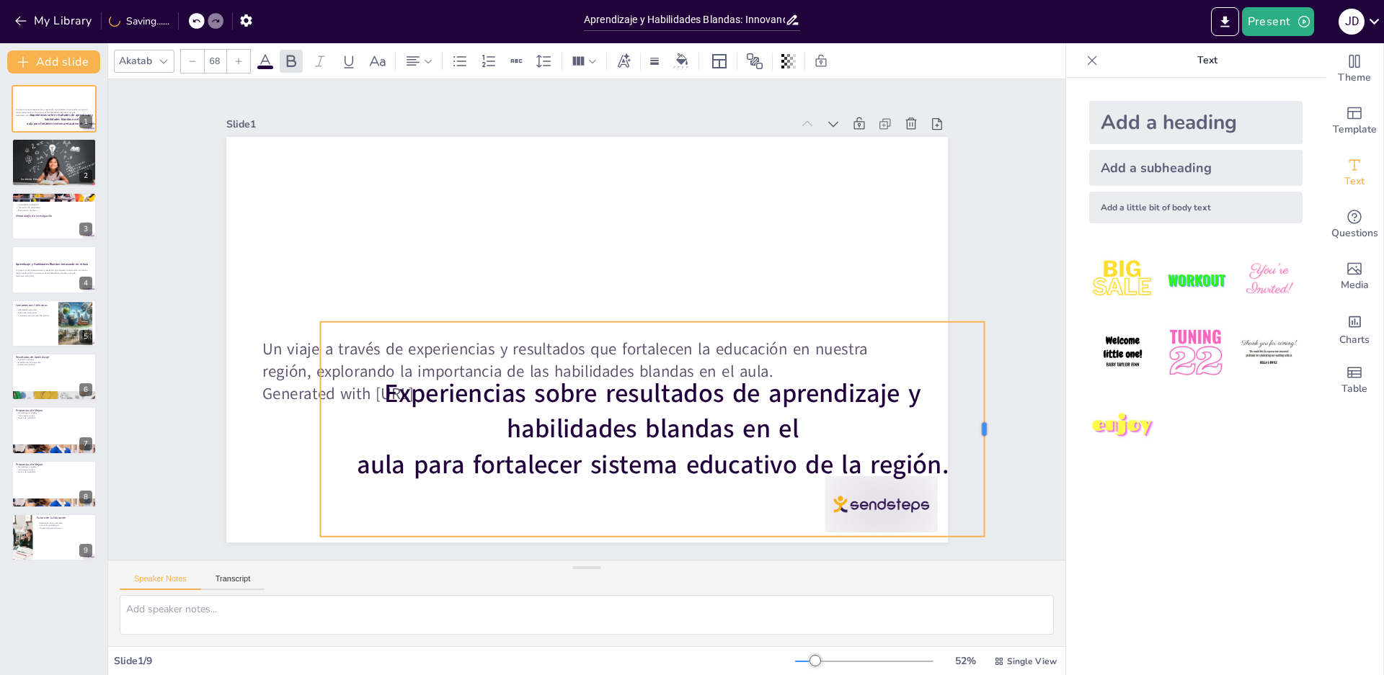
drag, startPoint x: 990, startPoint y: 385, endPoint x: 974, endPoint y: 328, distance: 59.1
click at [974, 363] on div at bounding box center [976, 470] width 34 height 215
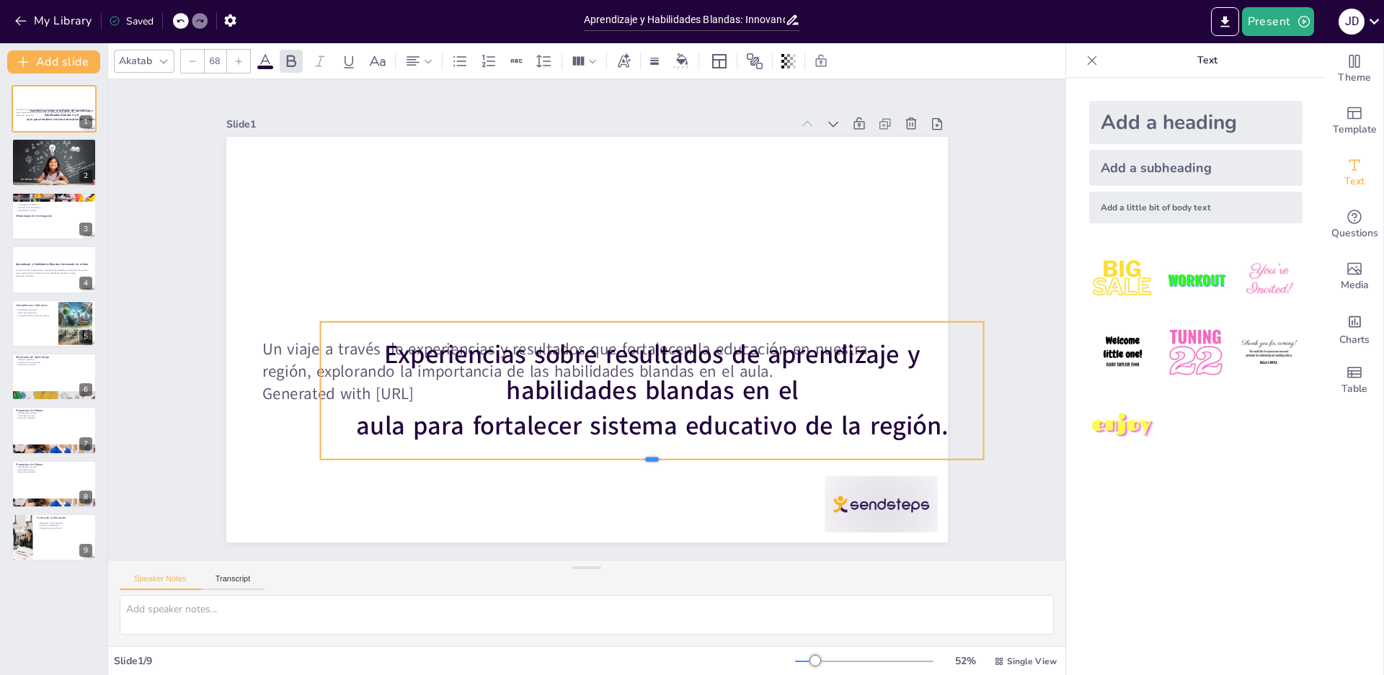
drag, startPoint x: 886, startPoint y: 532, endPoint x: 874, endPoint y: 454, distance: 78.8
click at [874, 459] on div at bounding box center [652, 465] width 664 height 12
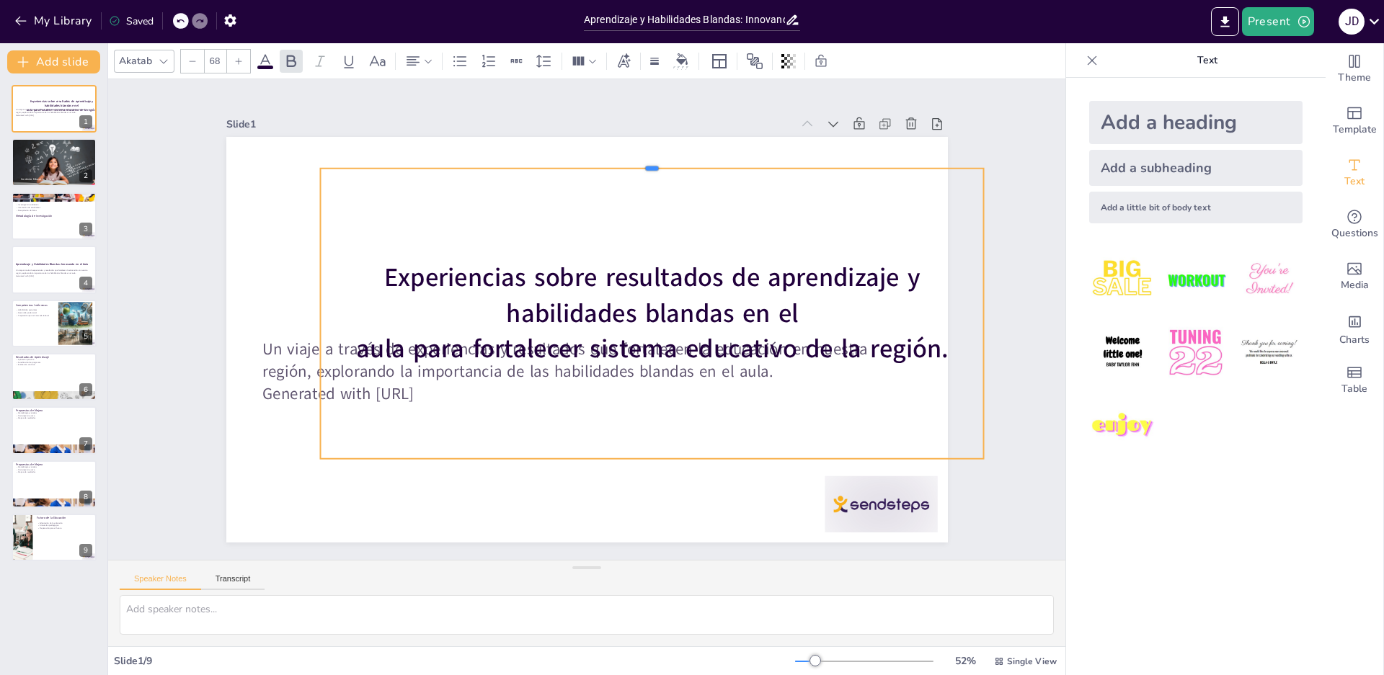
drag, startPoint x: 847, startPoint y: 316, endPoint x: 838, endPoint y: 225, distance: 91.2
click at [830, 154] on div at bounding box center [684, 179] width 652 height 149
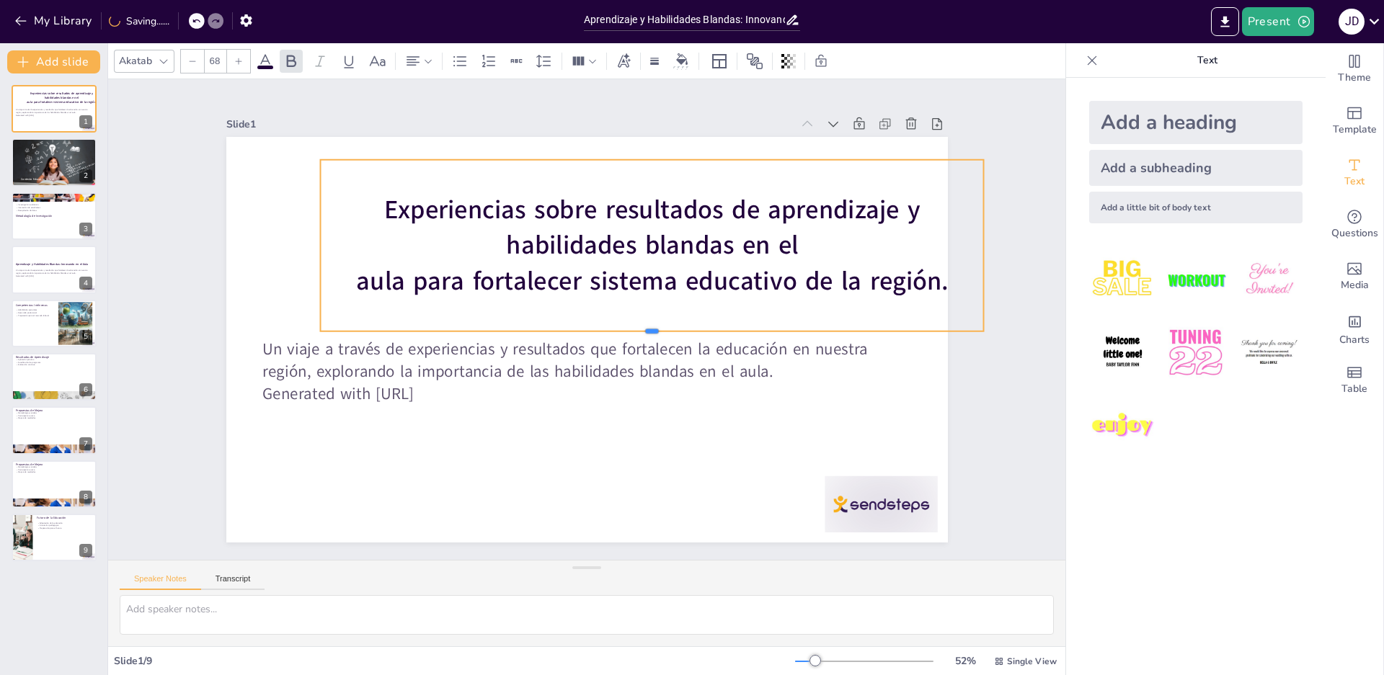
drag, startPoint x: 824, startPoint y: 452, endPoint x: 827, endPoint y: 324, distance: 127.6
click at [827, 324] on div at bounding box center [650, 343] width 662 height 81
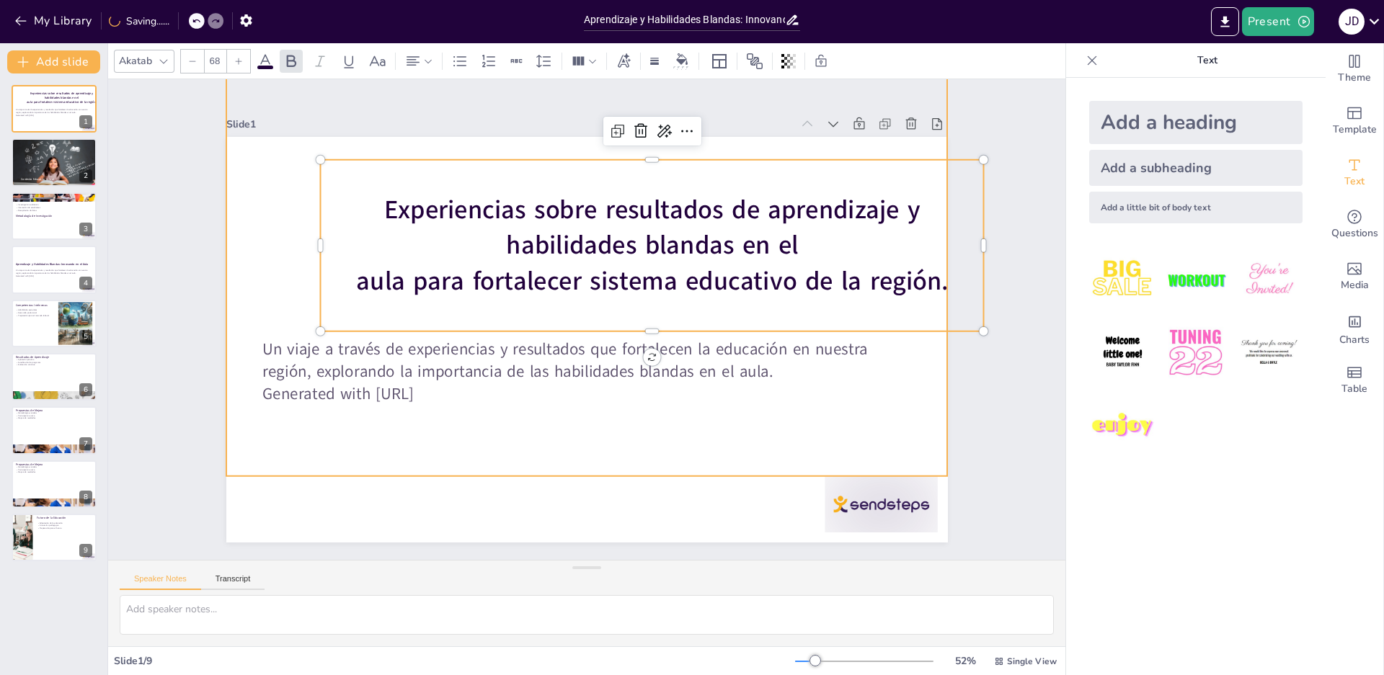
click at [757, 500] on div at bounding box center [585, 339] width 760 height 479
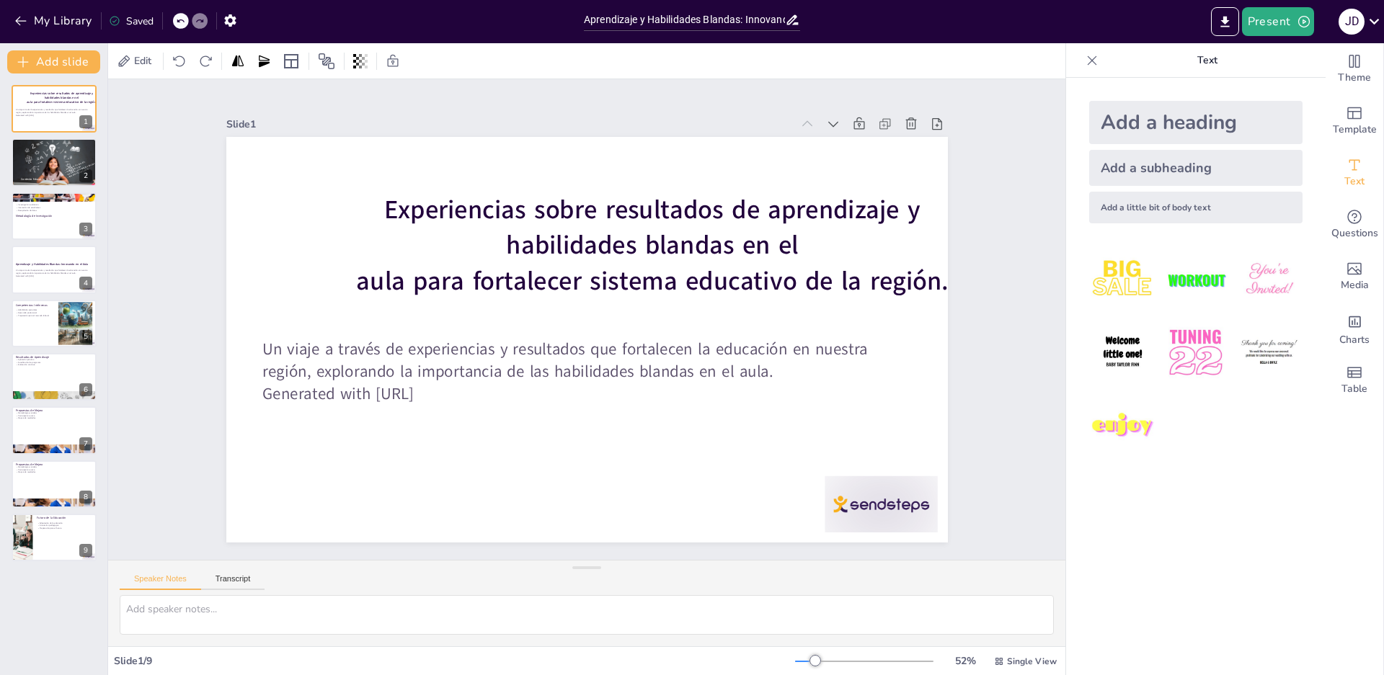
click at [771, 585] on div "Speaker Notes Transcript" at bounding box center [586, 578] width 957 height 35
click at [1307, 21] on icon "button" at bounding box center [1304, 21] width 14 height 14
click at [1293, 53] on font "Presentación de vista previa" at bounding box center [1313, 53] width 120 height 11
